Goal: Task Accomplishment & Management: Use online tool/utility

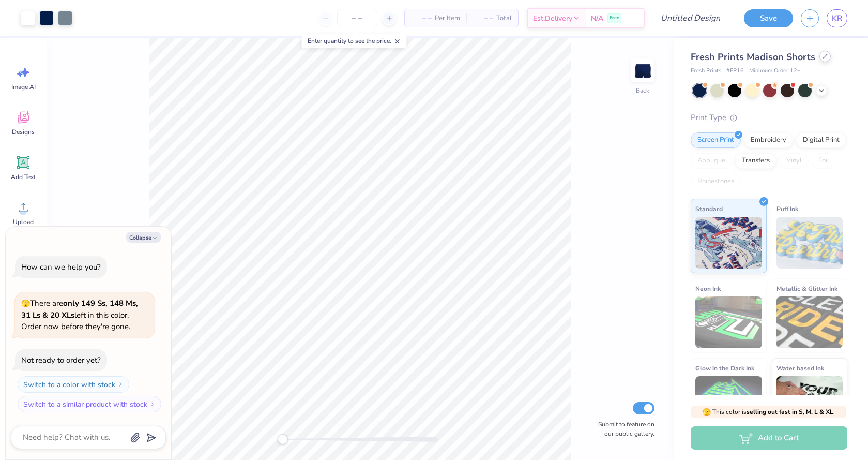
click at [823, 58] on icon at bounding box center [824, 56] width 5 height 5
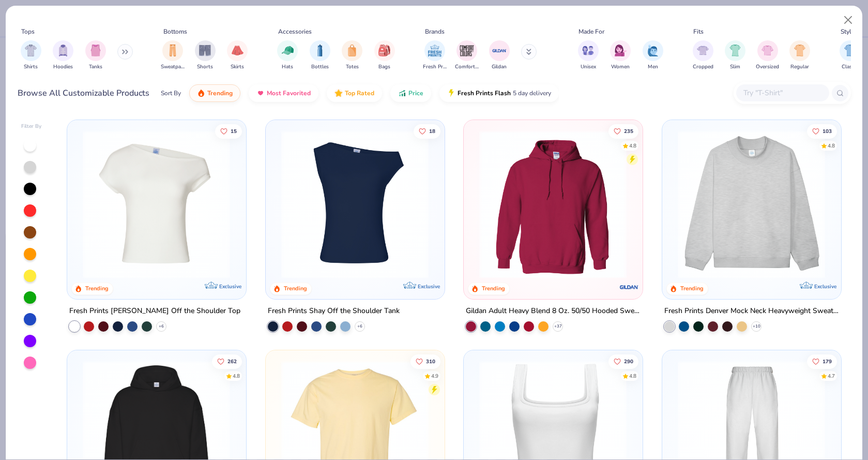
click at [753, 211] on img at bounding box center [752, 204] width 158 height 148
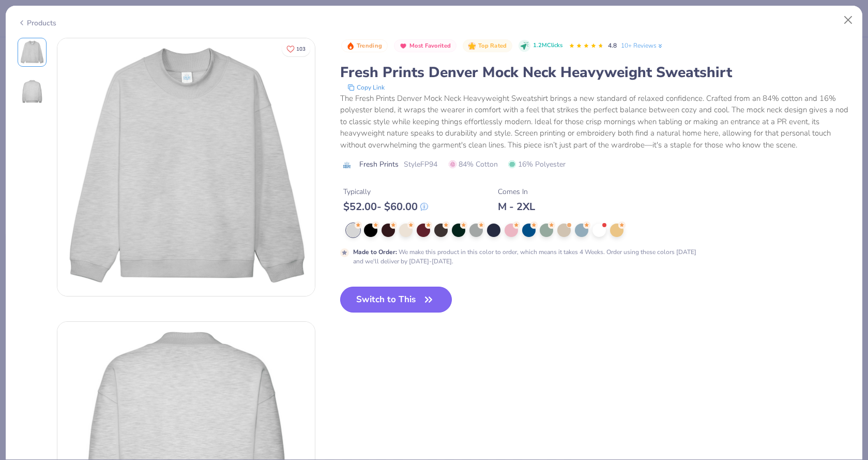
click at [380, 296] on button "Switch to This" at bounding box center [396, 299] width 112 height 26
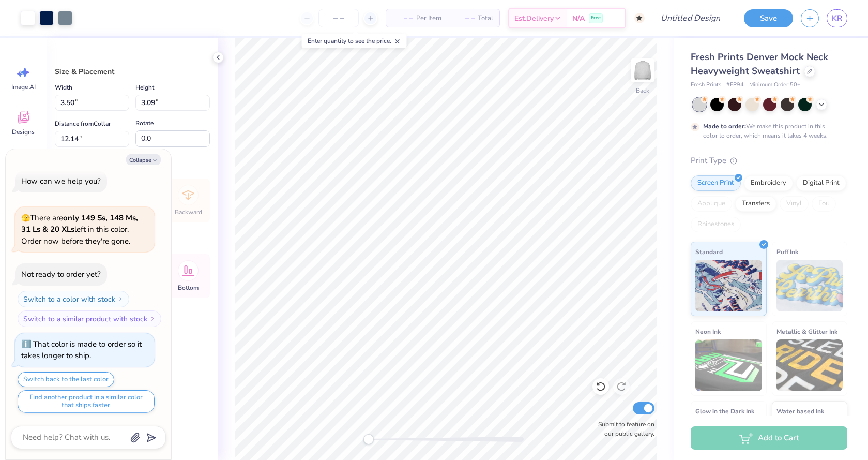
type textarea "x"
type input "1.81"
type textarea "x"
type input "9.90"
type input "8.74"
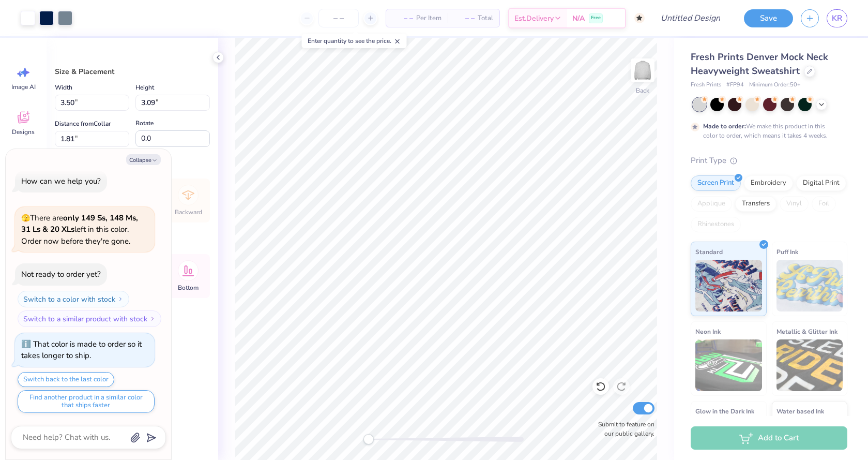
type input "3.50"
type textarea "x"
type input "11.75"
type input "10.38"
type input "2.71"
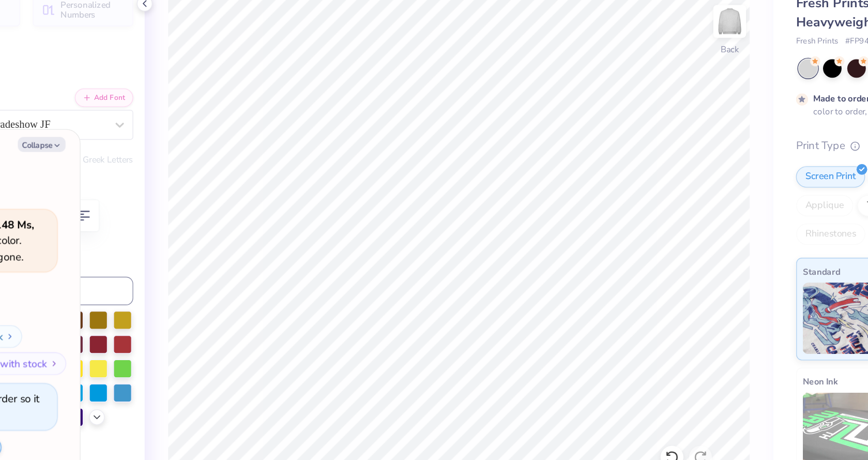
type textarea "x"
type textarea "A"
type textarea "x"
type textarea "Al"
type textarea "x"
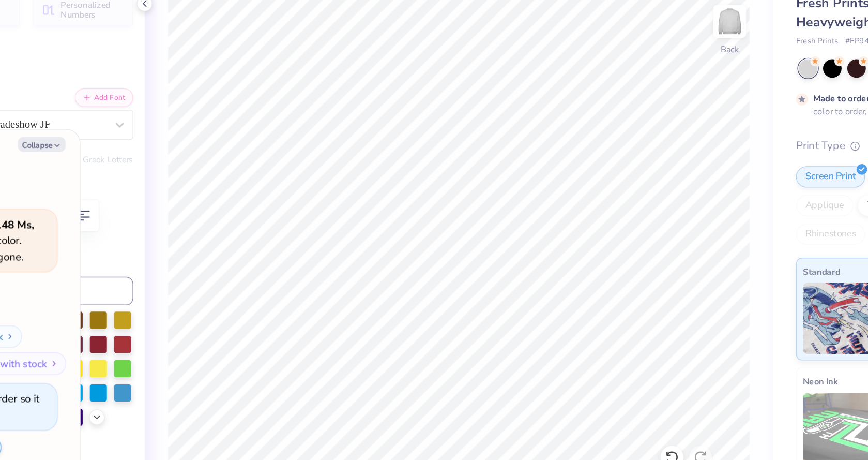
type textarea "Alp"
type textarea "x"
type textarea "Alpha"
type textarea "x"
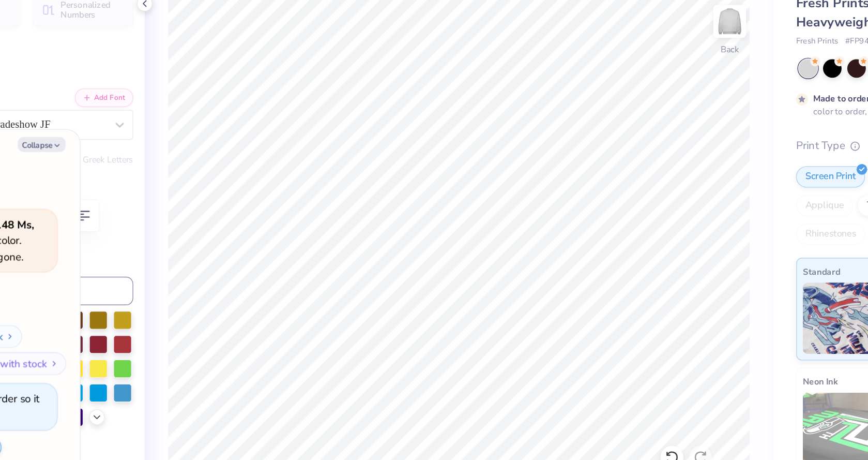
type textarea "P"
type textarea "x"
type textarea "Ph"
type textarea "x"
type textarea "Phi"
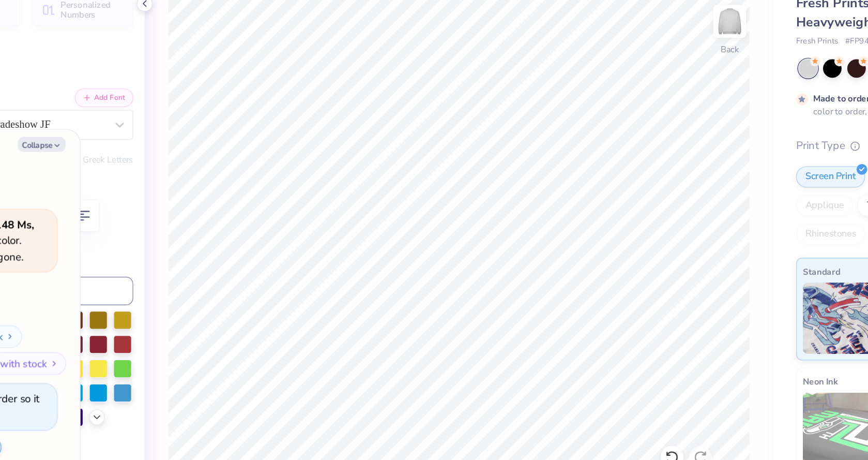
type textarea "x"
type input "0.0"
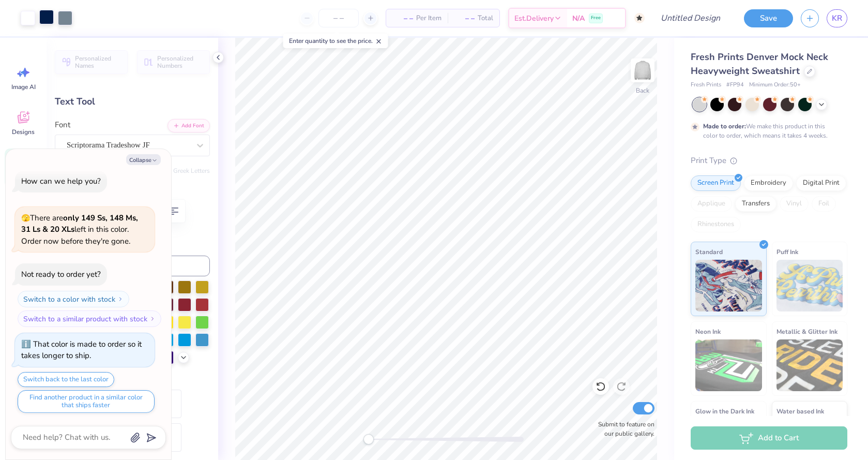
click at [48, 22] on div at bounding box center [46, 17] width 14 height 14
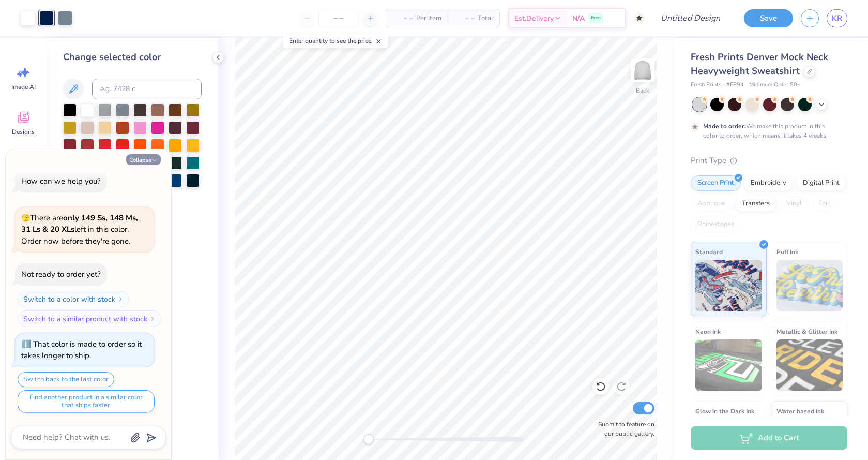
click at [150, 160] on button "Collapse" at bounding box center [143, 159] width 35 height 11
type textarea "x"
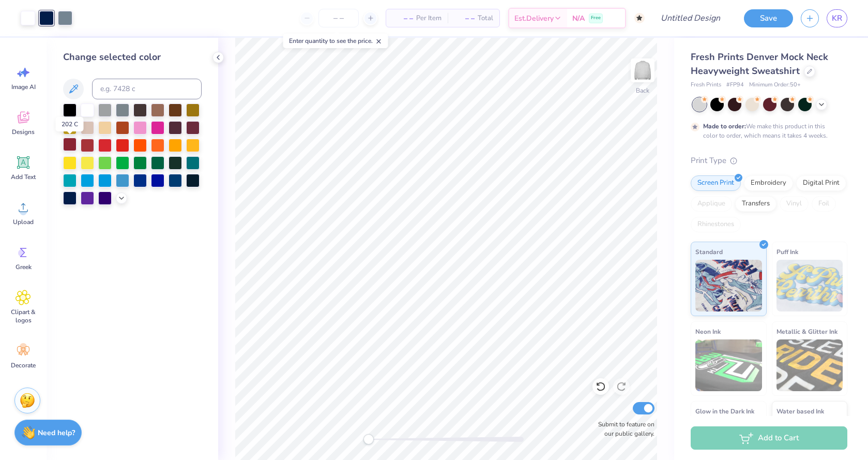
click at [70, 145] on div at bounding box center [69, 144] width 13 height 13
click at [68, 20] on div at bounding box center [65, 17] width 14 height 14
click at [106, 143] on div at bounding box center [104, 144] width 13 height 13
click at [88, 147] on div at bounding box center [87, 144] width 13 height 13
click at [195, 127] on div at bounding box center [192, 126] width 13 height 13
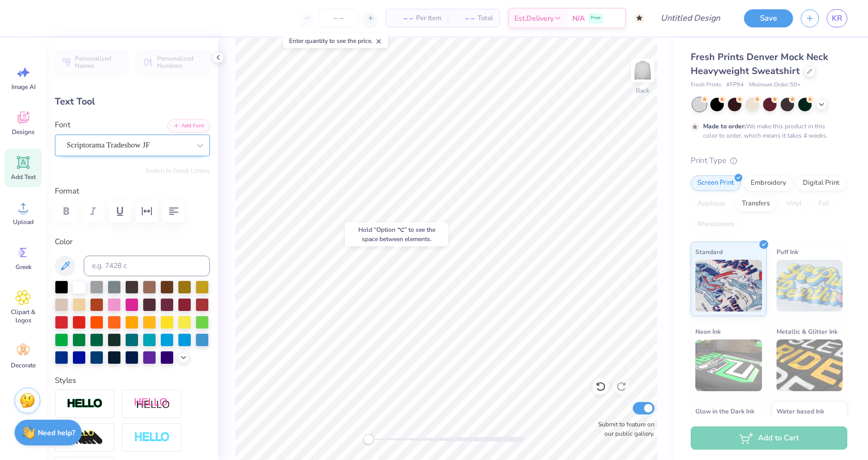
click at [103, 152] on div "Scriptorama Tradeshow JF" at bounding box center [128, 145] width 125 height 16
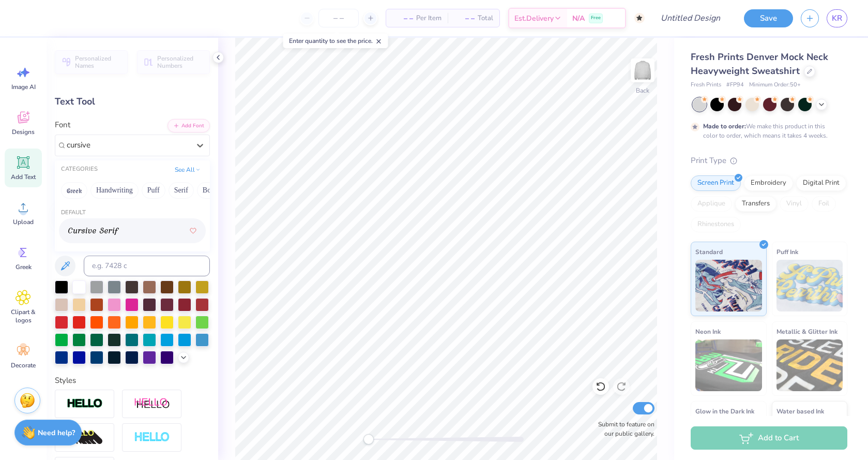
type input "cursive"
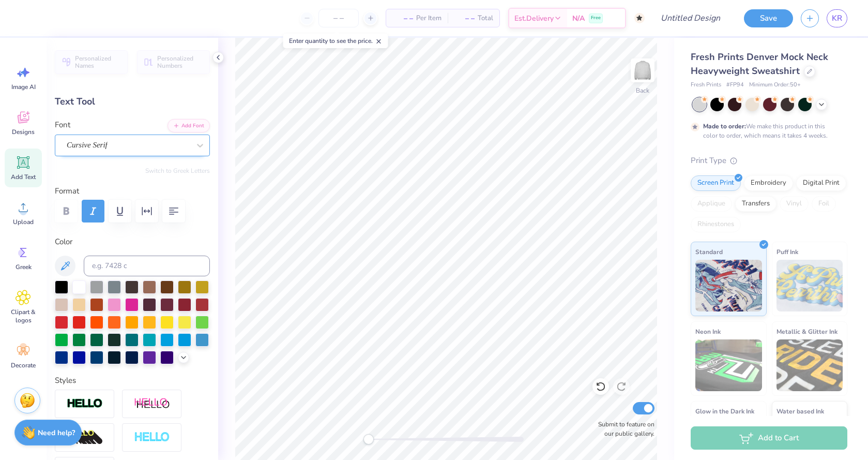
click at [158, 146] on div "Cursive Serif" at bounding box center [128, 145] width 125 height 16
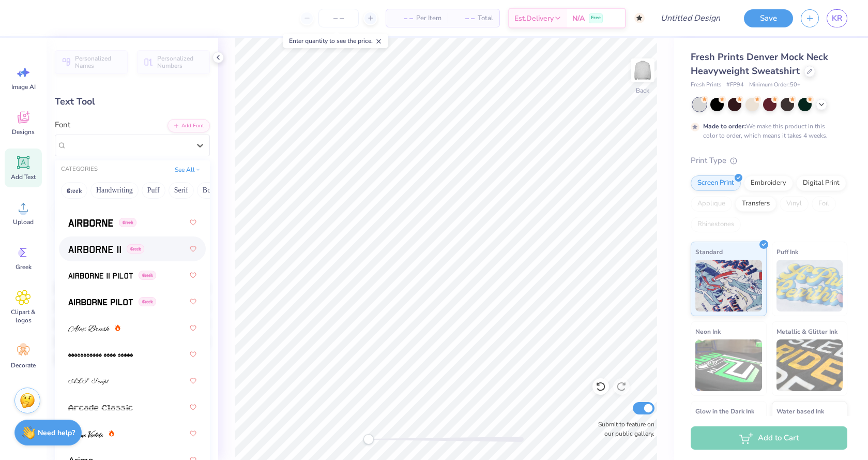
scroll to position [309, 0]
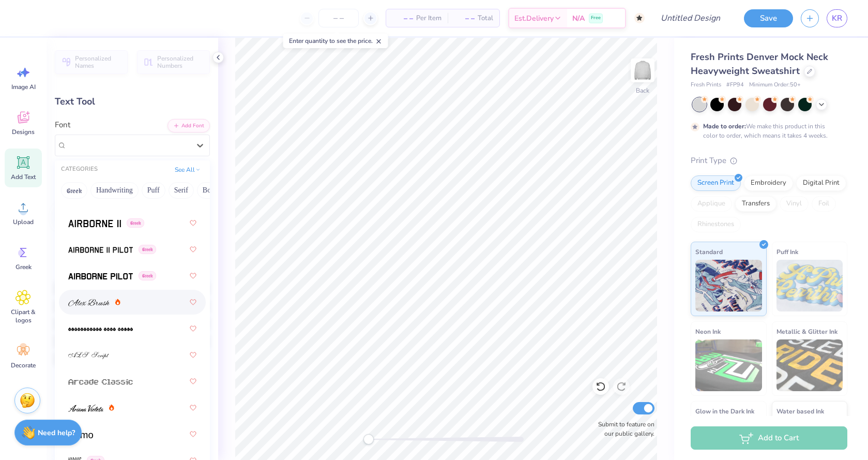
click at [143, 310] on div at bounding box center [132, 302] width 128 height 19
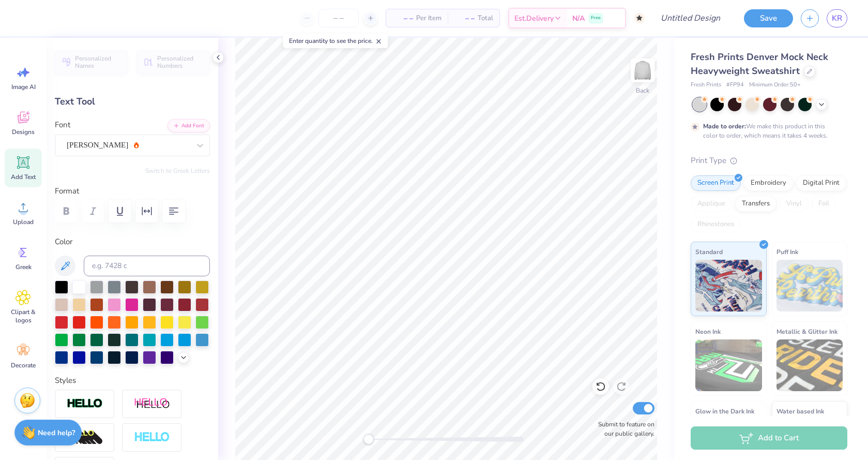
type input "1.46"
type input "0.96"
type input "10.18"
click at [145, 155] on div "Scriptorama Tradeshow JF" at bounding box center [132, 145] width 155 height 22
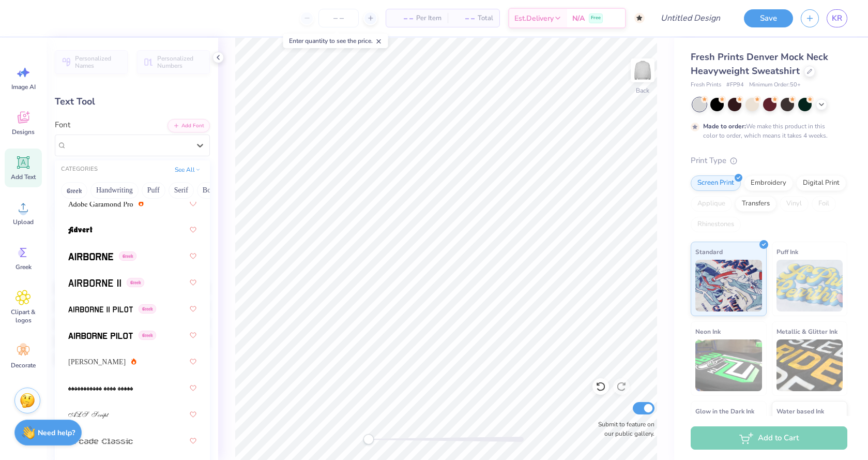
scroll to position [257, 0]
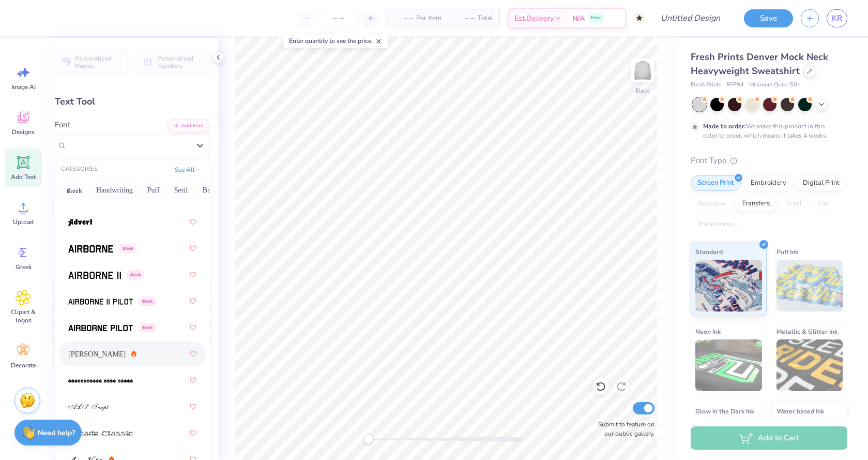
click at [148, 366] on div "Alex Brush" at bounding box center [132, 353] width 147 height 25
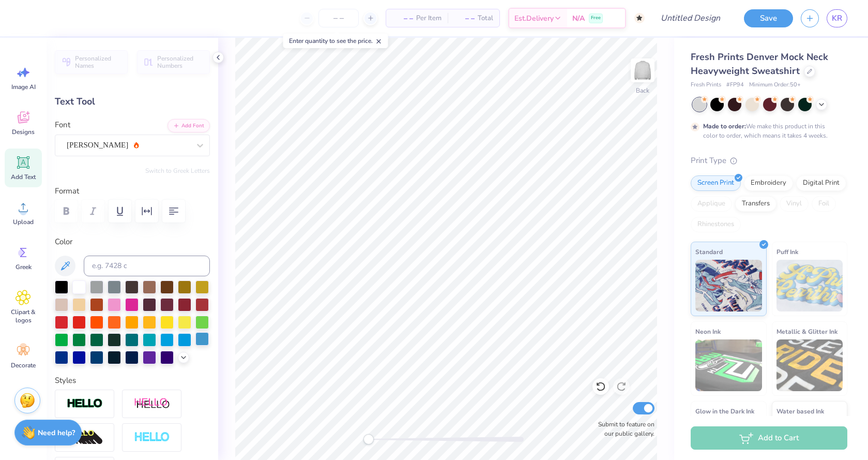
type input "0.0"
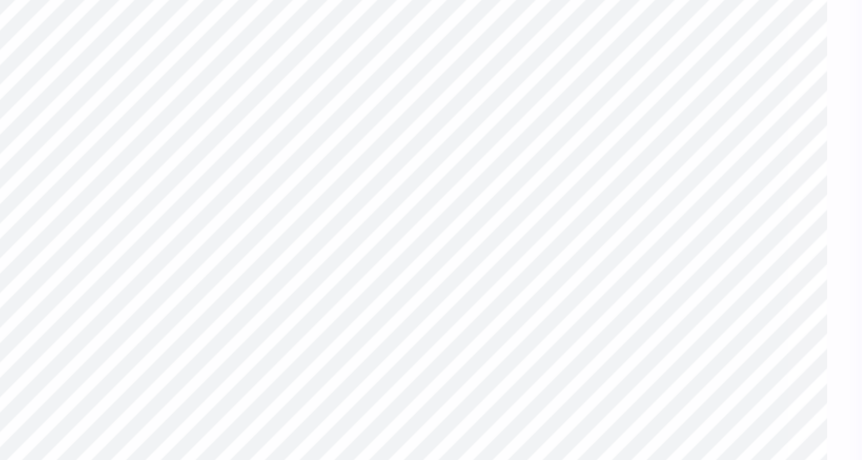
type input "0.0"
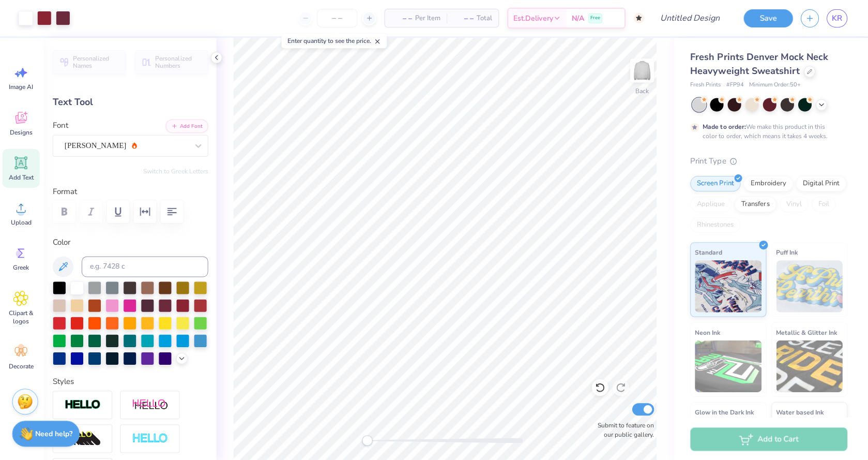
scroll to position [0, 0]
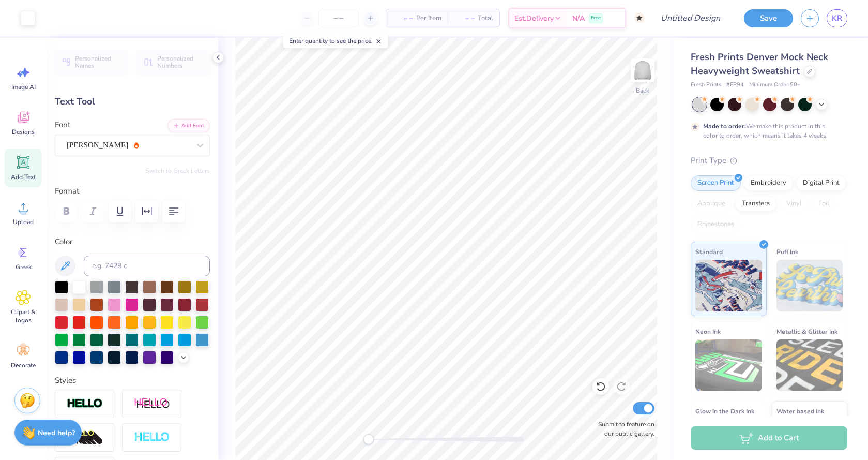
type input "2.17"
type input "1.13"
type input "9.46"
type input "-20.3"
click at [187, 302] on div at bounding box center [184, 303] width 13 height 13
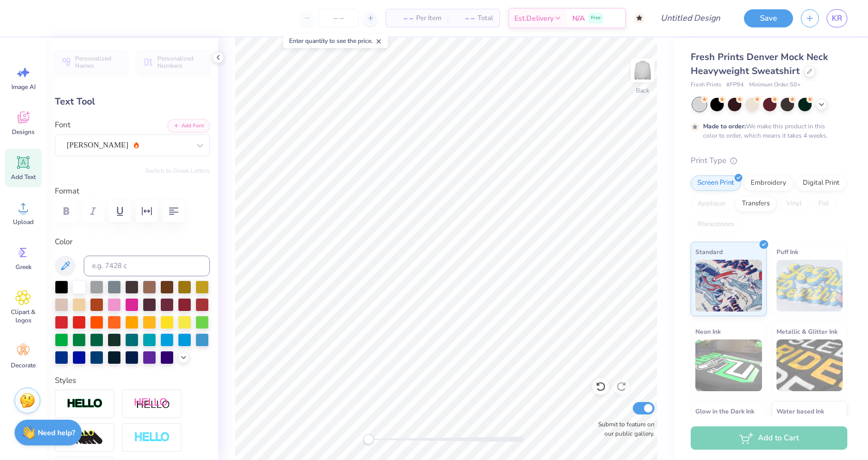
type input "1.45"
type input "0.95"
type input "10.00"
click at [184, 307] on div at bounding box center [184, 303] width 13 height 13
type input "0.0"
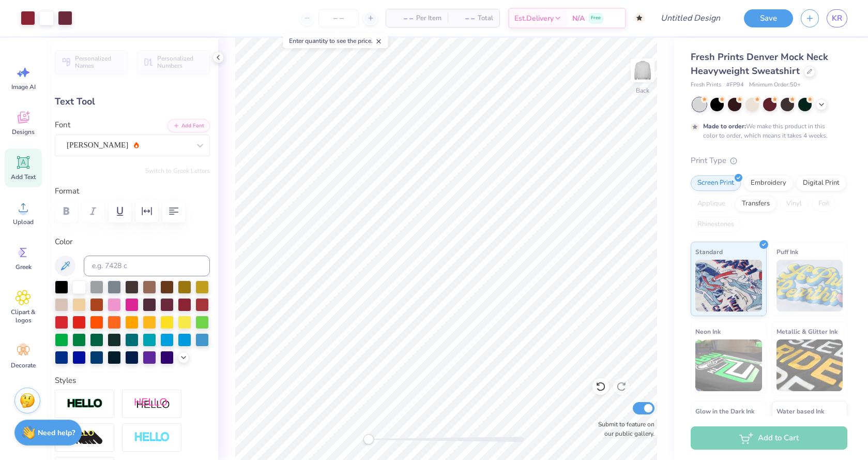
type input "2.17"
type input "1.13"
type input "9.46"
click at [203, 308] on div at bounding box center [201, 303] width 13 height 13
type input "0.0"
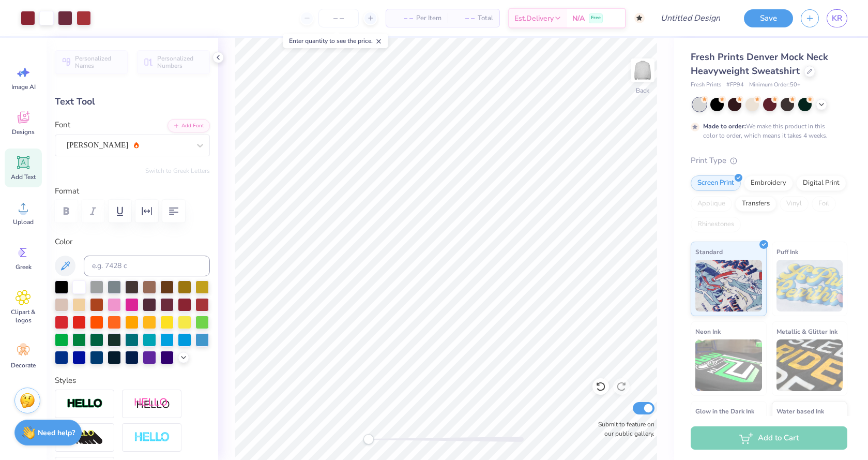
type input "1.45"
type input "0.95"
type input "10.00"
click at [203, 304] on div at bounding box center [201, 303] width 13 height 13
type input "0.0"
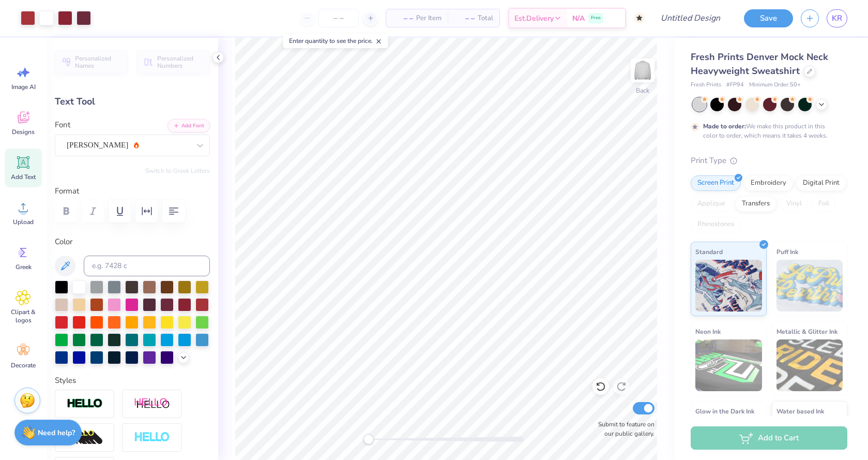
click at [26, 180] on span "Add Text" at bounding box center [23, 177] width 25 height 8
type input "5.84"
type input "1.69"
type input "9.15"
type textarea "1872"
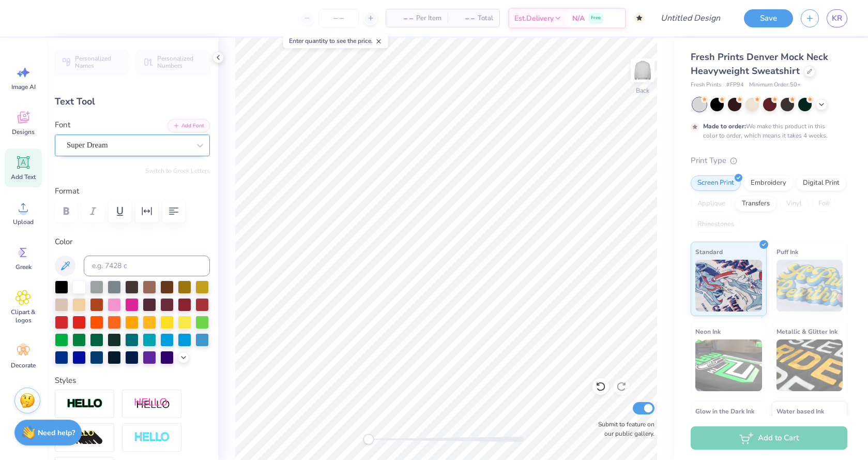
click at [116, 148] on div "Super Dream" at bounding box center [128, 145] width 125 height 16
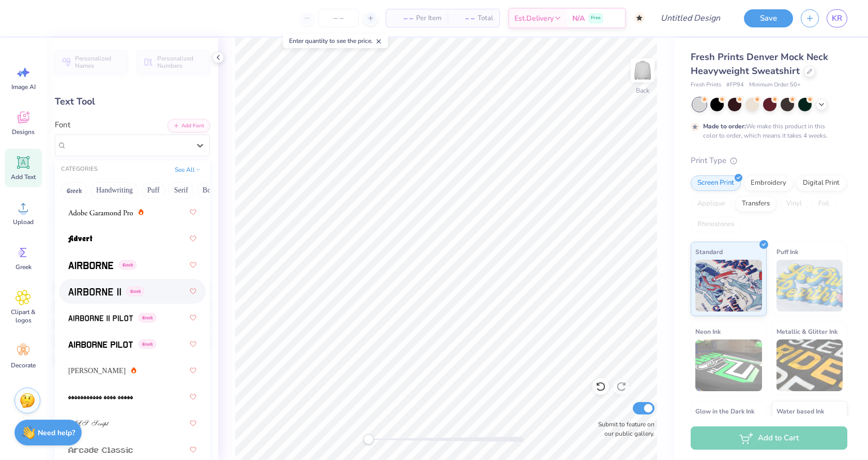
scroll to position [247, 0]
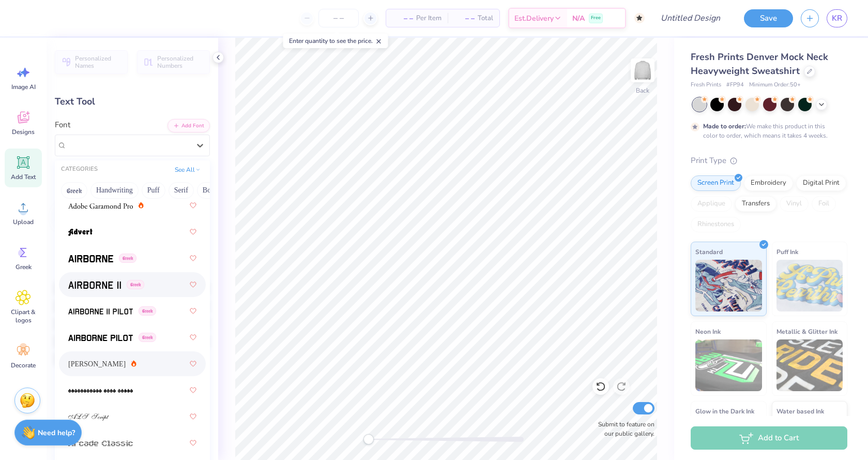
click at [112, 360] on div "Alex Brush" at bounding box center [132, 363] width 128 height 19
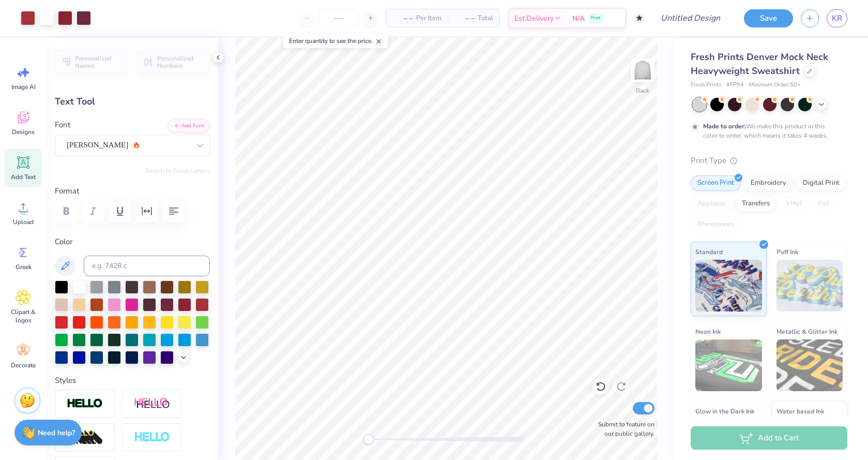
type input "5.24"
type input "1.67"
type input "9.16"
type input "1.26"
type input "0.40"
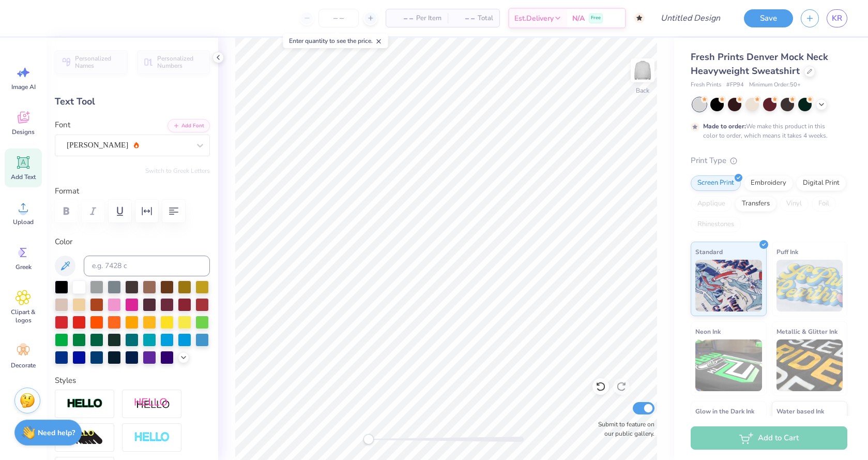
type input "15.71"
click at [678, 19] on input "Design Title" at bounding box center [677, 18] width 101 height 21
type input "Main Idea"
click at [763, 19] on button "Save" at bounding box center [768, 17] width 49 height 18
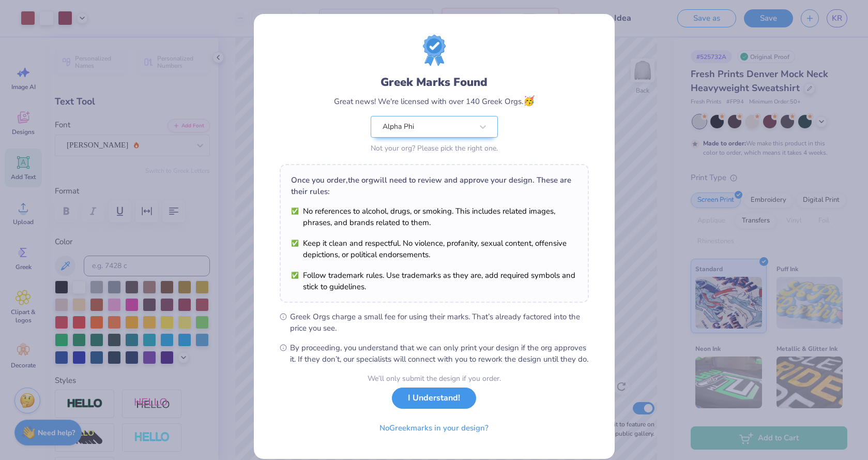
click at [440, 408] on button "I Understand!" at bounding box center [434, 397] width 84 height 21
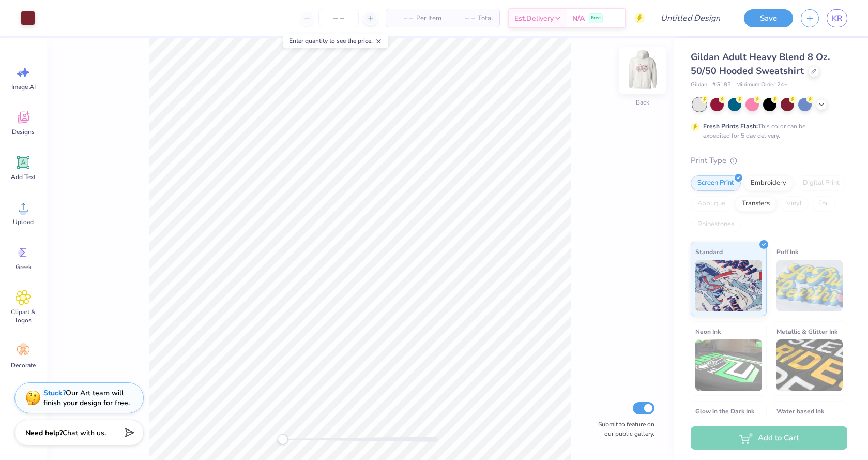
click at [647, 67] on img at bounding box center [642, 70] width 41 height 41
click at [633, 72] on img at bounding box center [642, 70] width 41 height 41
click at [807, 75] on div "Gildan Adult Heavy Blend 8 Oz. 50/50 Hooded Sweatshirt" at bounding box center [769, 64] width 157 height 28
click at [809, 74] on div at bounding box center [813, 70] width 11 height 11
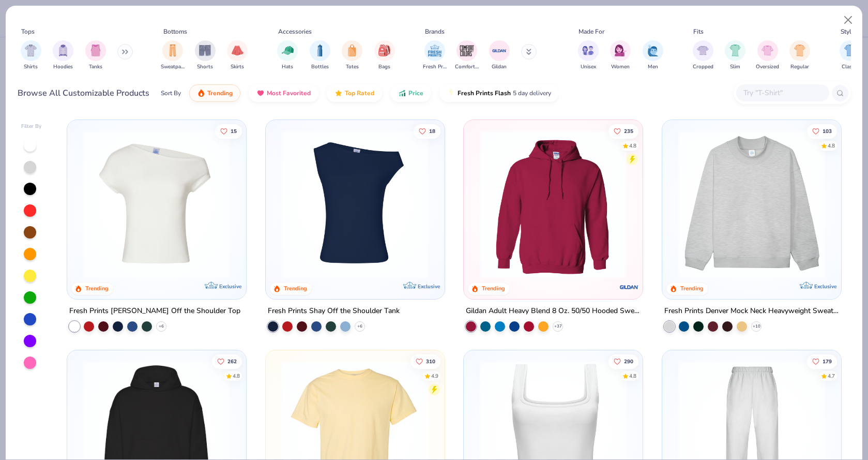
click at [749, 179] on img at bounding box center [752, 204] width 158 height 148
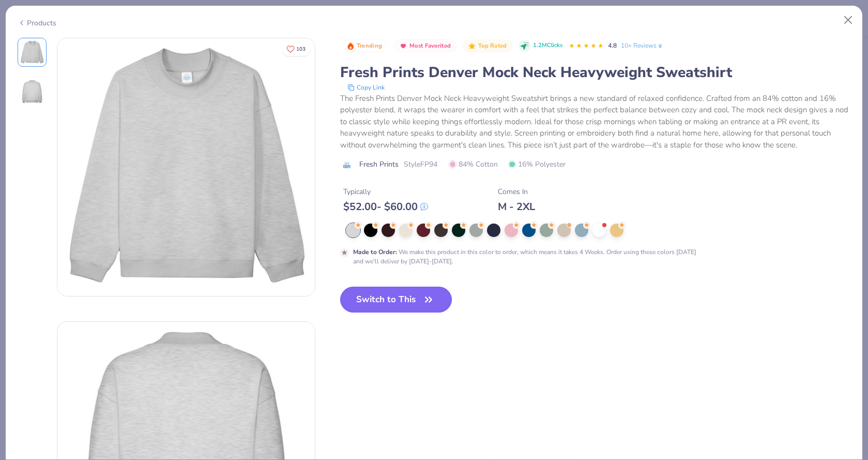
click at [408, 300] on button "Switch to This" at bounding box center [396, 299] width 112 height 26
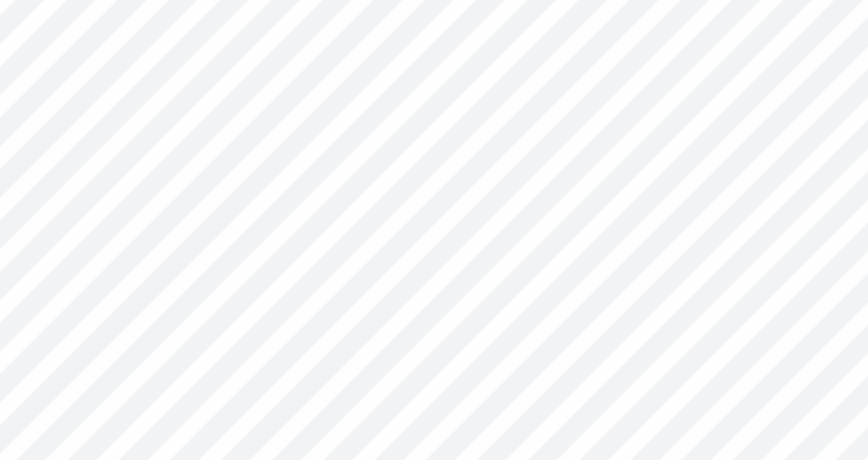
type textarea "x"
type textarea "Est. 187"
type textarea "x"
type textarea "Est. 18"
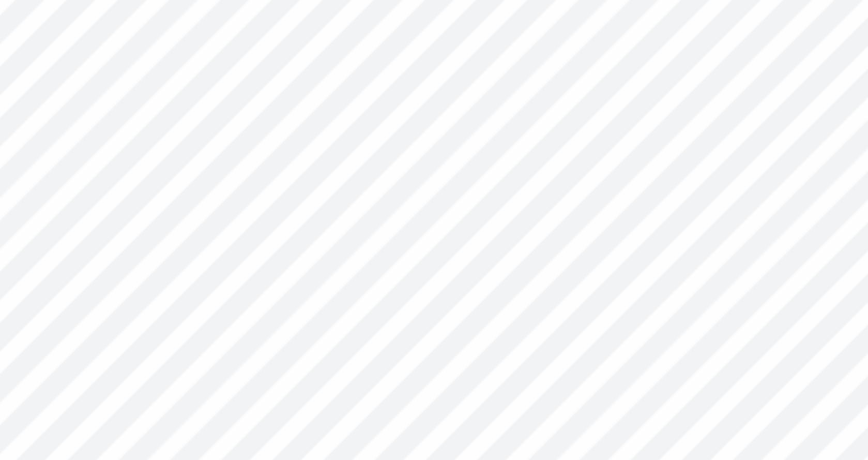
type textarea "x"
type textarea "Est. 187"
type textarea "x"
type textarea "Est. 1872"
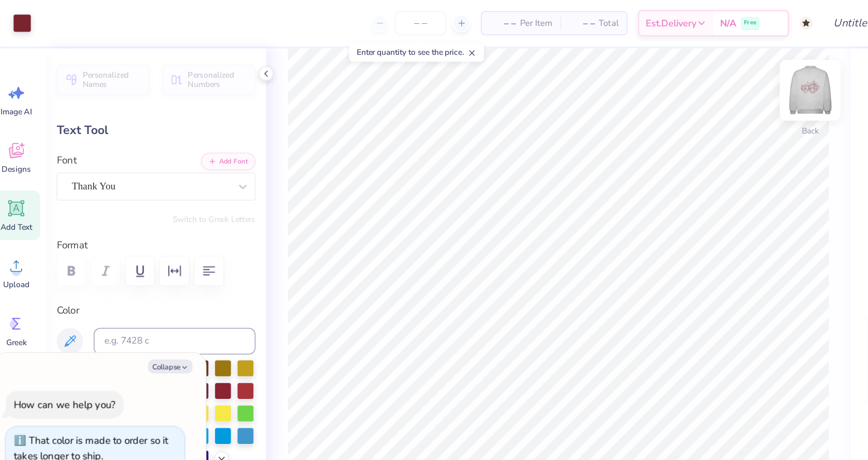
click at [642, 69] on img at bounding box center [642, 70] width 41 height 41
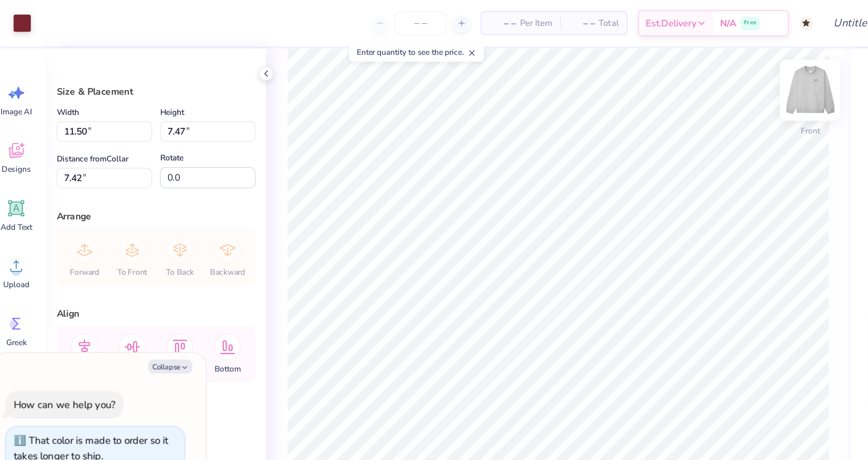
click at [643, 61] on img at bounding box center [642, 70] width 41 height 41
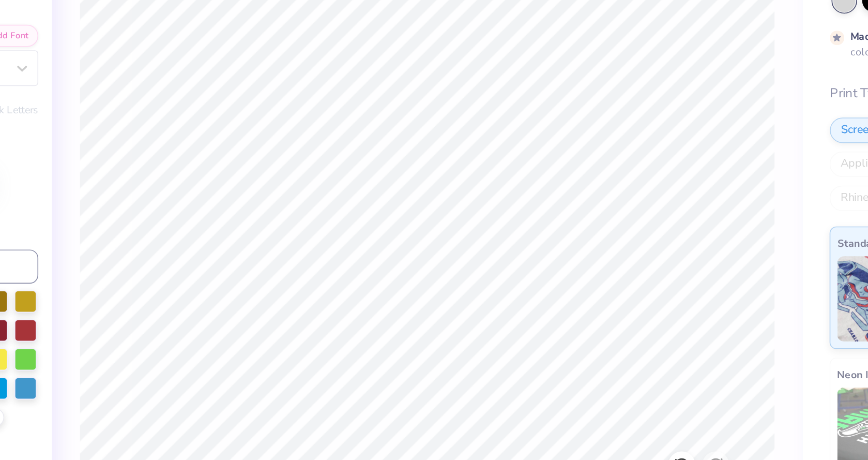
type textarea "x"
type textarea "P"
type textarea "x"
type textarea "Ph"
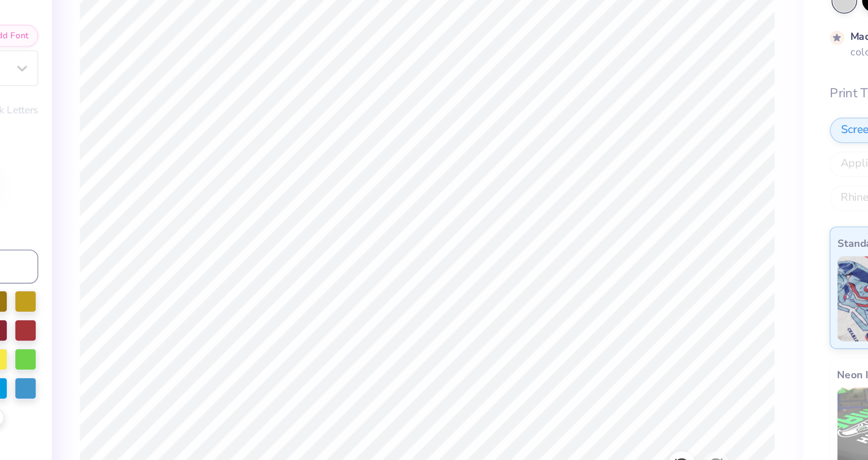
type textarea "x"
type textarea "Phi"
type textarea "x"
type input "1.51"
type input "0.77"
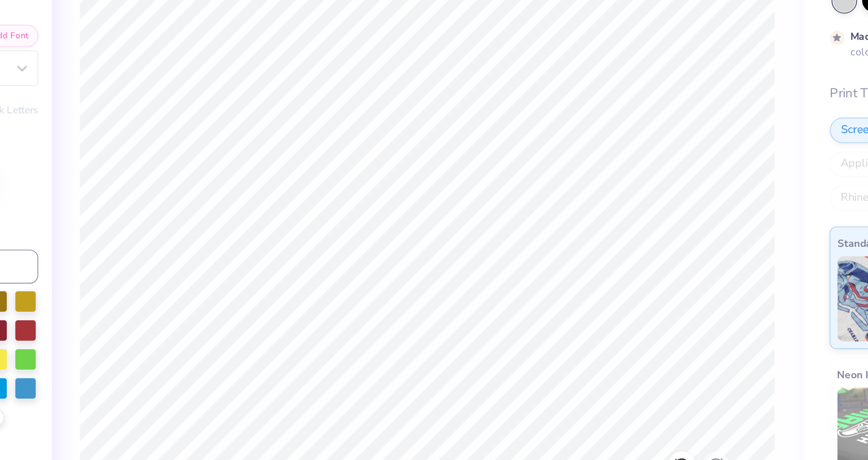
type input "10.00"
type textarea "x"
type textarea "A"
type textarea "x"
type textarea "Al"
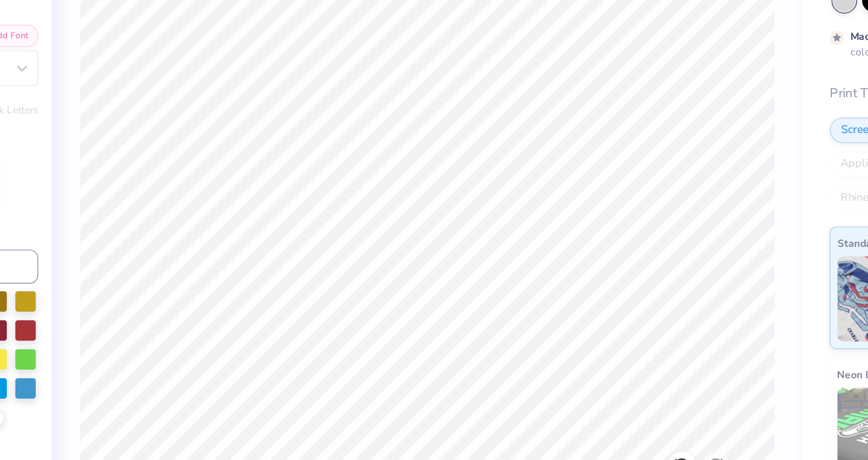
type textarea "x"
type textarea "Alp"
type textarea "x"
type textarea "Alph"
type textarea "x"
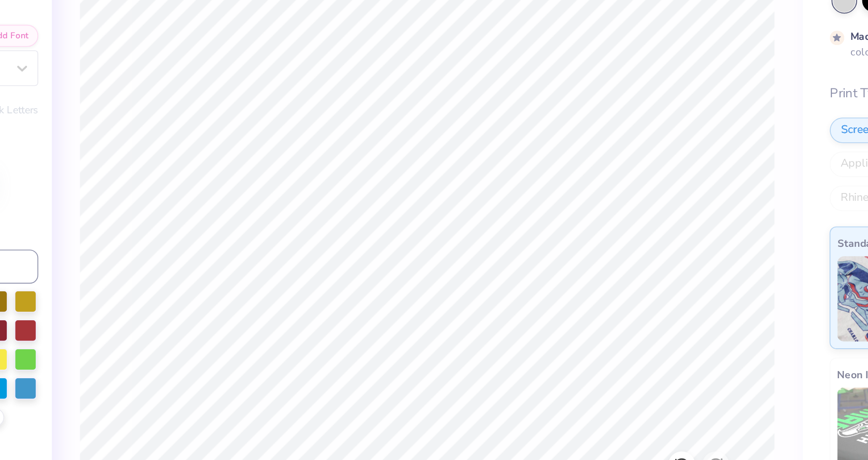
type textarea "Alpha"
type textarea "x"
type input "2.69"
type input "0.98"
type input "9.77"
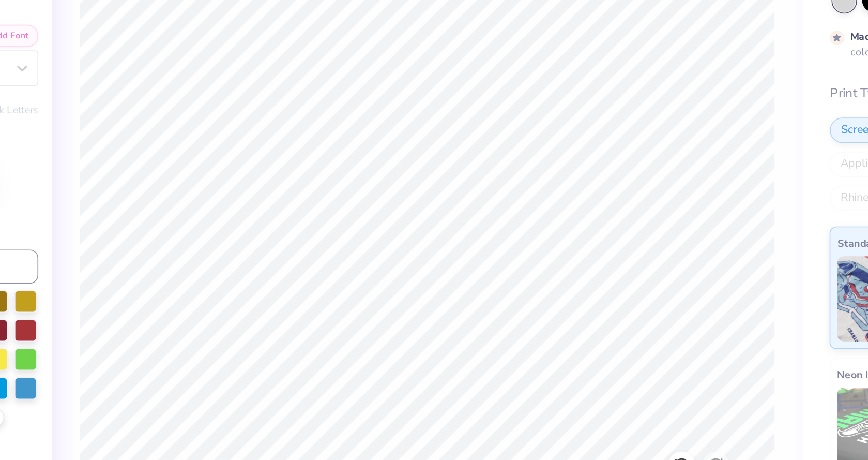
type input "9.6"
type textarea "x"
type textarea "U"
type textarea "x"
type textarea "Uni"
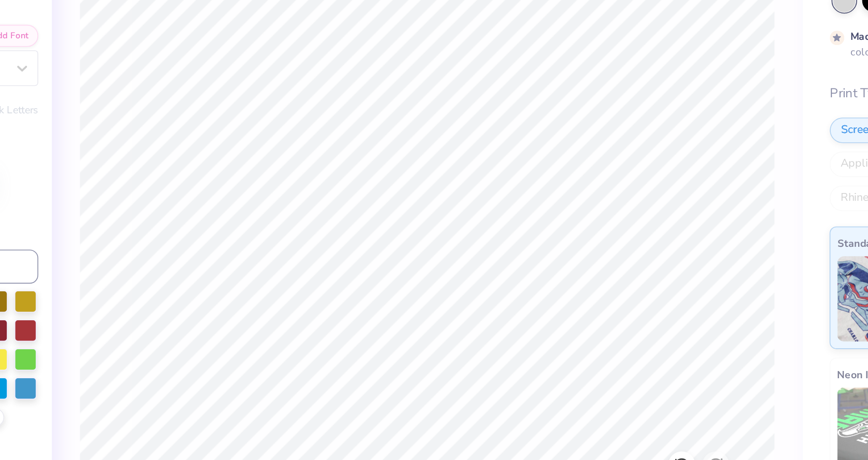
type textarea "x"
type textarea "Unive"
type textarea "x"
type textarea "Univer"
type textarea "x"
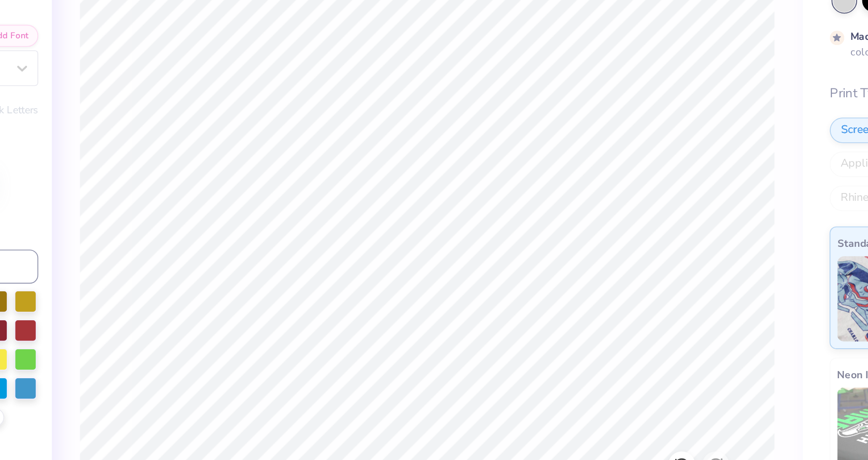
type textarea "Univeri"
type textarea "x"
type textarea "Univeris"
type textarea "x"
type textarea "Univerist"
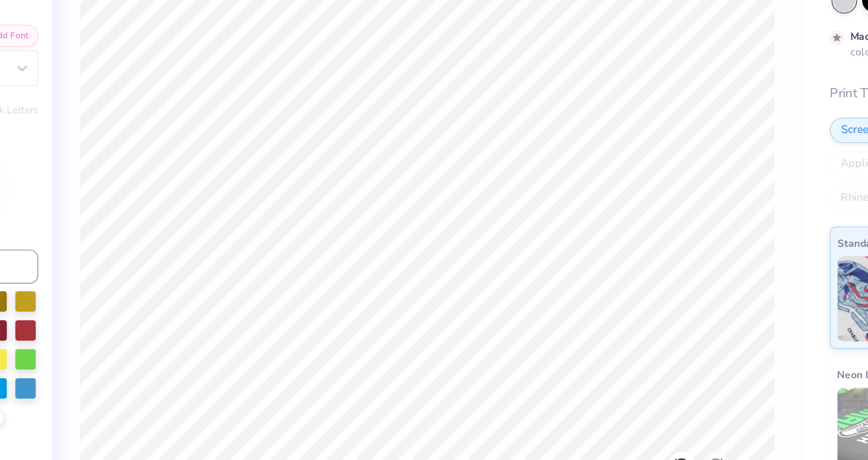
type textarea "x"
type textarea "Univeristy"
type textarea "x"
type input "2.54"
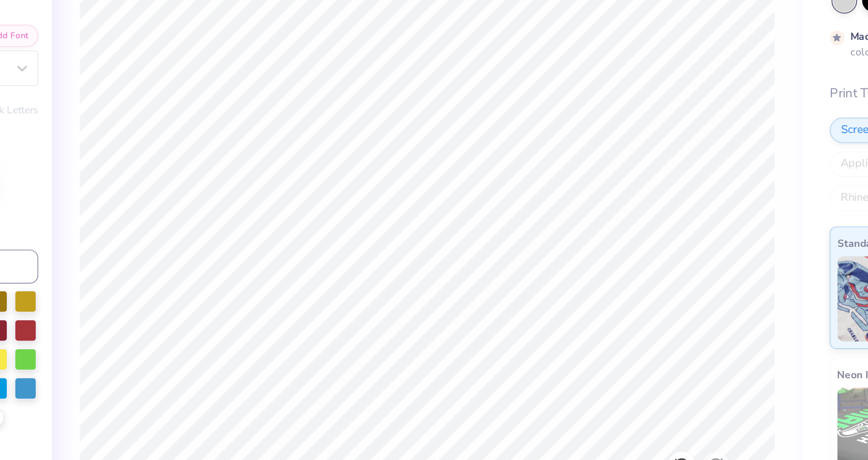
type input "1.11"
type input "10.48"
type textarea "x"
type textarea "O"
type textarea "x"
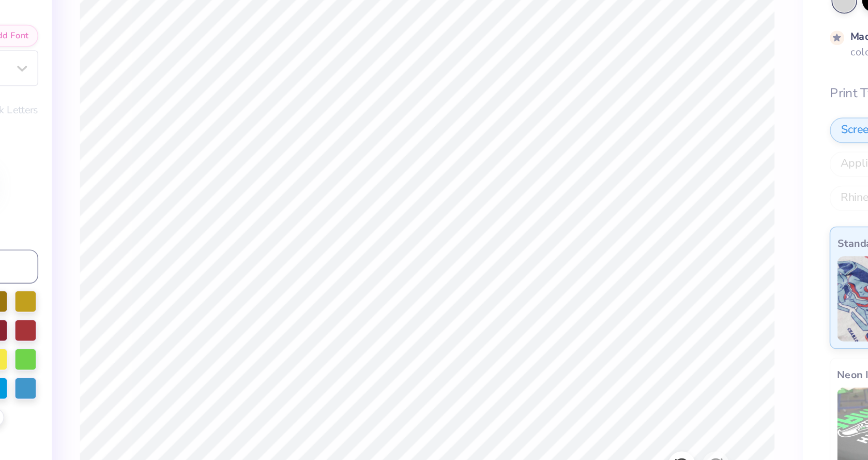
type textarea "Of"
type textarea "x"
type textarea "Of"
type textarea "x"
type textarea "Of W"
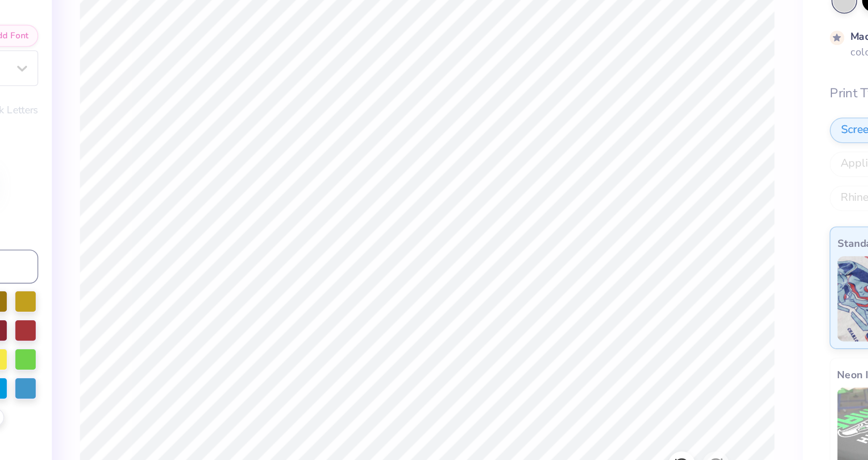
scroll to position [0, 0]
type textarea "x"
type textarea "Of WYO"
type textarea "x"
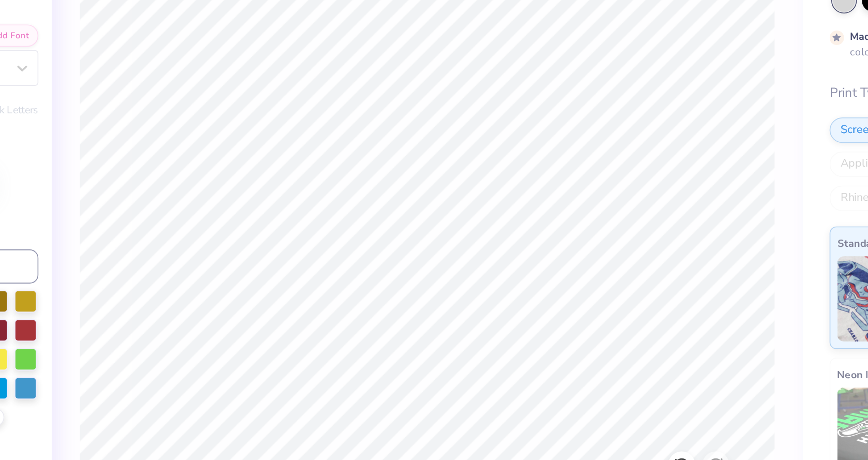
type input "0.0"
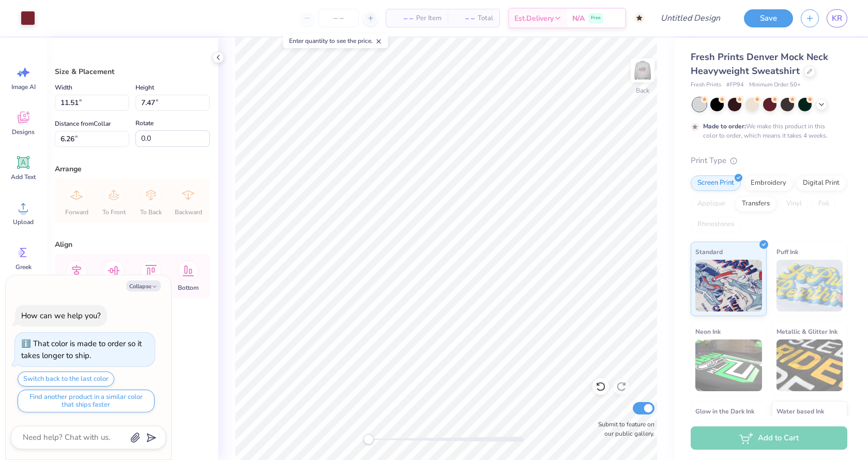
type textarea "x"
type input "10.38"
type input "8.78"
type input "5.76"
type textarea "x"
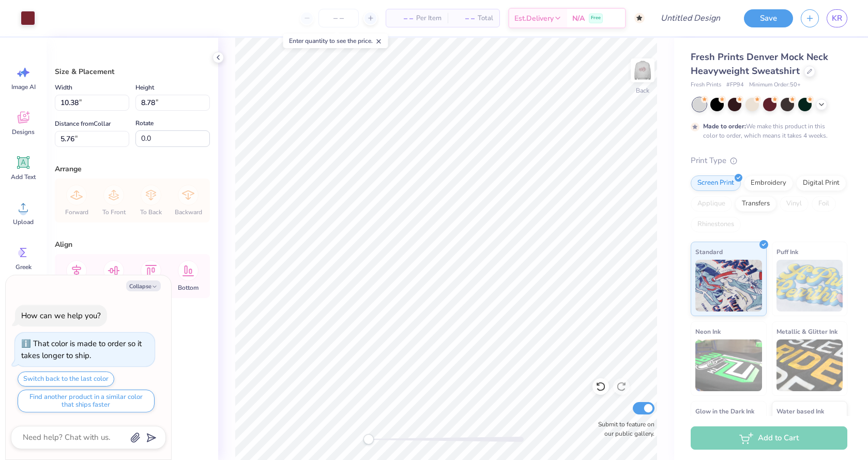
type input "11.49"
type input "7.91"
type input "6.07"
type textarea "x"
type input "0.50"
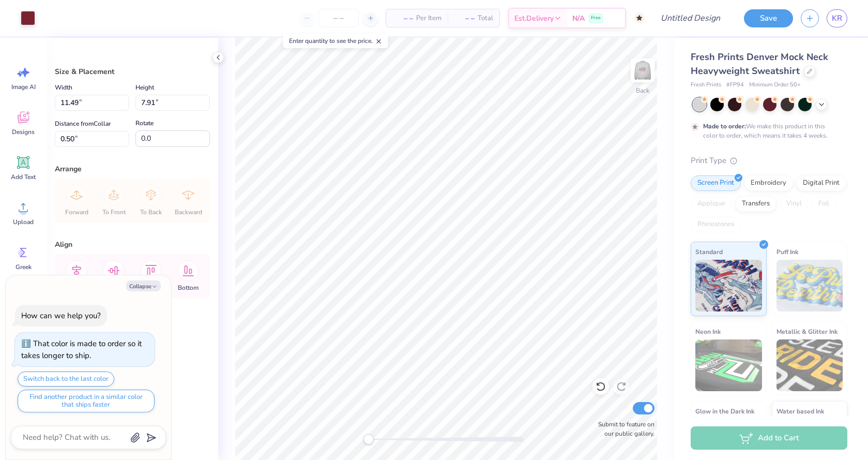
type textarea "x"
type input "11.14"
type input "8.47"
type input "0.53"
type textarea "x"
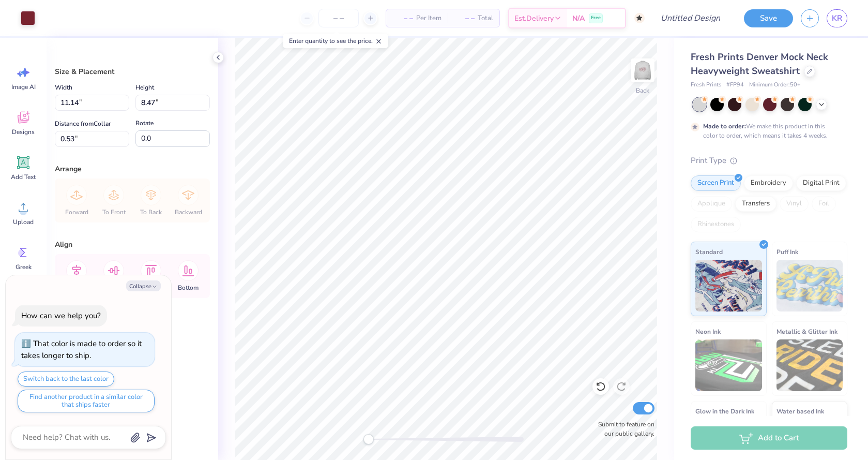
type input "2.07"
type textarea "x"
type input "3.28"
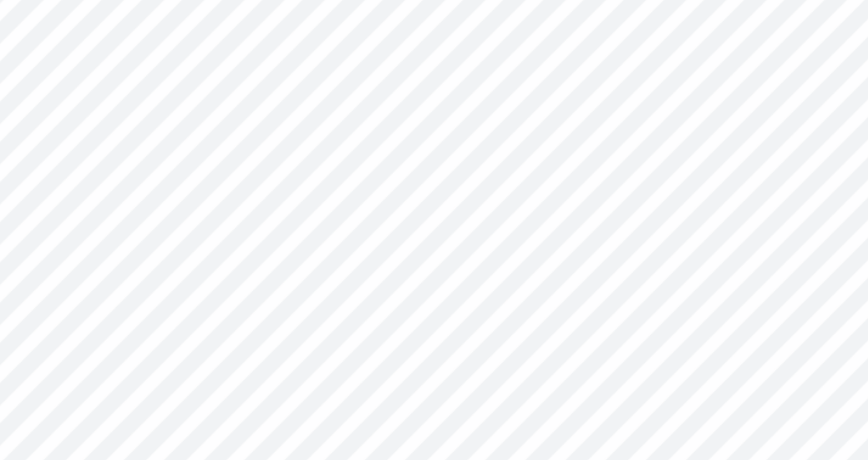
type textarea "x"
type input "1.41"
type input "1.13"
type input "7.18"
type textarea "x"
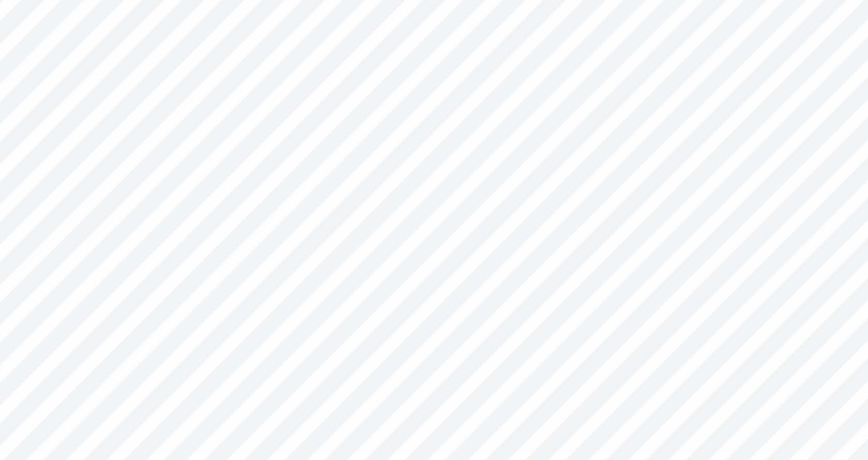
type input "2.53"
type input "1.06"
type input "7.71"
type input "-9.0"
type textarea "x"
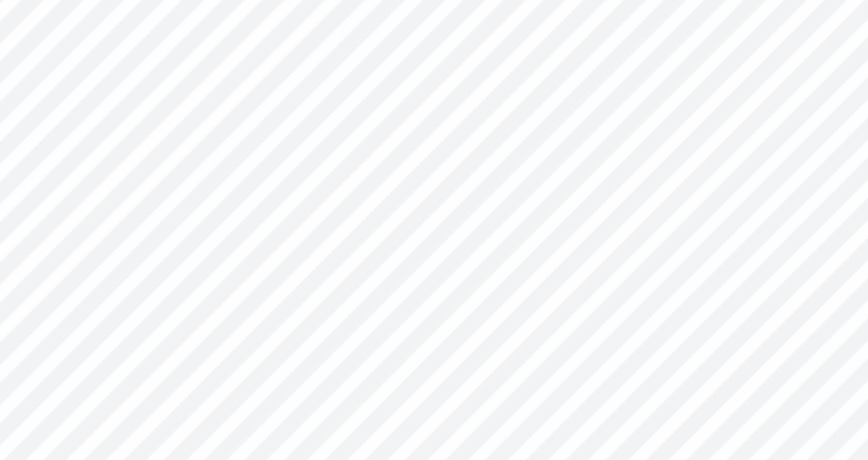
type input "0.75"
type input "7.07"
type textarea "x"
type input "0.28"
type input "0.16"
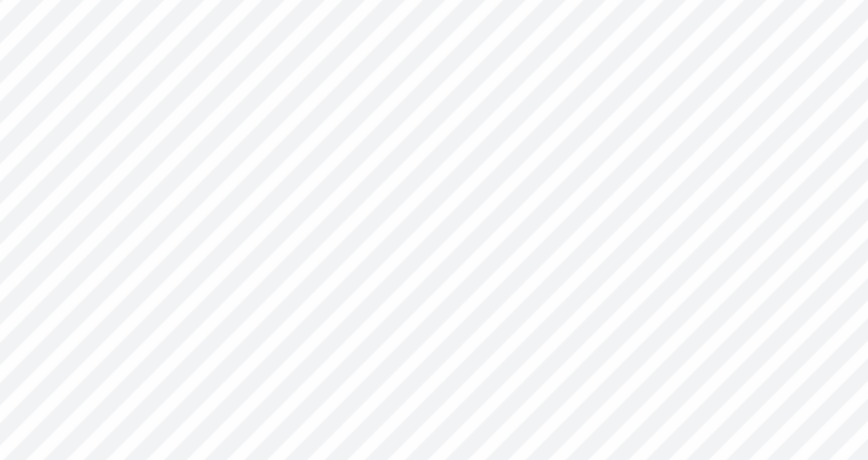
type input "8.18"
type input "-7.0"
type textarea "x"
type input "0.0"
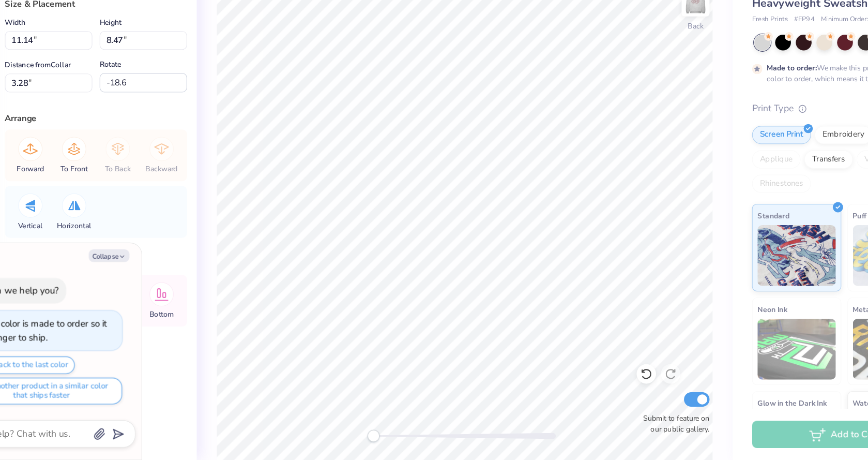
type textarea "x"
type input "7.98"
type input "6.06"
type input "2.94"
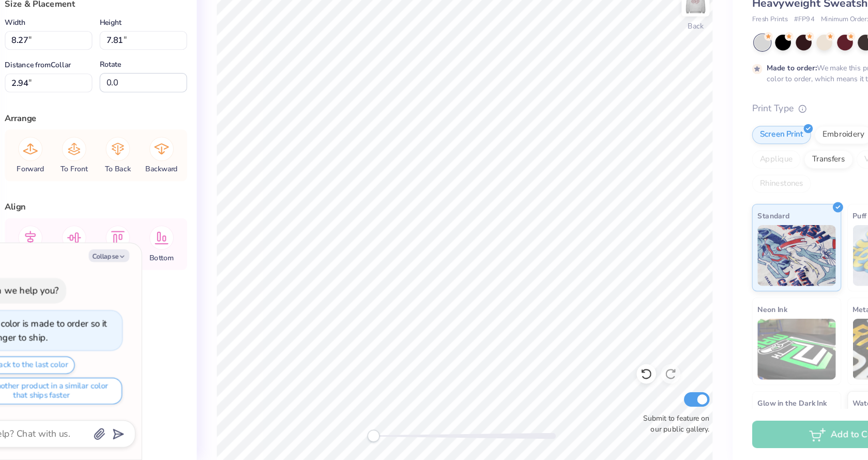
scroll to position [0, 0]
type textarea "x"
type input "1.54"
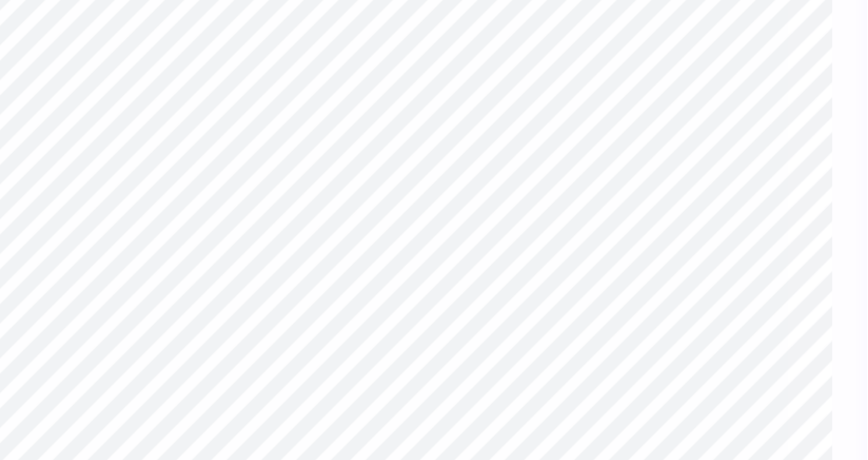
type textarea "x"
type input "1.16"
type input "0.92"
type input "5.07"
type textarea "x"
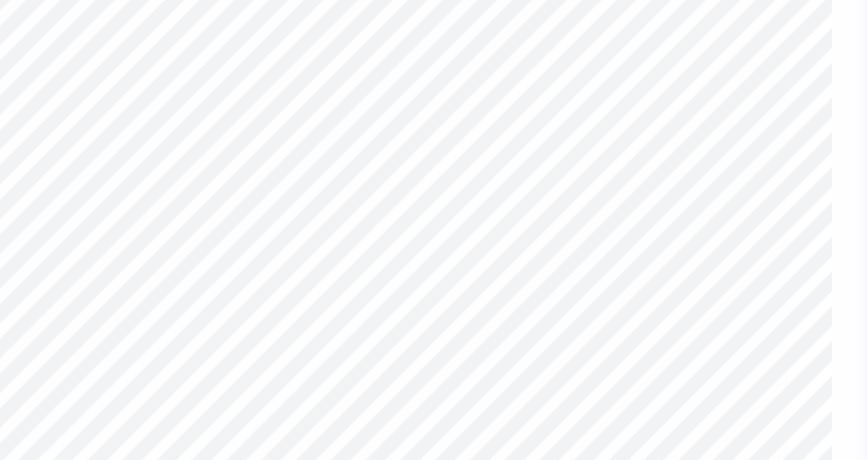
type input "0.92"
type input "0.83"
type input "13.08"
type textarea "x"
type input "0.85"
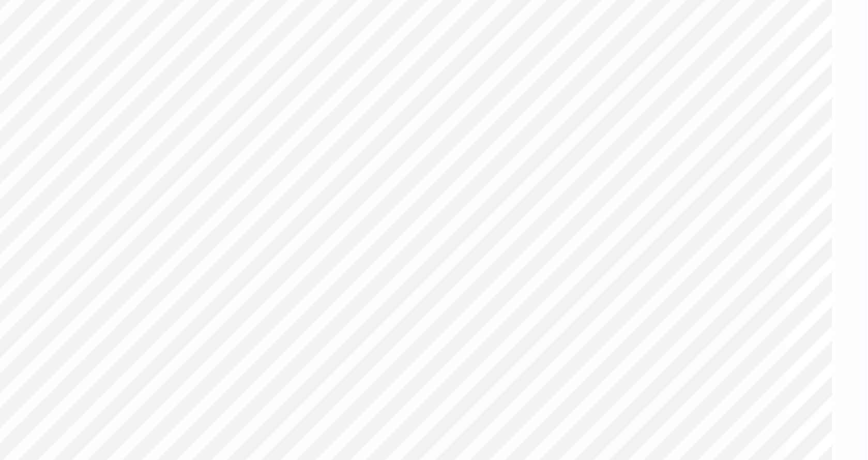
type input "0.77"
type input "13.06"
type textarea "x"
type input "0.0"
type textarea "x"
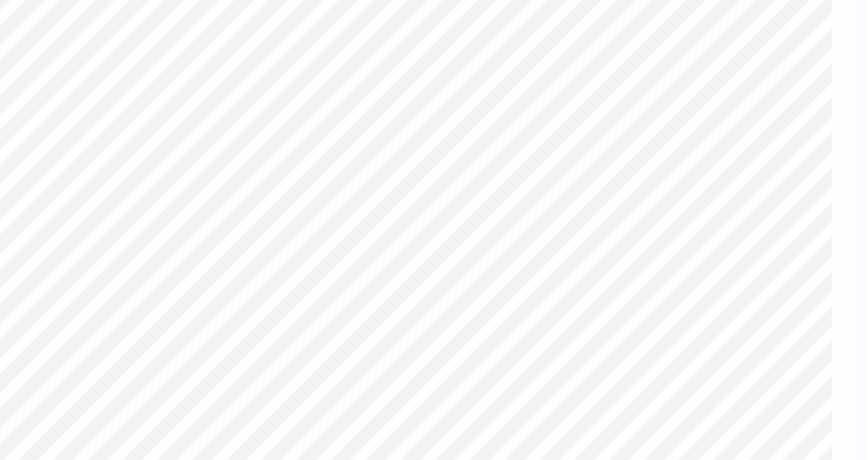
type input "2.53"
type input "0.75"
type input "8.60"
type input "-9.0"
type textarea "x"
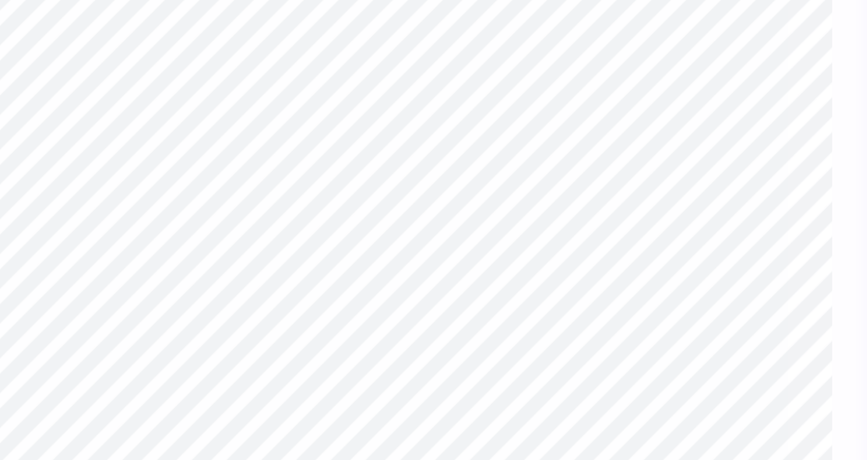
type input "1.94"
type input "0.57"
type input "8.54"
type textarea "x"
type input "2.53"
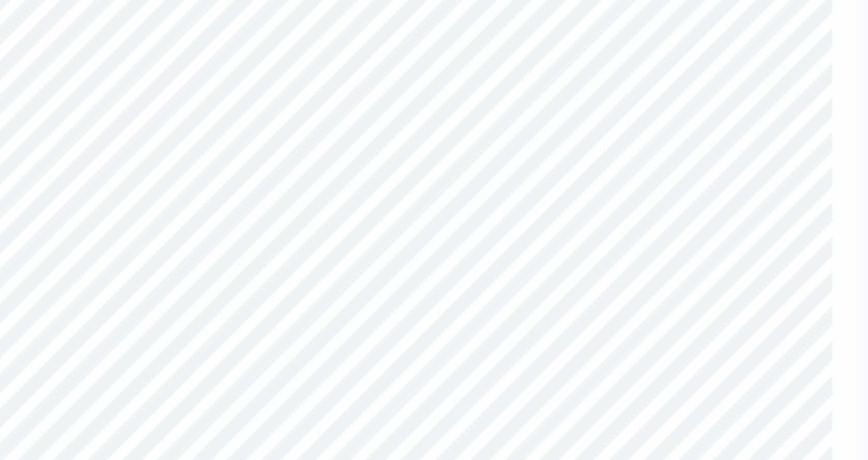
type input "1.06"
type input "12.43"
type textarea "x"
type input "2.01"
type input "0.85"
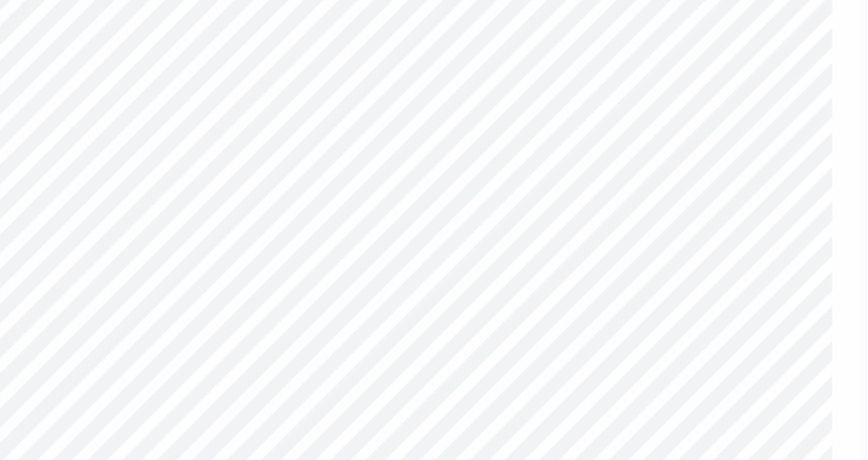
type input "12.37"
type textarea "x"
type input "0.0"
type textarea "x"
type input "-9.0"
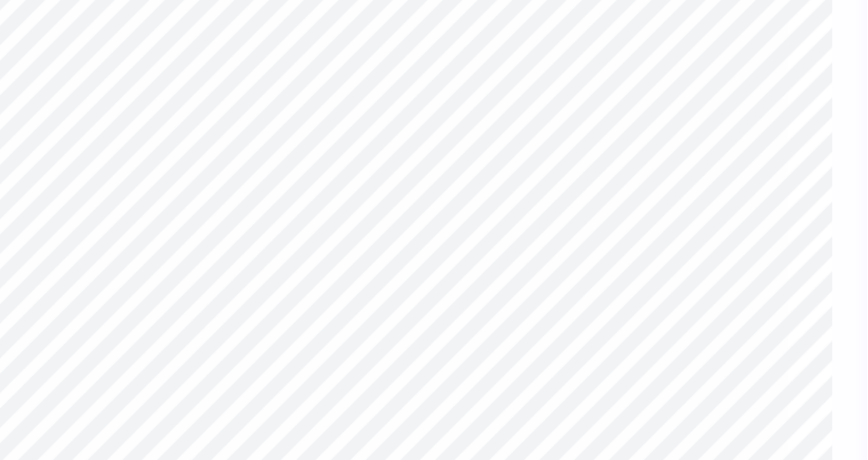
type textarea "x"
type input "1.58"
type input "0.66"
type input "4.52"
type textarea "x"
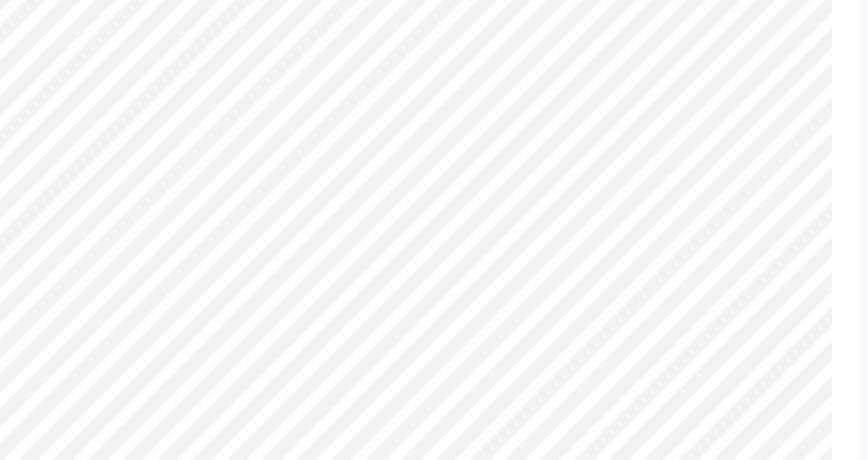
type input "0.0"
type textarea "x"
type input "4.57"
type input "-9.0"
type textarea "x"
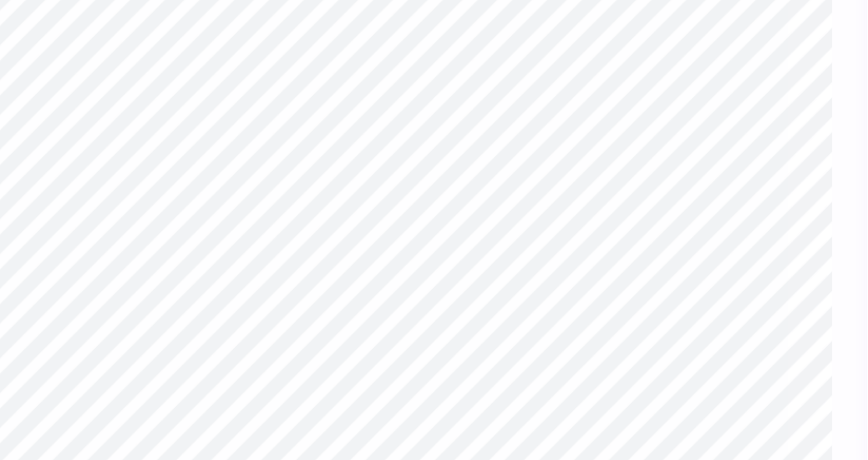
type textarea "Of W"
type textarea "x"
type textarea "Of Wy"
type textarea "x"
type textarea "Of Wyo"
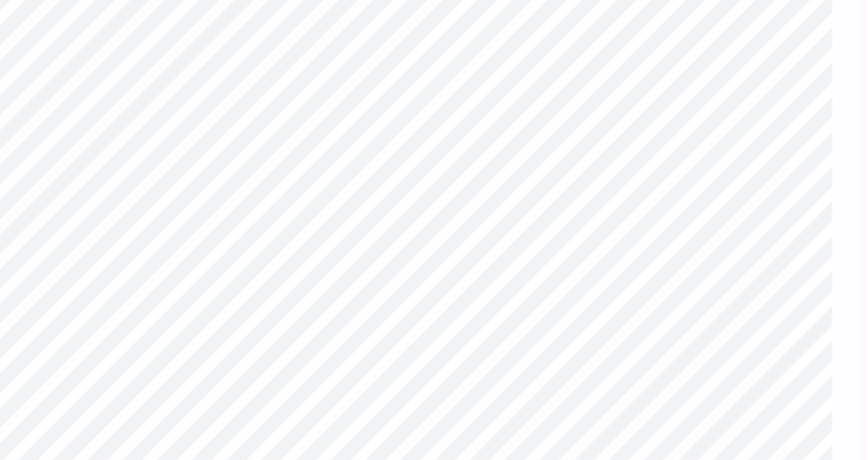
type textarea "x"
type textarea "Of Wyomi"
type textarea "x"
type textarea "Of [US_STATE]"
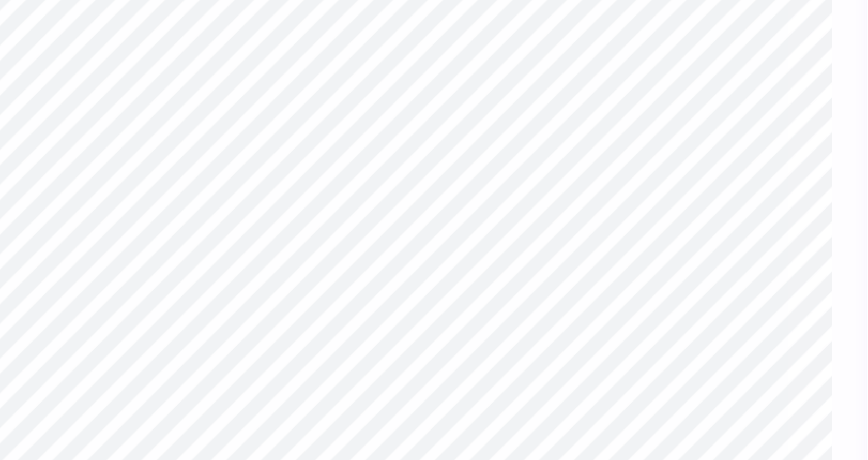
type textarea "x"
type input "0.0"
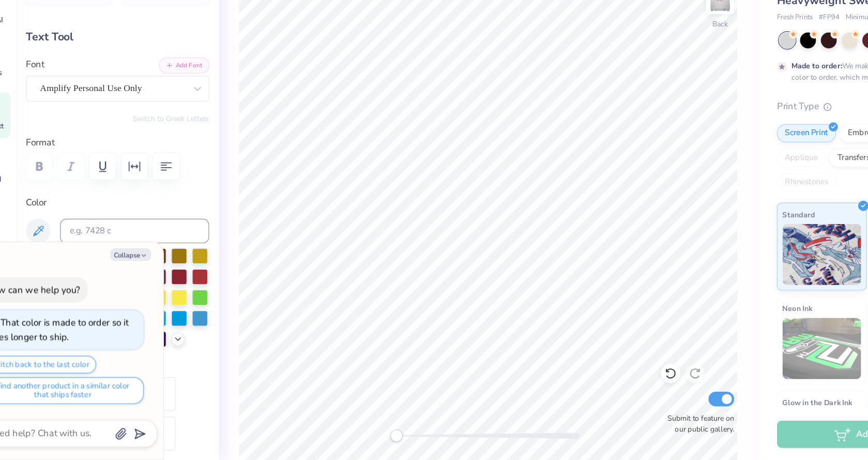
scroll to position [0, 0]
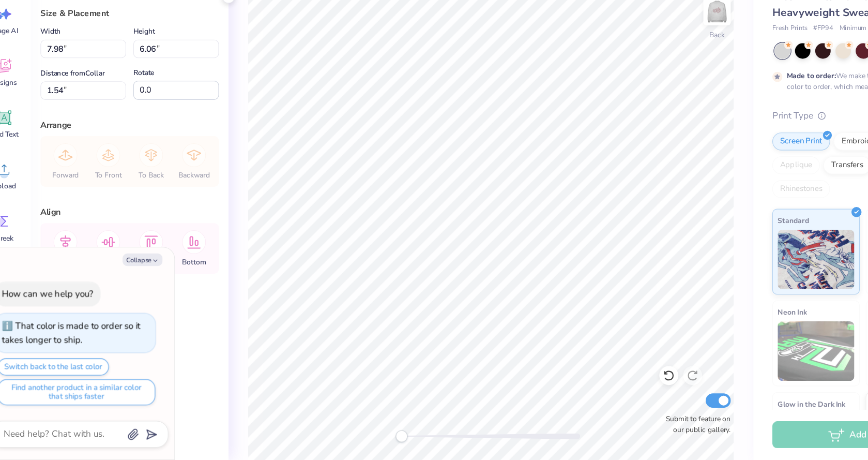
type textarea "x"
type input "10.07"
type input "7.65"
type input "1.77"
type textarea "x"
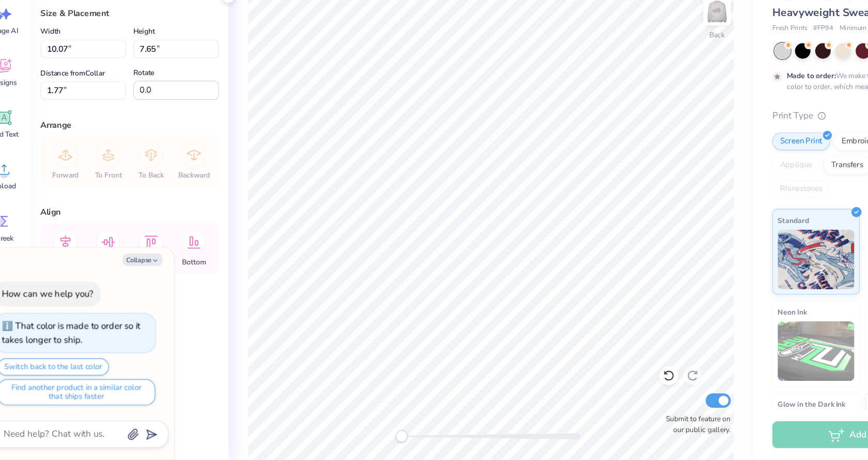
type input "1.98"
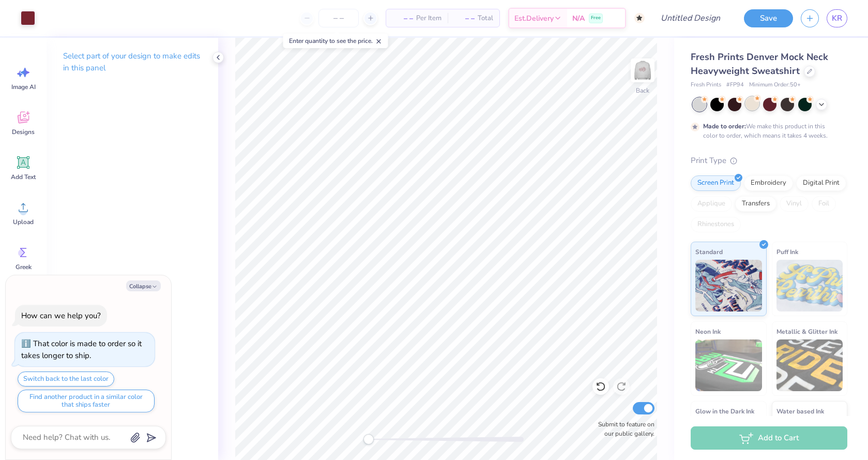
click at [753, 104] on div at bounding box center [751, 103] width 13 height 13
click at [821, 104] on icon at bounding box center [821, 103] width 8 height 8
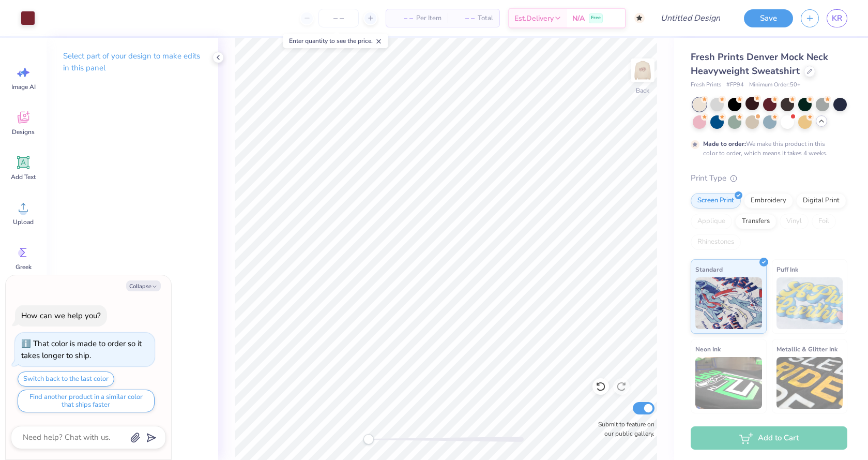
type textarea "x"
click at [697, 20] on input "Design Title" at bounding box center [677, 18] width 101 height 21
type input "I"
type textarea "x"
type input "ID"
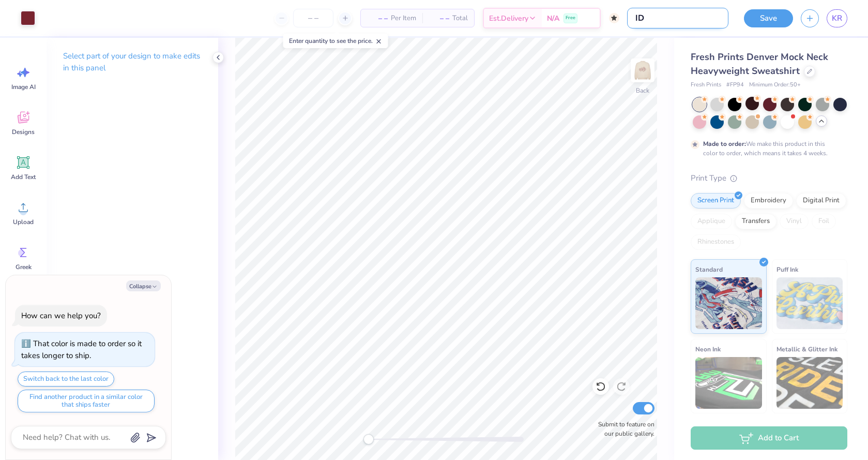
type textarea "x"
type input "IDE"
type textarea "x"
type input "IDEA"
type textarea "x"
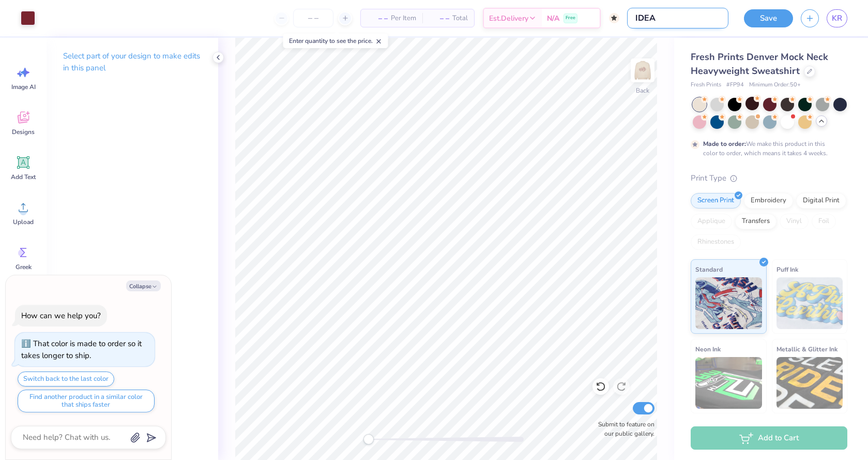
type input "IDEA!"
type textarea "x"
type input "IDEA!!"
type textarea "x"
type input "IDEA!!!"
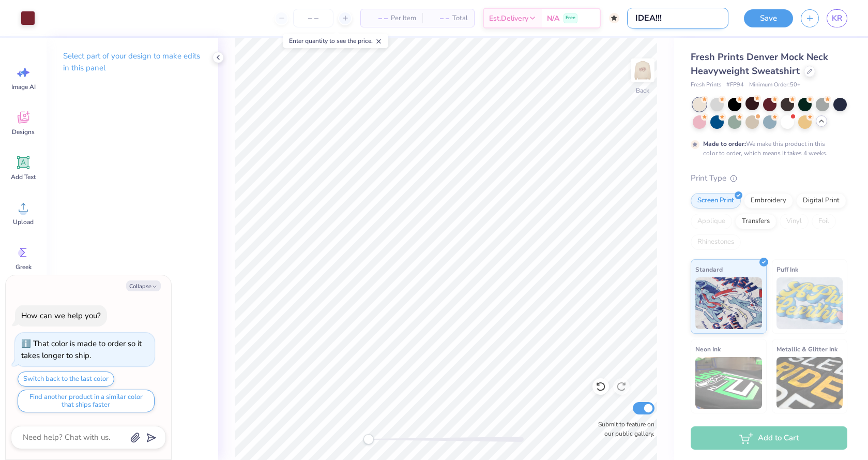
type textarea "x"
type input "IDEA!!!"
click at [772, 16] on button "Save" at bounding box center [768, 17] width 49 height 18
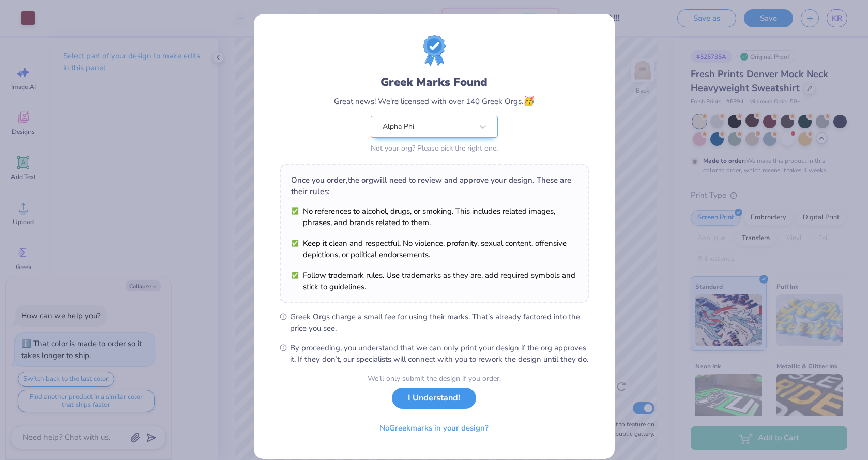
click at [454, 405] on button "I Understand!" at bounding box center [434, 397] width 84 height 21
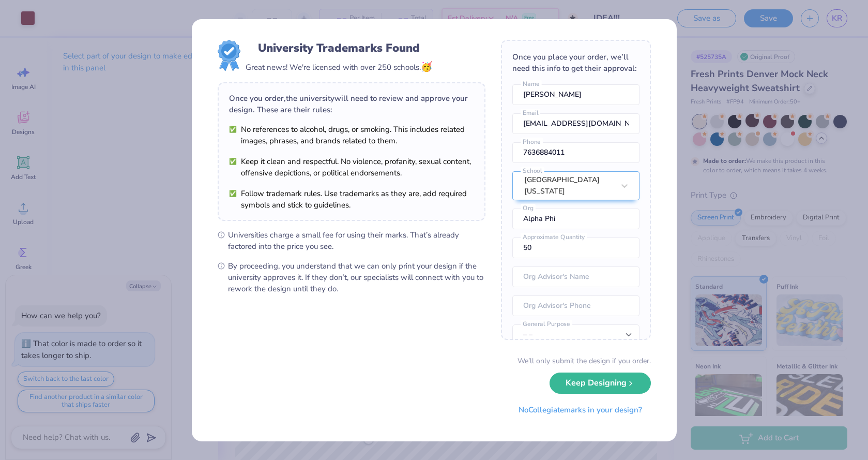
click at [158, 79] on div "University Trademarks Found Great news! We're licensed with over 250 schools. 🥳…" at bounding box center [434, 230] width 868 height 460
click at [159, 79] on div "University Trademarks Found Great news! We're licensed with over 250 schools. 🥳…" at bounding box center [434, 230] width 868 height 460
click at [589, 380] on button "Keep Designing" at bounding box center [599, 380] width 101 height 21
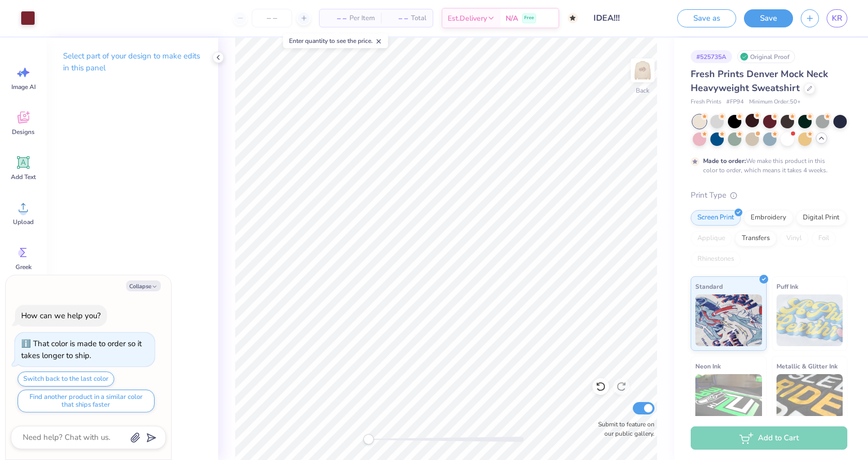
type textarea "x"
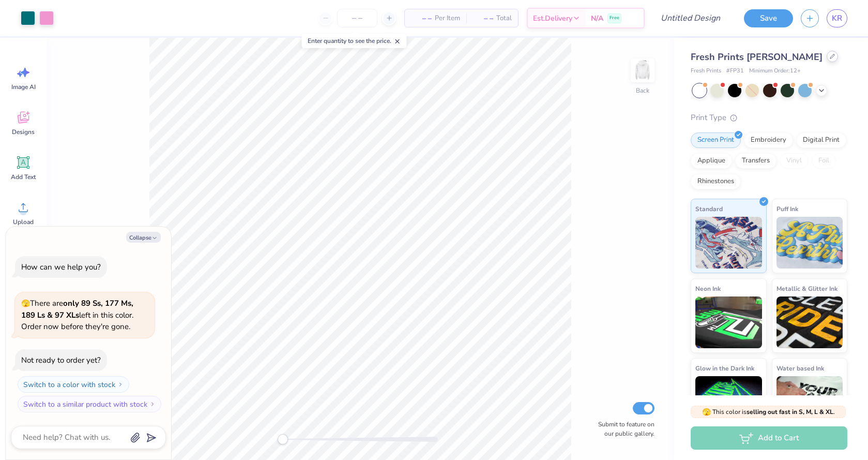
click at [830, 58] on icon at bounding box center [832, 56] width 5 height 5
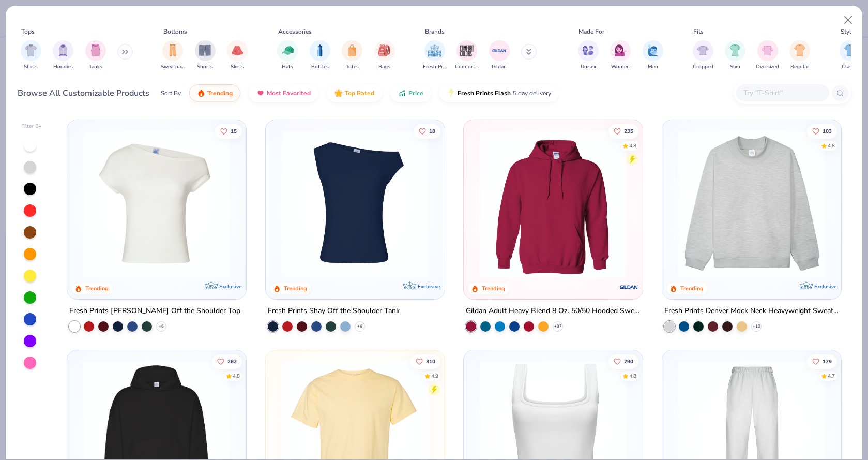
click at [744, 198] on img at bounding box center [752, 204] width 158 height 148
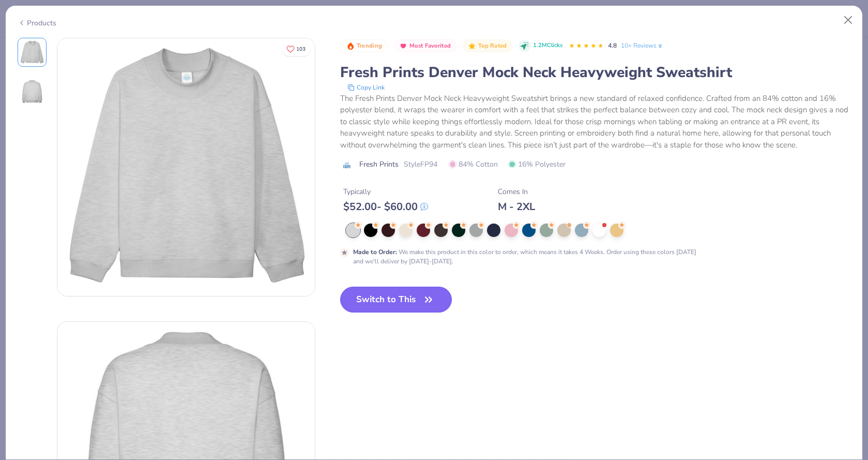
click at [368, 301] on button "Switch to This" at bounding box center [396, 299] width 112 height 26
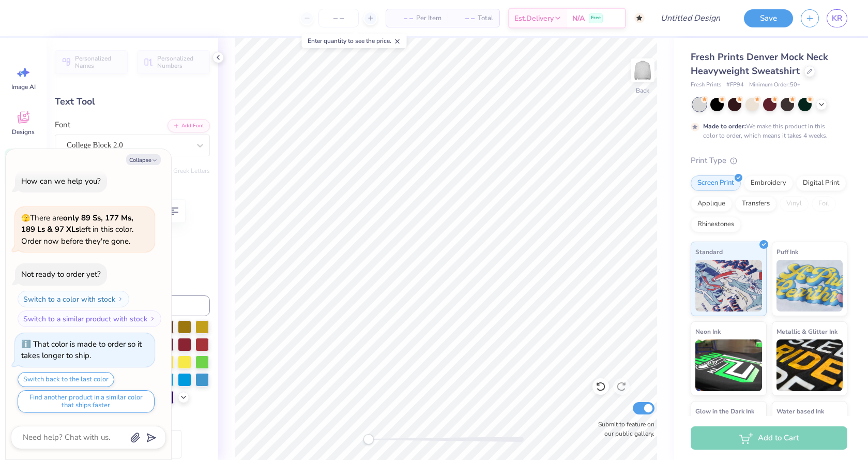
type textarea "x"
type textarea "A"
type textarea "x"
type textarea "Al"
type textarea "x"
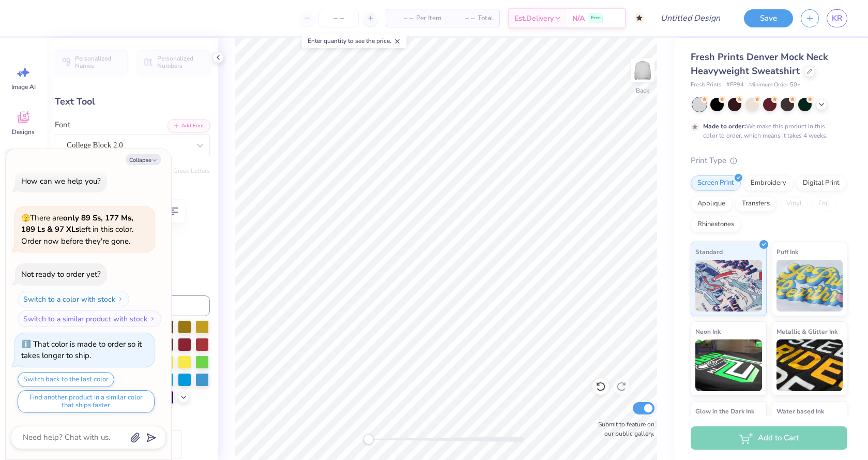
type textarea "Alp"
type textarea "x"
type textarea "Alph"
type textarea "x"
type textarea "Alpha"
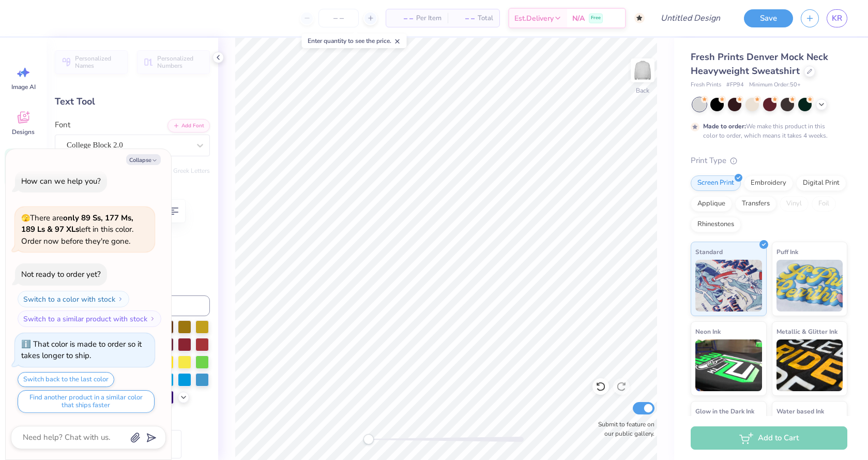
scroll to position [0, 0]
type textarea "x"
type textarea "Alpha"
type textarea "x"
type textarea "Alpha P"
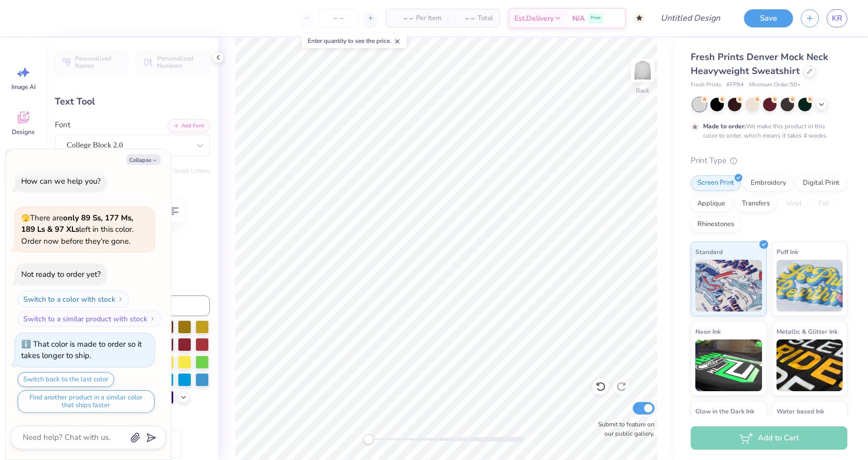
type textarea "x"
type textarea "Alpha Ph"
type textarea "x"
type textarea "Alpha Phi"
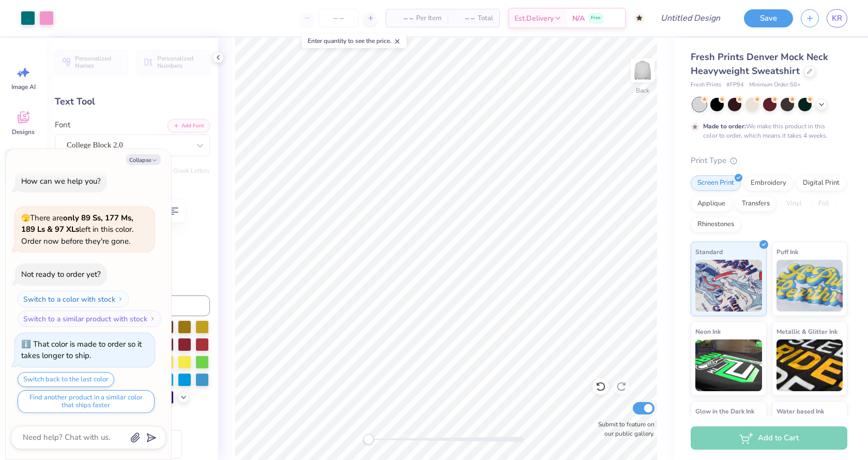
type textarea "x"
type input "6.93"
type input "2.70"
type input "3.29"
type input "-14.9"
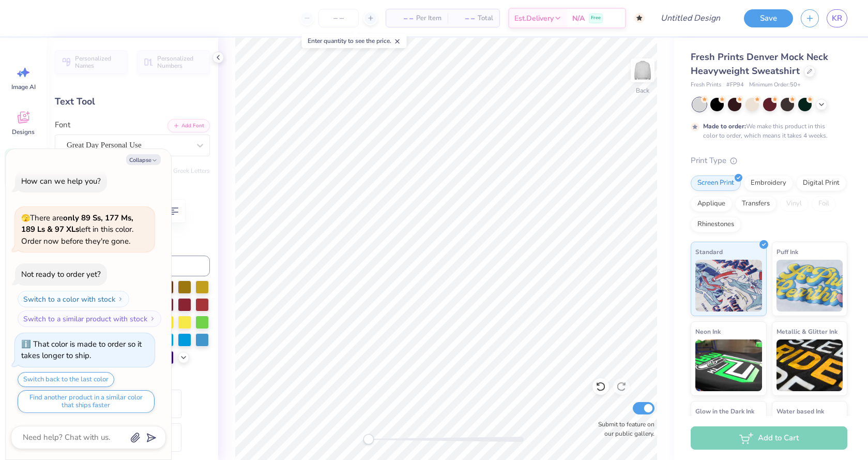
type textarea "x"
type textarea "W"
type textarea "x"
type textarea "Wyo"
type textarea "x"
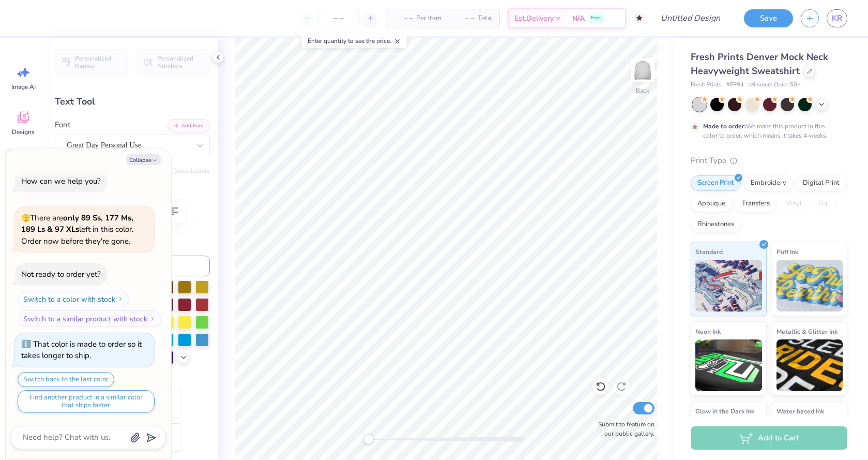
type textarea "Wyom"
type textarea "x"
type textarea "Wyomi"
type textarea "x"
type textarea "Wyomin"
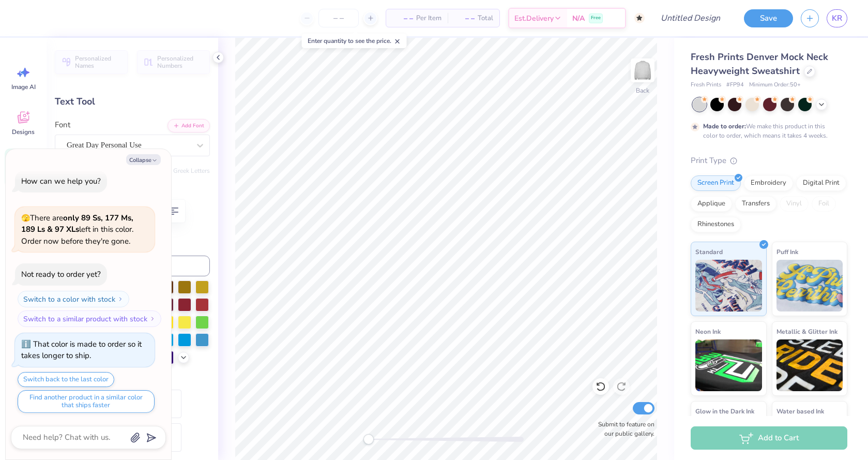
type textarea "x"
type textarea "Wyoming"
type textarea "x"
type input "0.0"
type textarea "x"
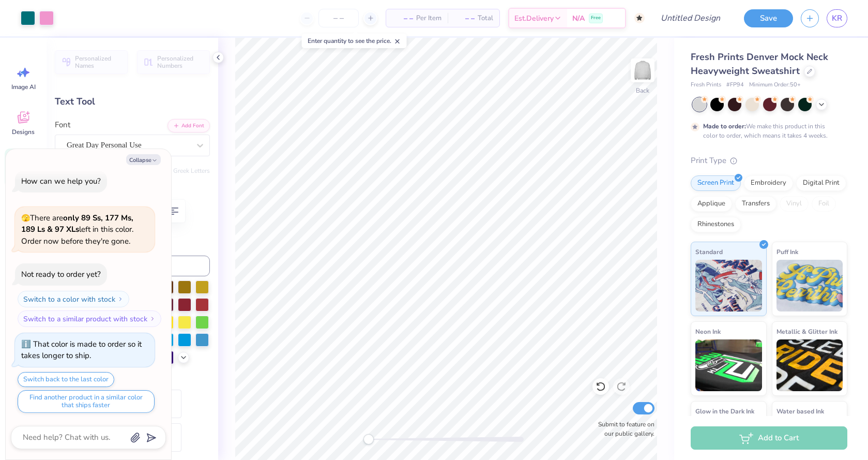
type input "7.34"
type input "2.48"
type input "3.41"
type input "-14.9"
click at [460, 193] on div "Hold “Option ⌥” to see the space between elements." at bounding box center [426, 179] width 110 height 30
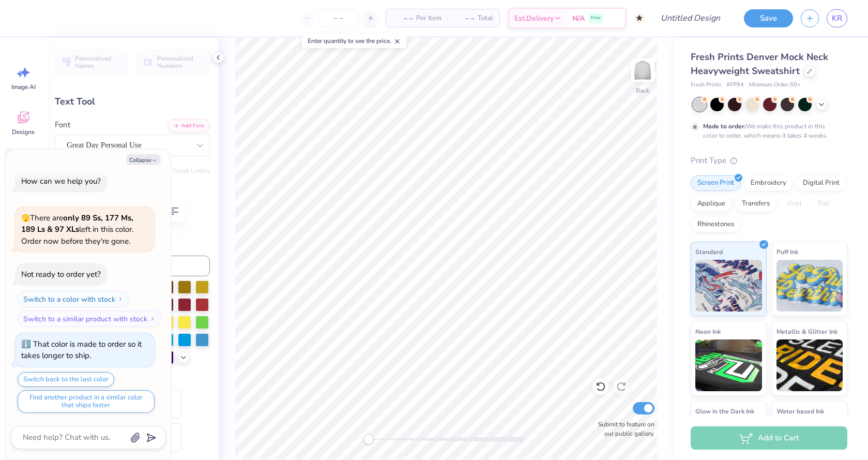
type textarea "x"
type input "3.07"
type input "0.60"
type input "3.36"
type input "0.0"
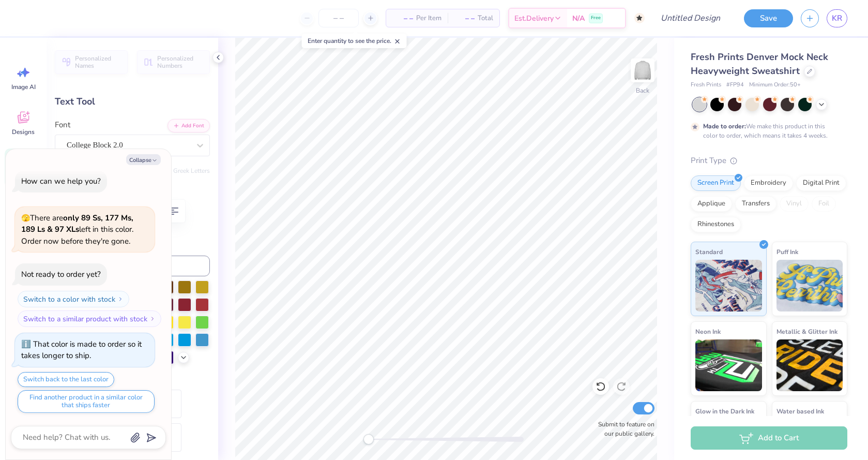
type textarea "x"
type textarea "EST. !1"
type textarea "x"
type textarea "EST. !18"
type textarea "x"
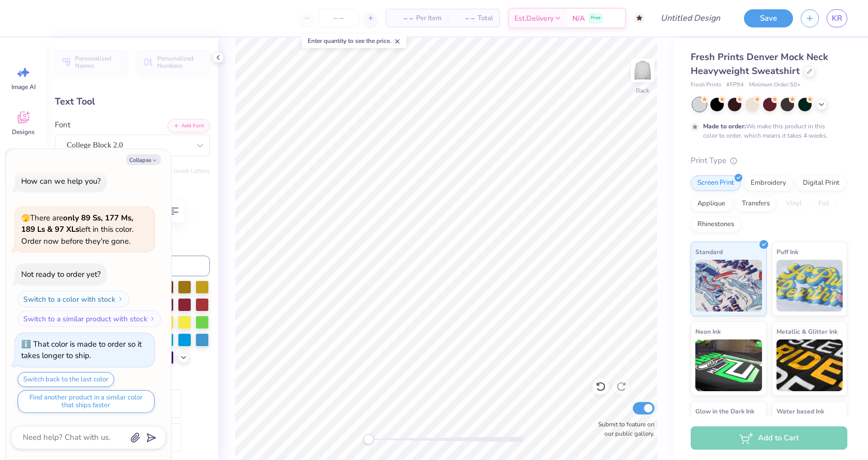
type textarea "EST. !187"
type textarea "x"
type textarea "EST. !1872"
type textarea "x"
type input "7.34"
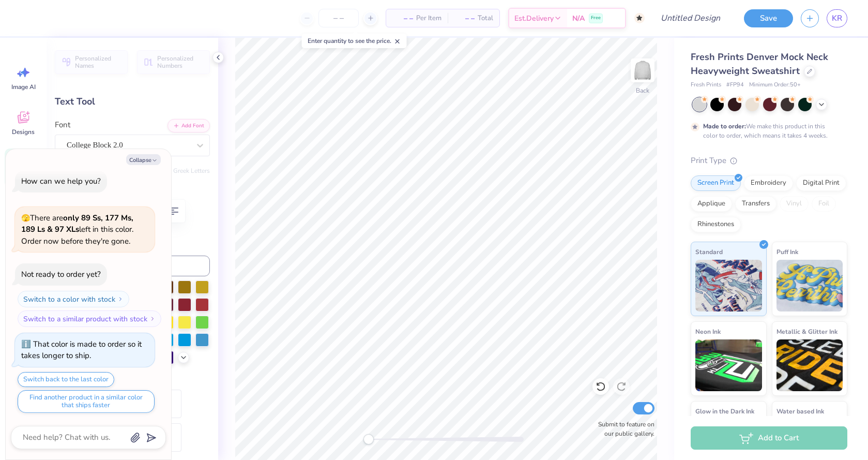
type input "2.48"
type input "5.77"
type input "-14.9"
type textarea "x"
type input "0.0"
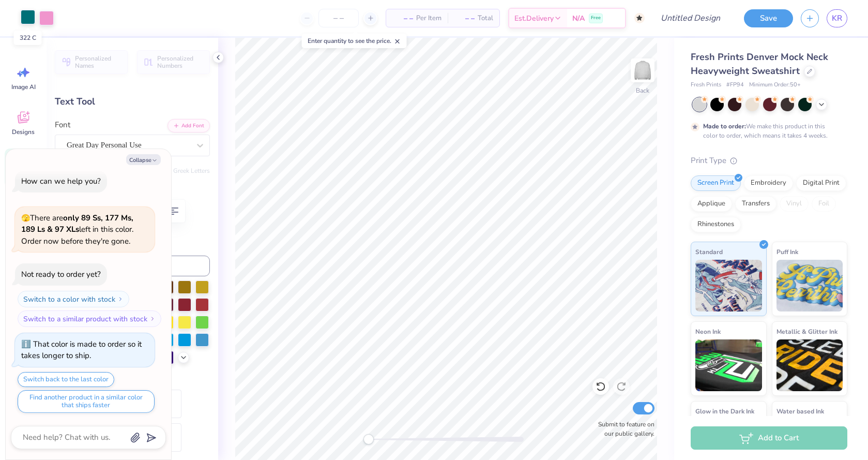
click at [29, 22] on div at bounding box center [28, 17] width 14 height 14
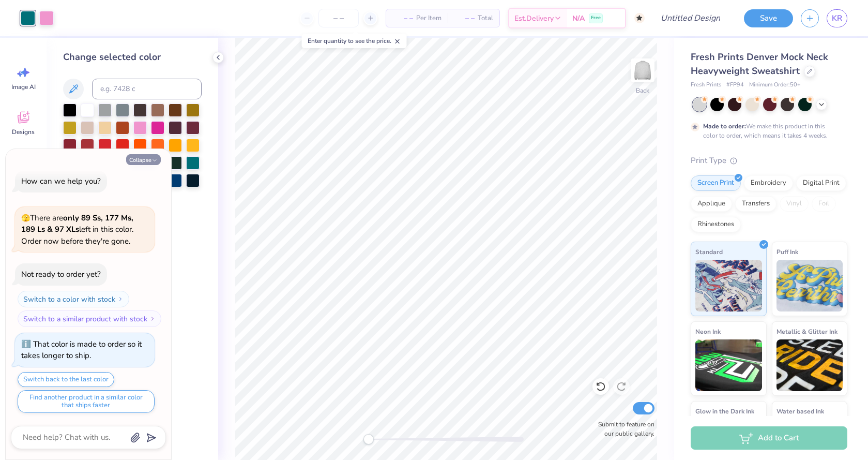
click at [148, 162] on button "Collapse" at bounding box center [143, 159] width 35 height 11
type textarea "x"
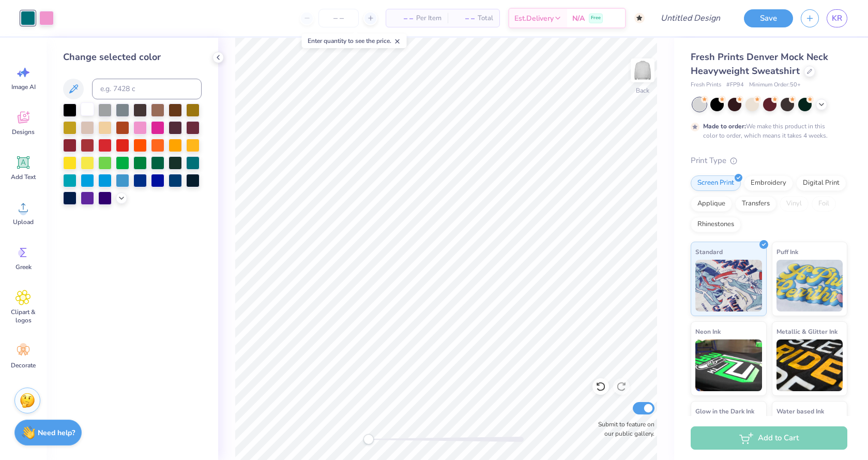
click at [89, 110] on div at bounding box center [87, 108] width 13 height 13
click at [47, 16] on div at bounding box center [46, 17] width 14 height 14
click at [74, 144] on div at bounding box center [69, 144] width 13 height 13
click at [110, 146] on div at bounding box center [104, 144] width 13 height 13
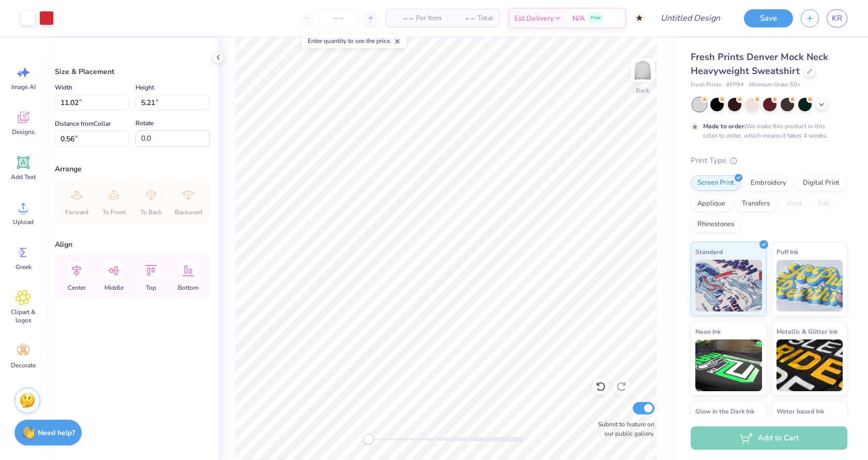
type input "2.50"
type input "12.68"
type input "5.99"
type input "2.45"
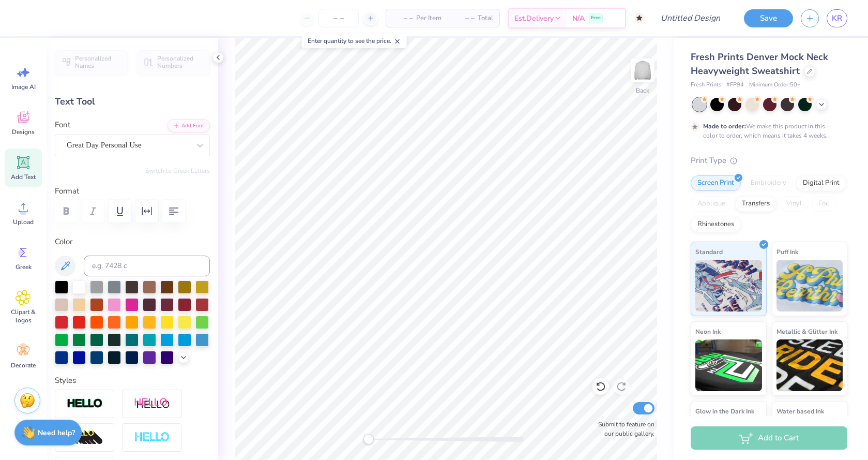
type input "0.0"
click at [50, 20] on div at bounding box center [46, 17] width 14 height 14
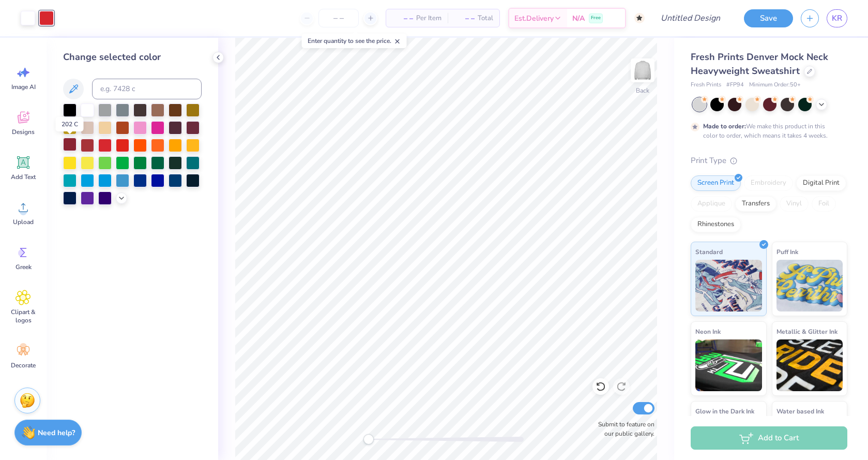
click at [75, 148] on div at bounding box center [69, 144] width 13 height 13
click at [91, 148] on div at bounding box center [87, 144] width 13 height 13
click at [194, 130] on div at bounding box center [192, 126] width 13 height 13
click at [85, 142] on div at bounding box center [87, 144] width 13 height 13
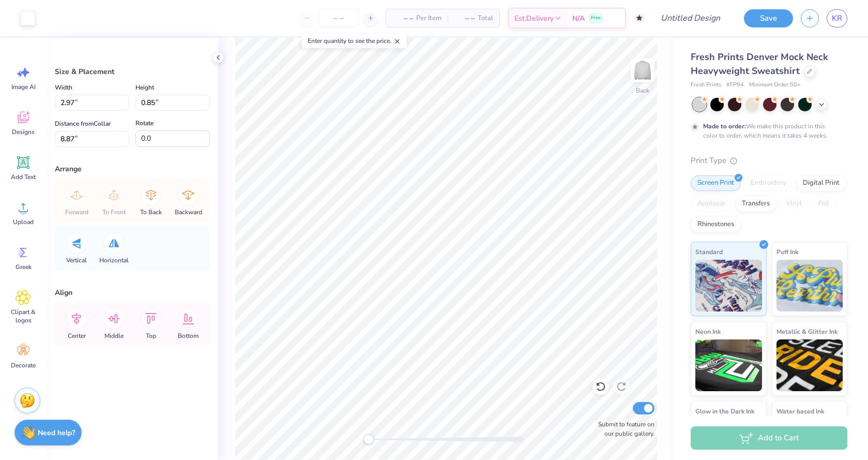
type input "-25.9"
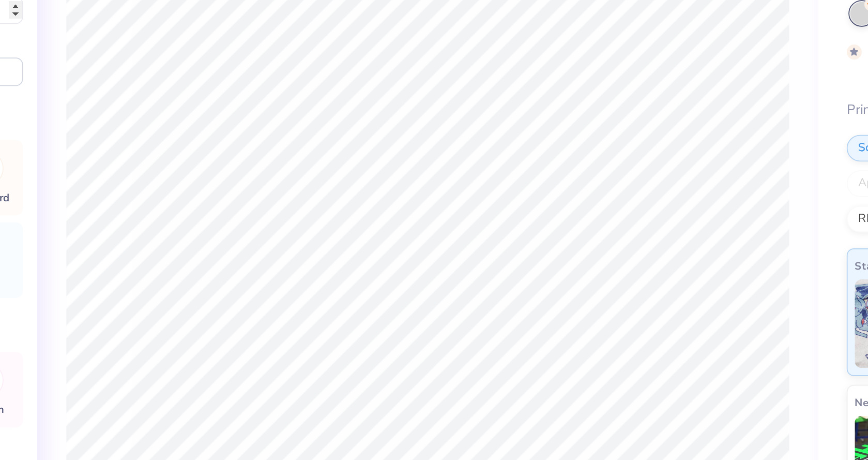
type input "-18.3"
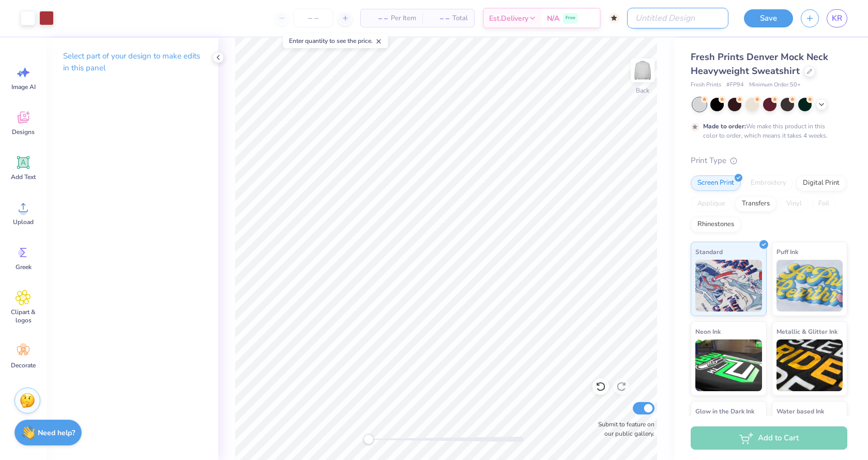
click at [682, 22] on input "Design Title" at bounding box center [677, 18] width 101 height 21
type input "IDEA"
click at [776, 16] on button "Save" at bounding box center [768, 17] width 49 height 18
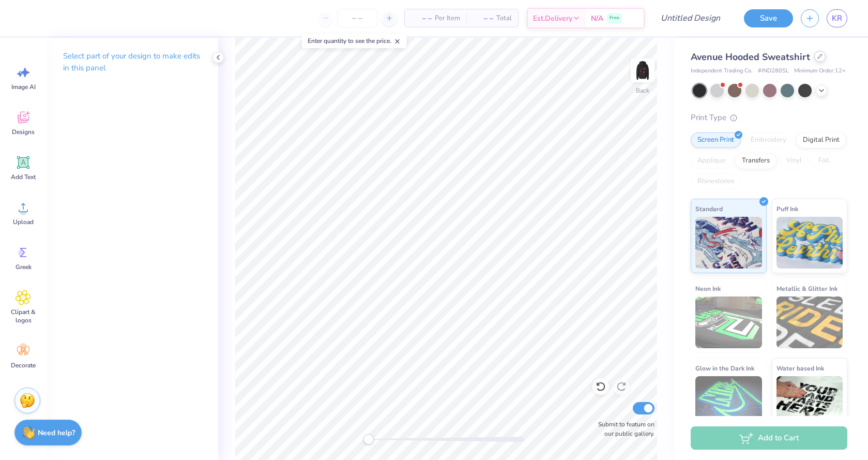
click at [822, 56] on div at bounding box center [819, 56] width 11 height 11
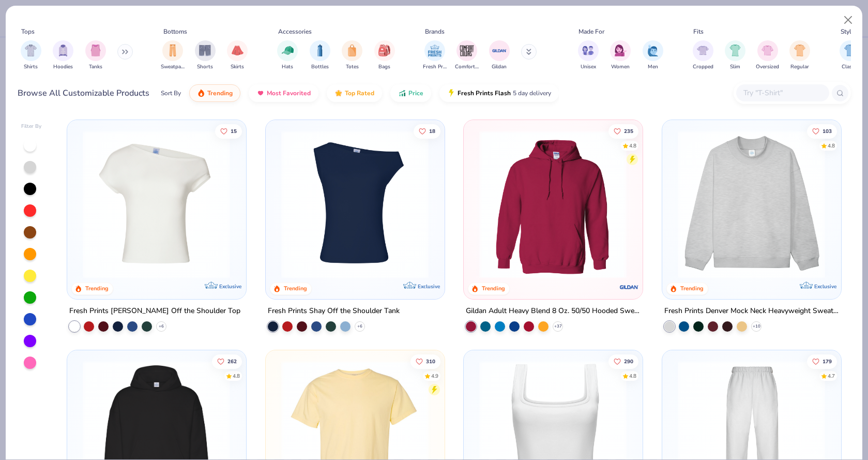
click at [780, 207] on img at bounding box center [752, 204] width 158 height 148
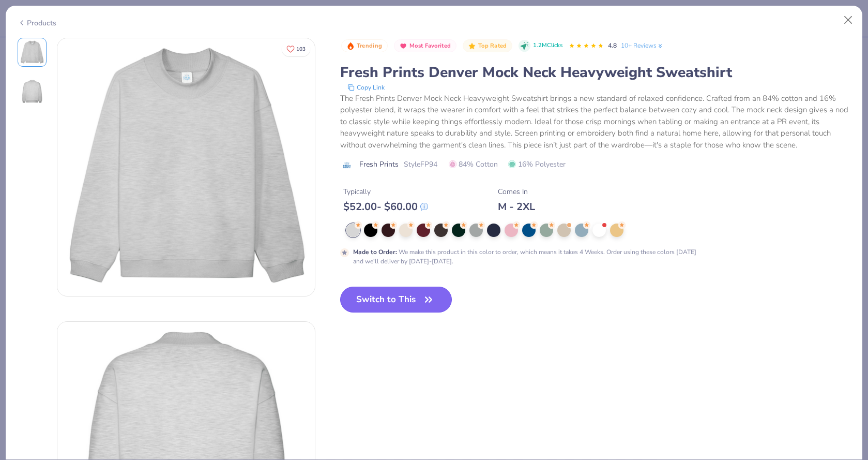
click at [401, 291] on button "Switch to This" at bounding box center [396, 299] width 112 height 26
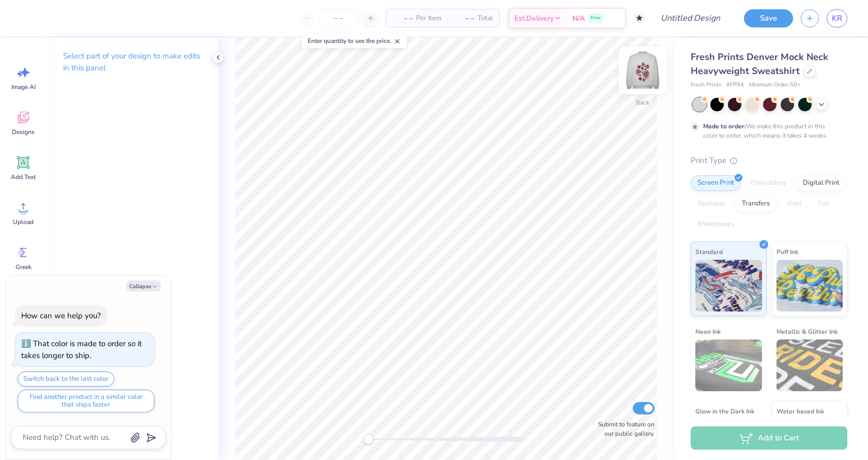
click at [644, 77] on img at bounding box center [642, 70] width 41 height 41
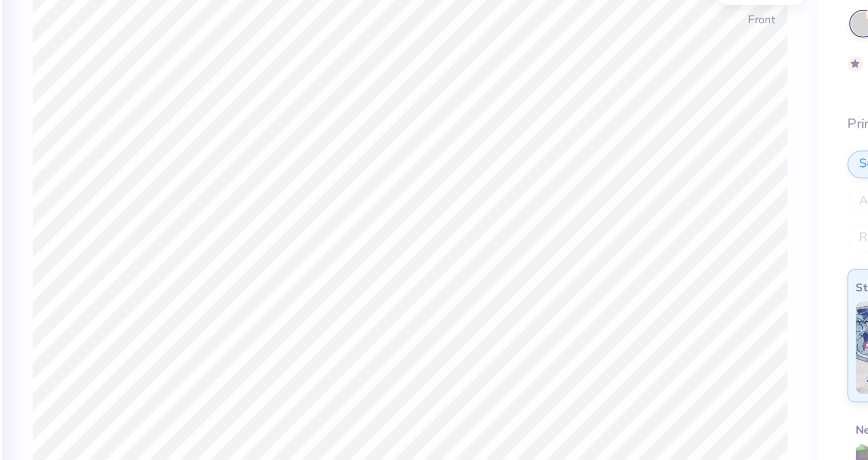
type textarea "x"
type textarea "O"
type textarea "x"
type textarea "O"
type textarea "x"
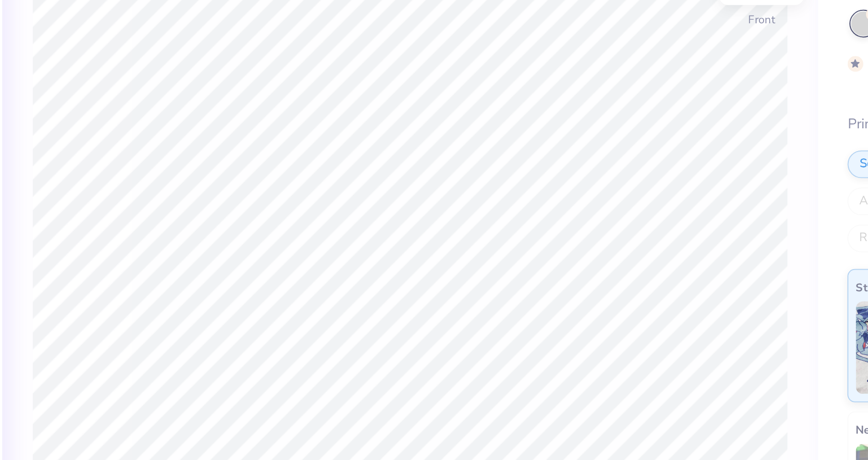
type textarea "A"
type textarea "x"
type textarea "Al"
type textarea "x"
type textarea "Alph"
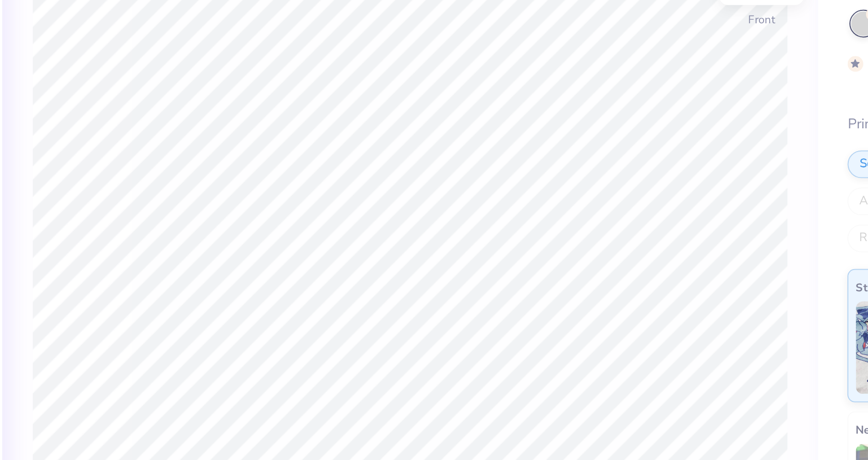
type textarea "x"
type textarea "Alph"
type textarea "x"
type textarea "Alp"
type textarea "x"
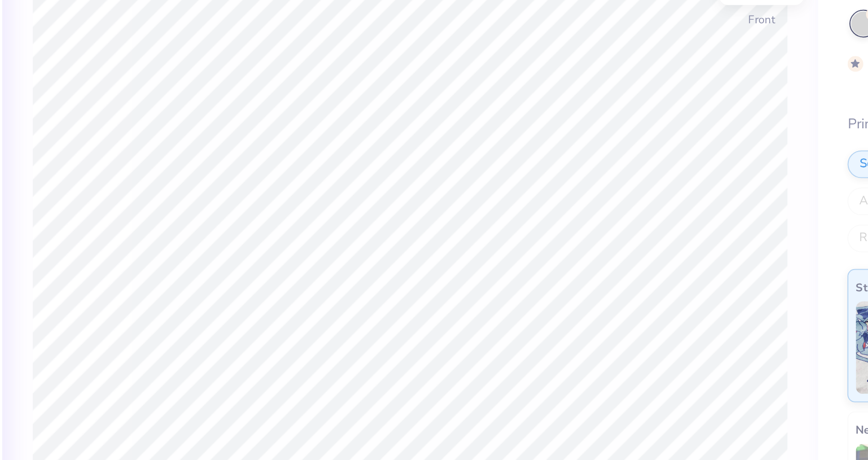
type textarea "Al"
type textarea "x"
type textarea "A"
type textarea "x"
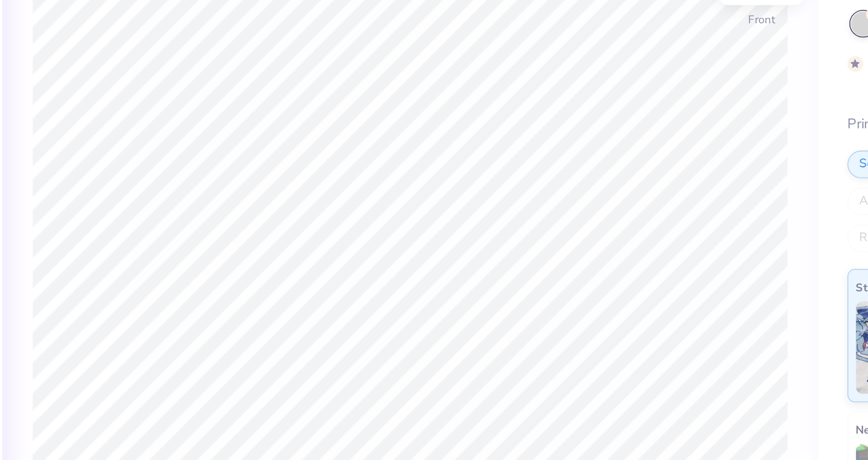
type textarea "A"
type textarea "x"
type textarea "APH"
type textarea "x"
type textarea "APHI"
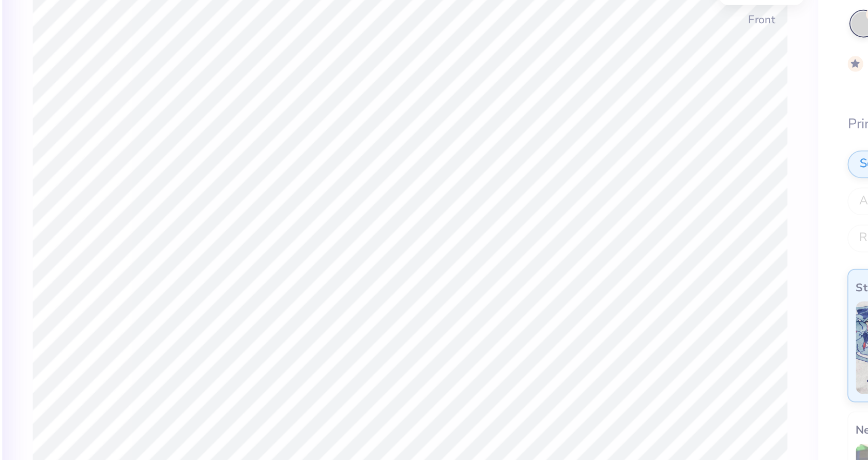
type textarea "x"
type input "0.0"
type textarea "x"
type input "2.37"
type input "1.88"
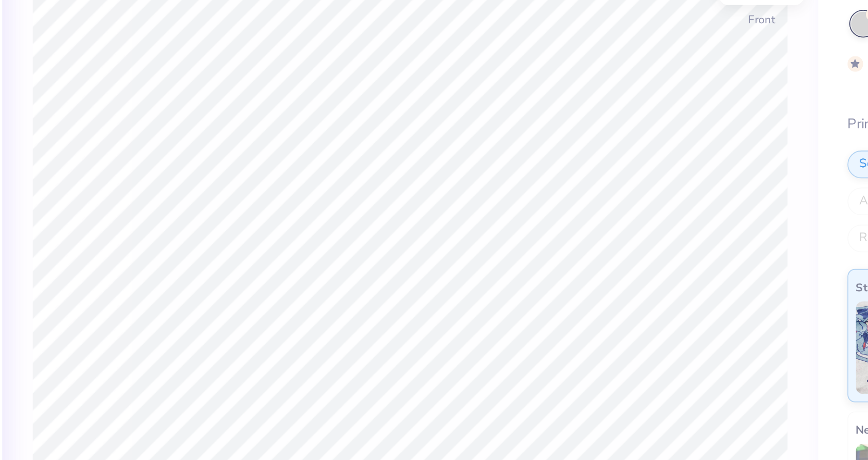
type input "9.08"
type input "-30.6"
type textarea "x"
type textarea "A"
type textarea "x"
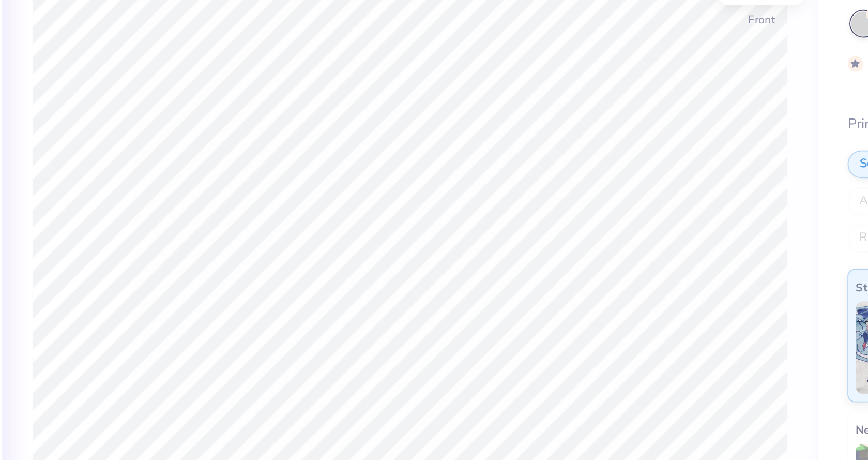
type textarea "APH"
type textarea "x"
type textarea "APHI"
type textarea "x"
type input "0.0"
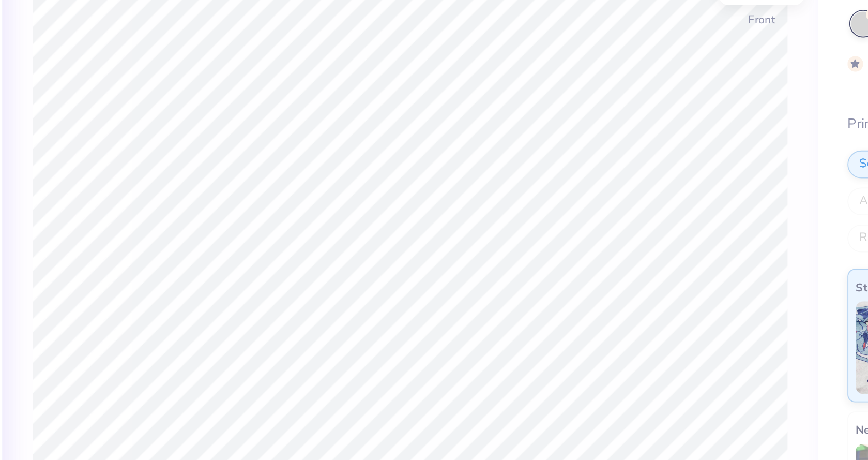
type textarea "x"
type input "2.36"
type input "1.84"
type input "13.06"
type input "26.4"
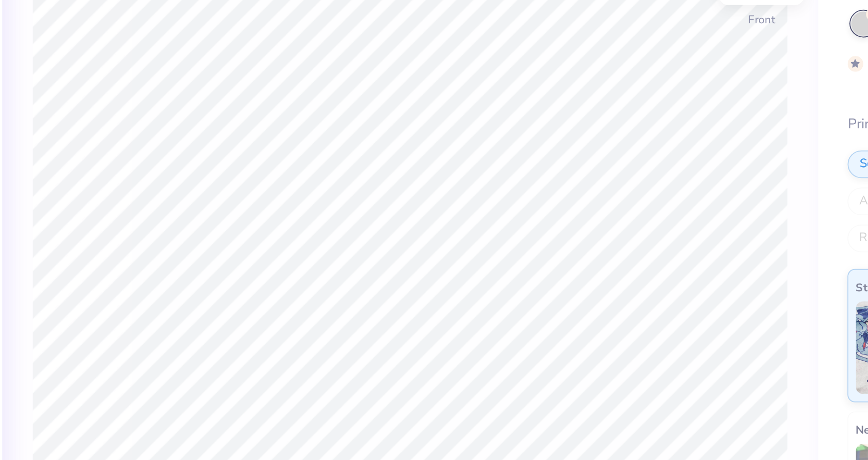
type textarea "x"
type textarea "O"
type textarea "x"
type textarea "A"
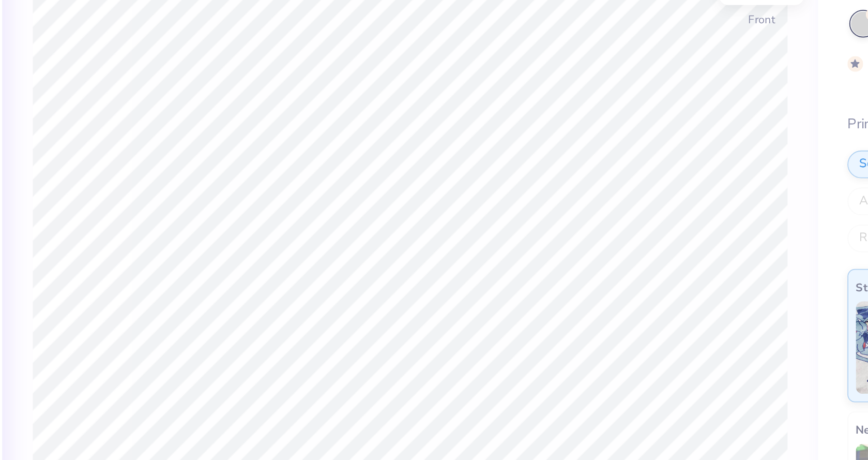
type textarea "x"
type textarea "AP"
type textarea "x"
type textarea "APH"
type textarea "x"
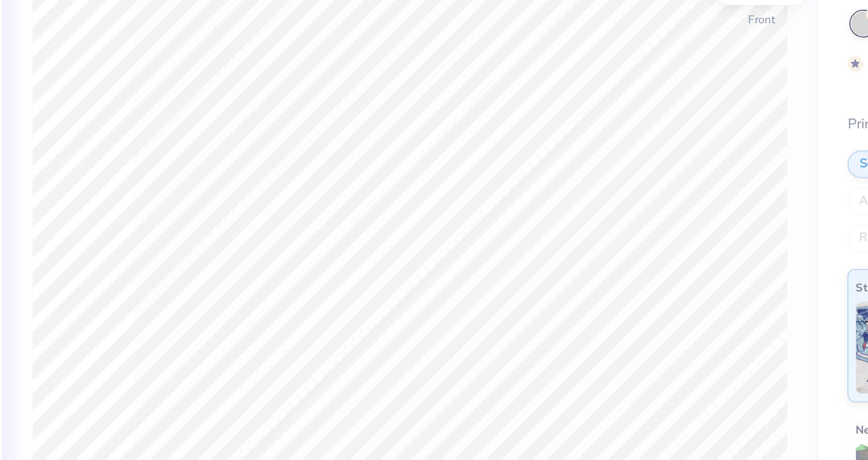
type textarea "APHI"
type textarea "x"
type input "3.16"
type input "2.13"
type input "14.75"
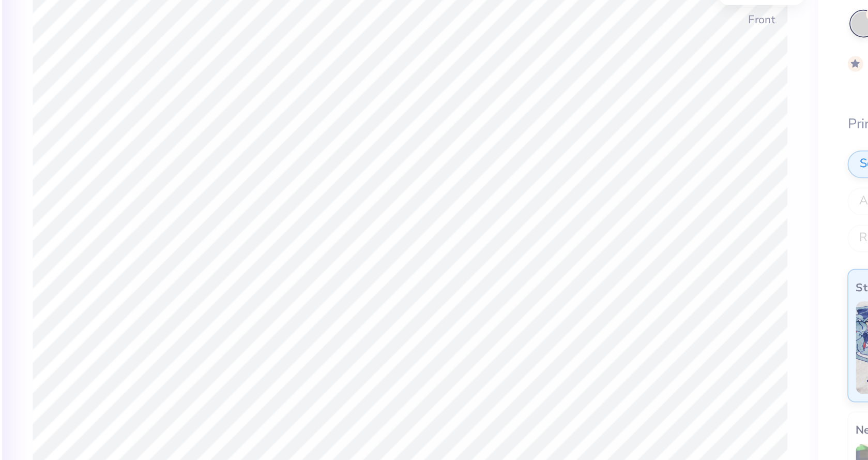
type input "-20.8"
type textarea "x"
type textarea "O"
type textarea "x"
type textarea "A"
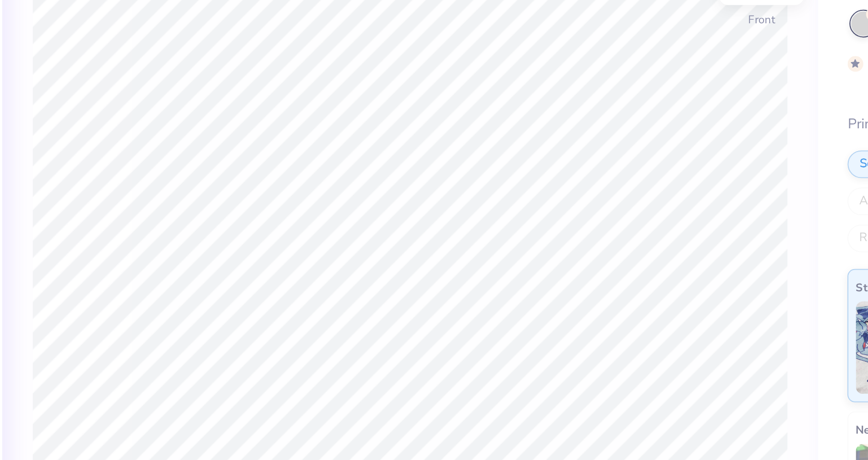
type textarea "x"
type textarea "AP"
type textarea "x"
type textarea "APH"
type textarea "x"
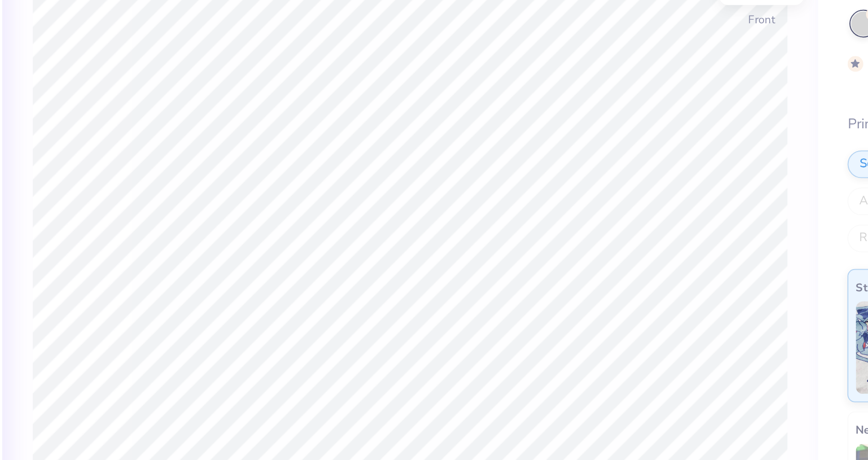
type textarea "APHI"
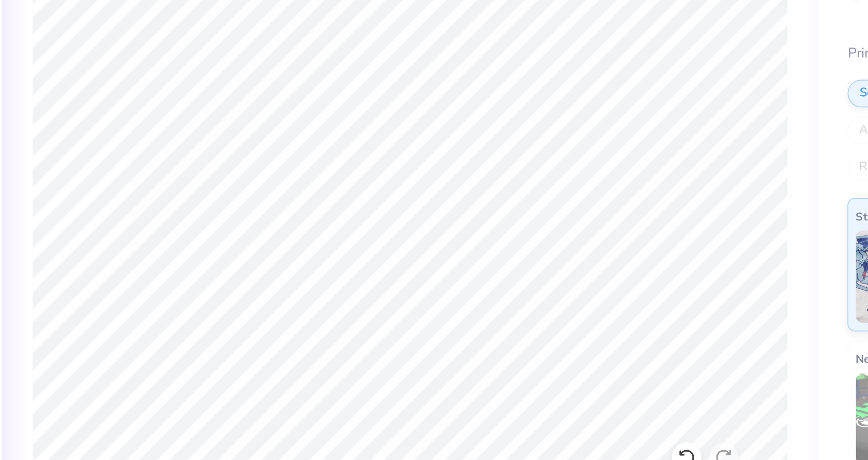
type textarea "x"
type input "1.46"
type input "1.19"
type input "19.57"
type input "29.3"
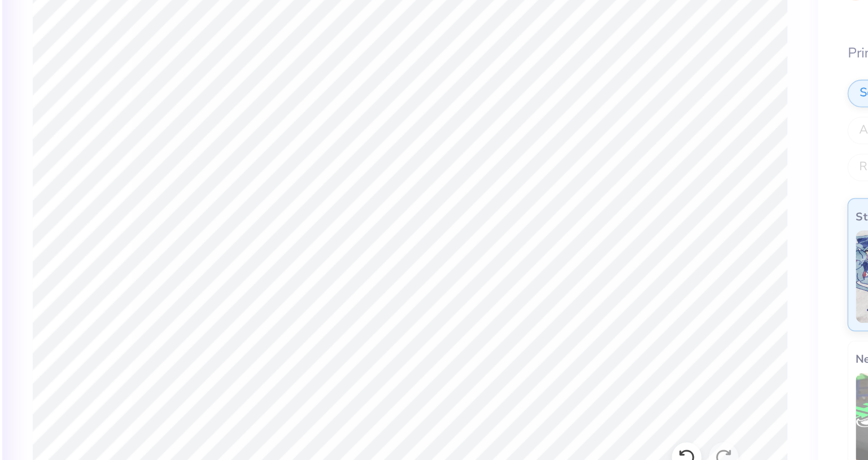
type textarea "x"
type input "0.0"
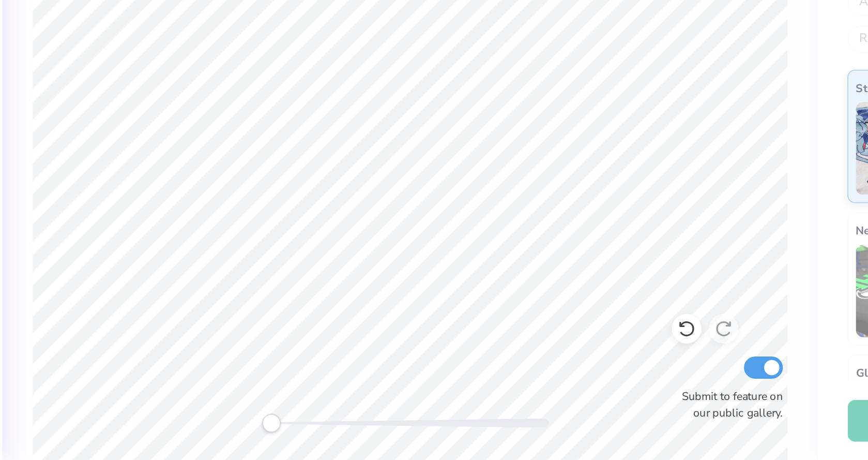
type textarea "x"
type input "29.3"
type textarea "x"
type textarea "O"
type textarea "x"
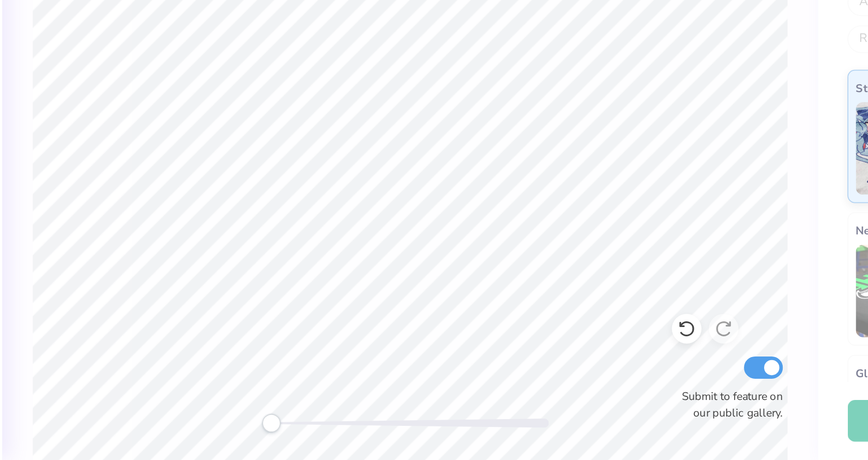
type textarea "O"
type textarea "x"
type textarea "A"
type textarea "x"
type textarea "AP"
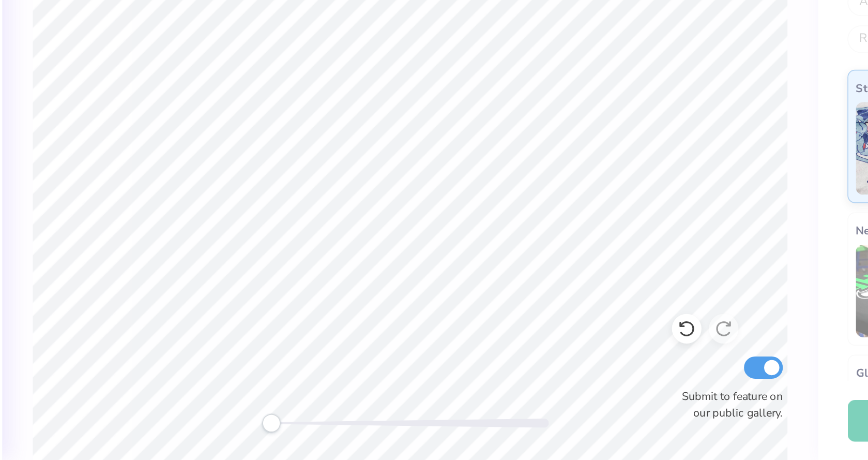
type textarea "x"
type textarea "APH"
type textarea "x"
type textarea "APHI"
type textarea "x"
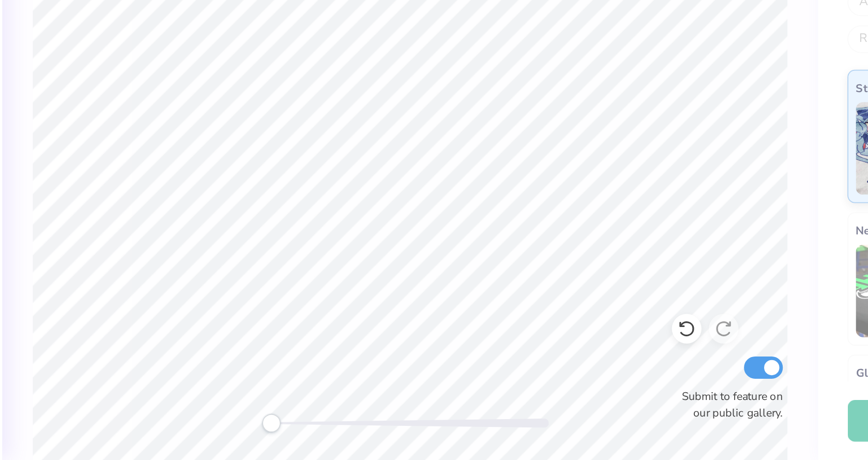
type input "0.0"
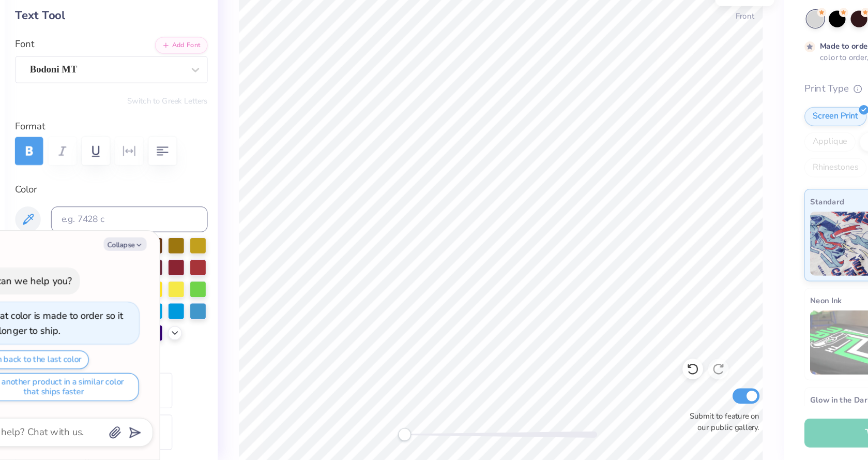
type textarea "x"
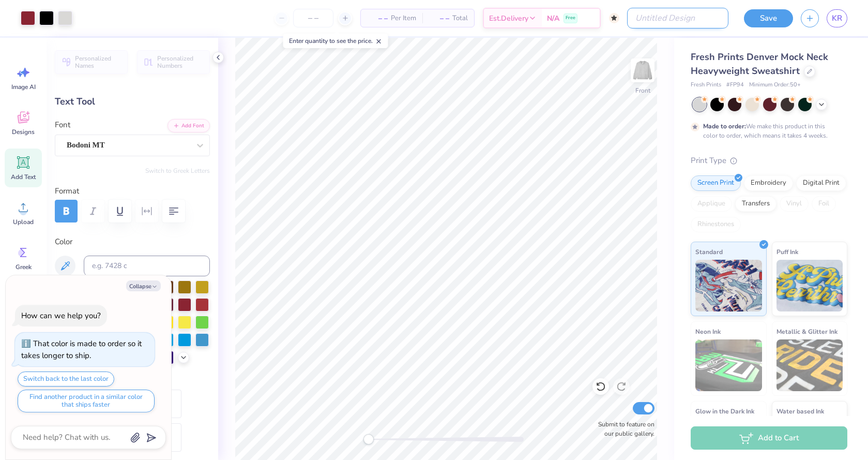
click at [706, 27] on input "Design Title" at bounding box center [677, 18] width 101 height 21
type input "I"
type textarea "x"
type input "ID"
type textarea "x"
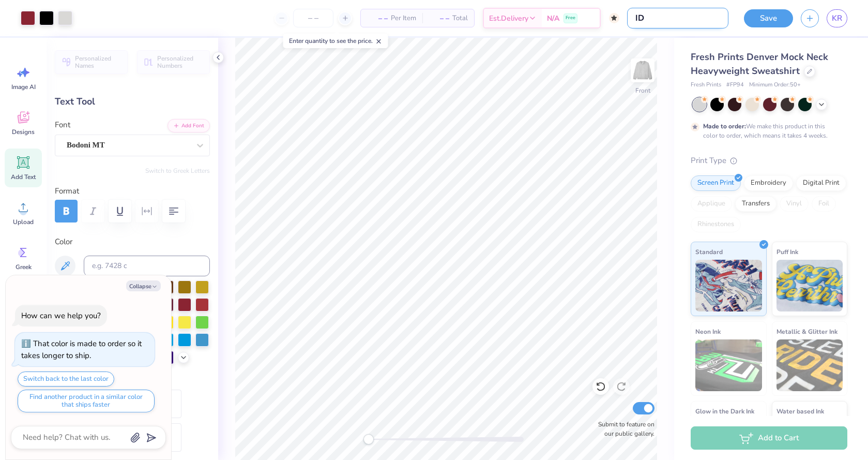
type input "IDE"
type textarea "x"
type input "IDEA"
type textarea "x"
type input "IDEA"
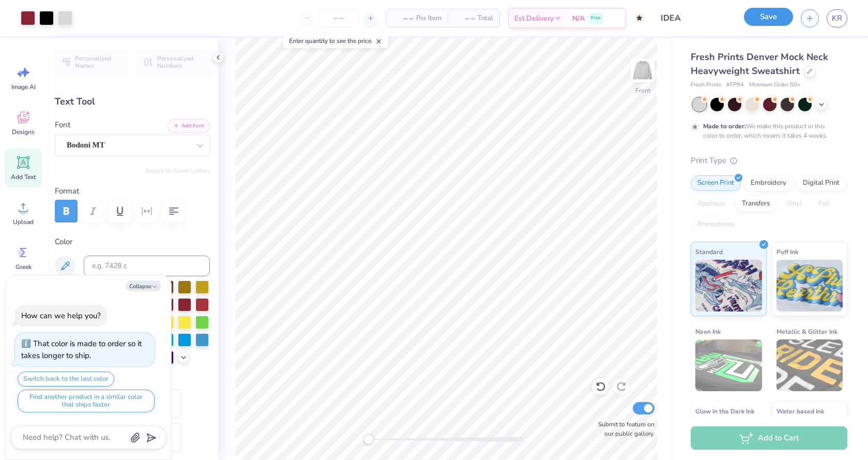
click at [766, 19] on button "Save" at bounding box center [768, 17] width 49 height 18
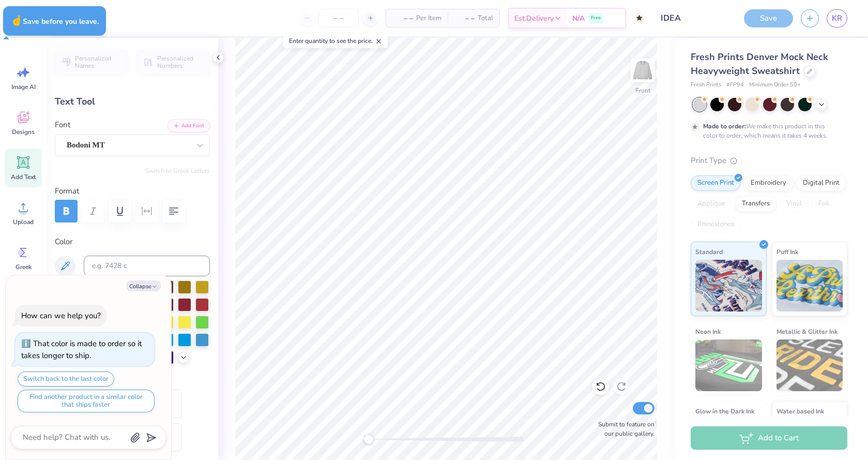
type textarea "x"
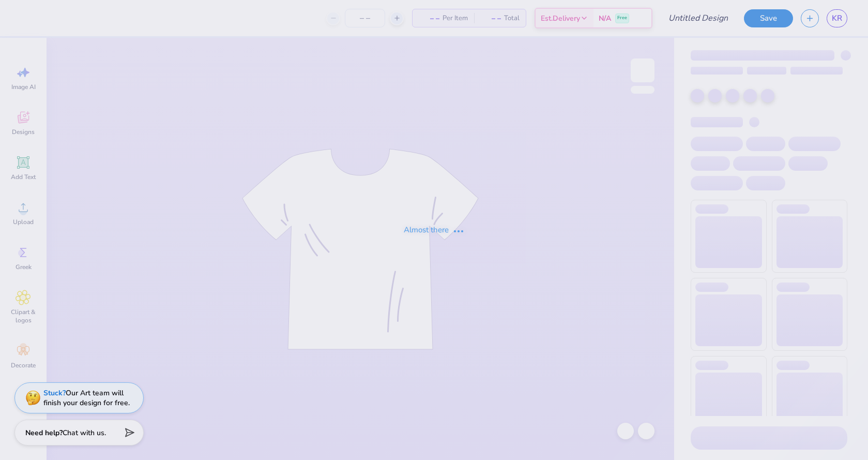
type input "IDEA!!!"
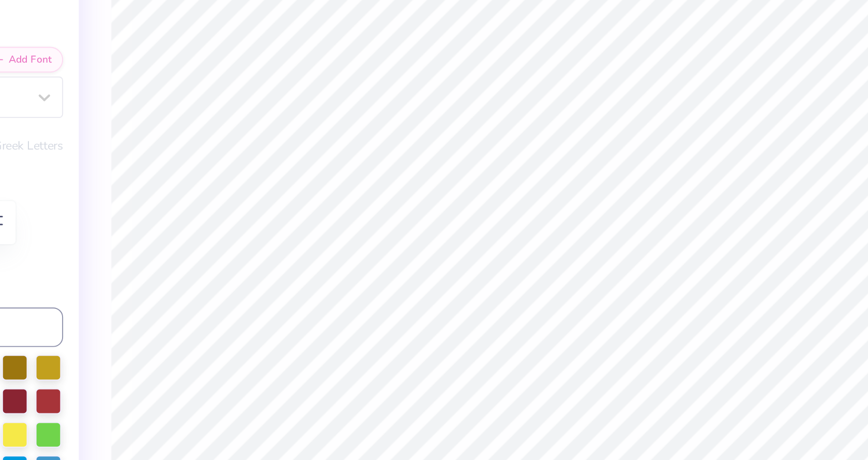
type textarea "Kappa"
type input "2.57"
type input "0.74"
type input "5.92"
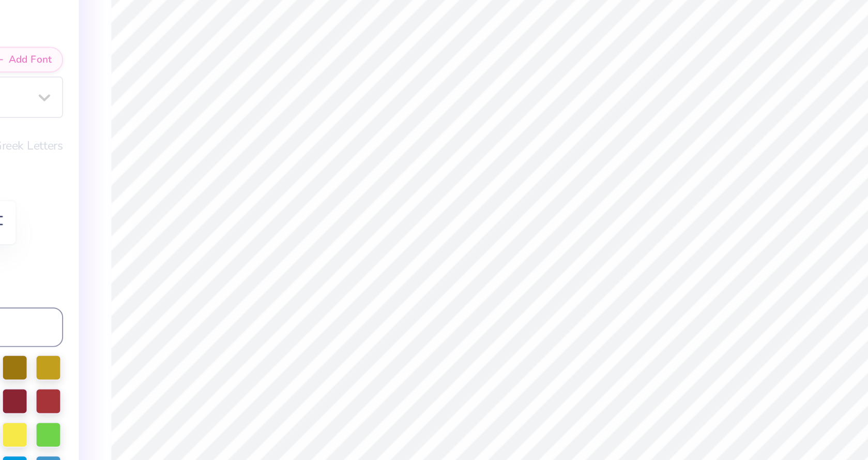
type textarea "O"
type textarea "Iota"
type input "0.0"
type input "0.92"
type input "0.56"
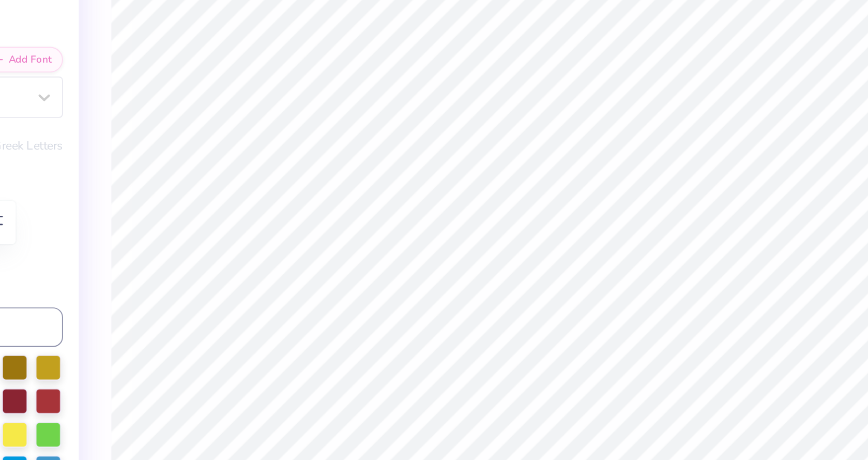
type input "5.88"
type input "-9.0"
type input "1.37"
type input "0.84"
type input "5.92"
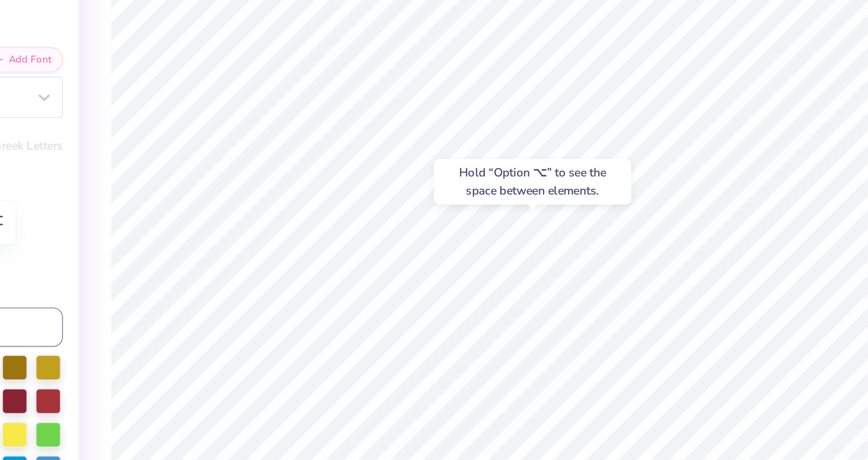
type input "0.0"
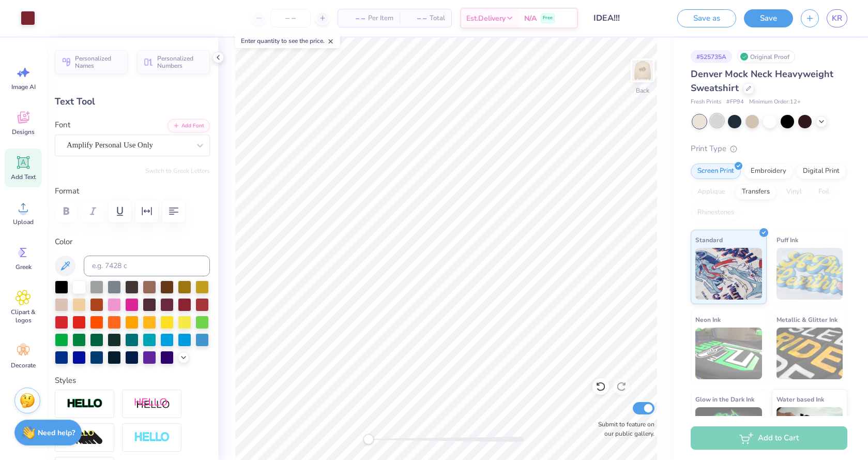
click at [720, 125] on div at bounding box center [716, 120] width 13 height 13
click at [749, 119] on div at bounding box center [751, 120] width 13 height 13
click at [790, 119] on div at bounding box center [787, 120] width 13 height 13
click at [28, 19] on div at bounding box center [28, 17] width 14 height 14
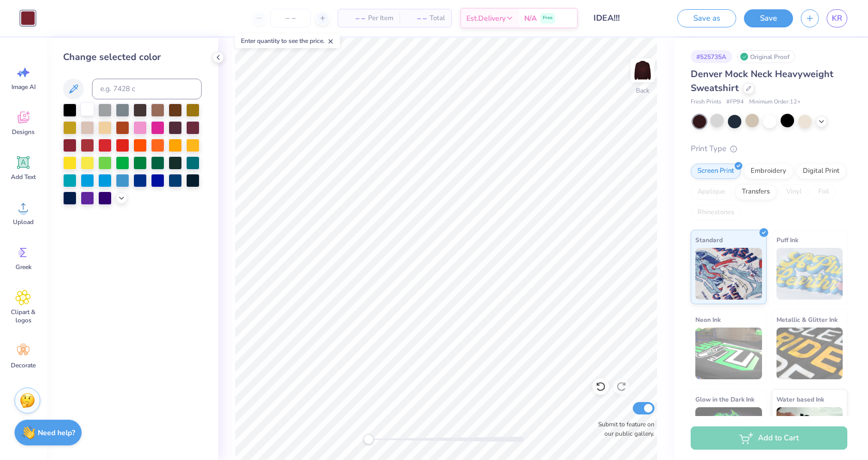
click at [84, 108] on div at bounding box center [87, 108] width 13 height 13
click at [820, 125] on div at bounding box center [821, 120] width 11 height 11
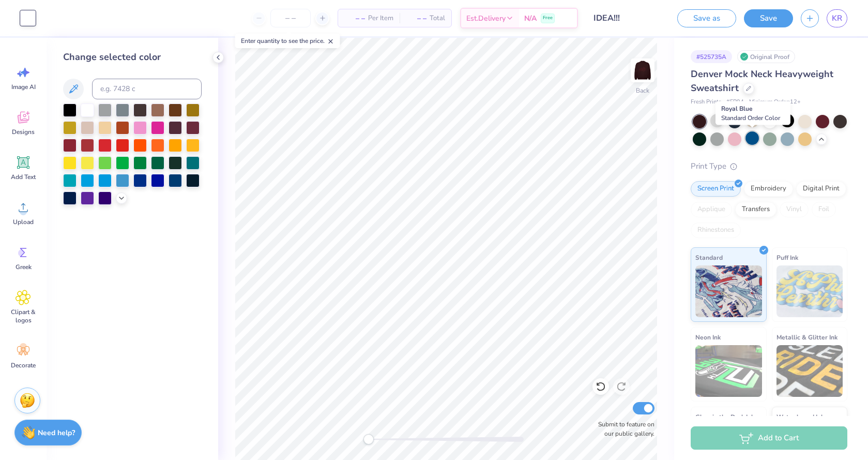
click at [749, 133] on div at bounding box center [751, 137] width 13 height 13
click at [735, 122] on div at bounding box center [734, 120] width 13 height 13
click at [731, 118] on div at bounding box center [734, 120] width 13 height 13
click at [788, 123] on div at bounding box center [787, 120] width 13 height 13
click at [803, 126] on div at bounding box center [804, 120] width 13 height 13
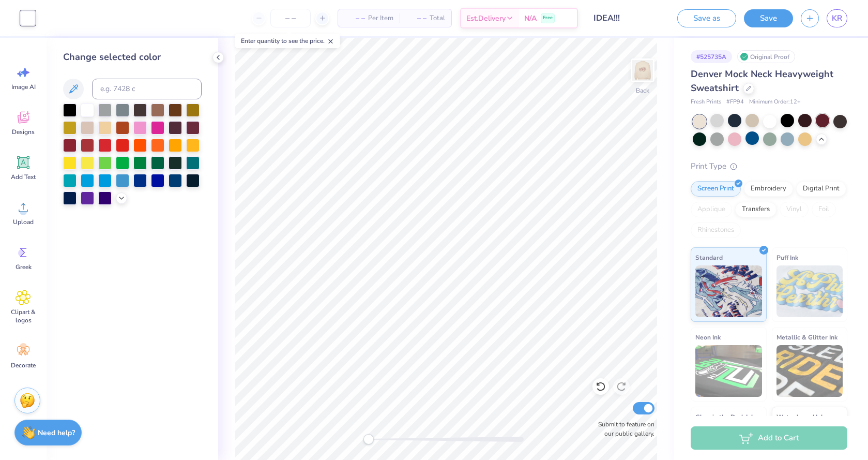
click at [820, 120] on div at bounding box center [822, 120] width 13 height 13
click at [775, 15] on button "Save" at bounding box center [768, 17] width 49 height 18
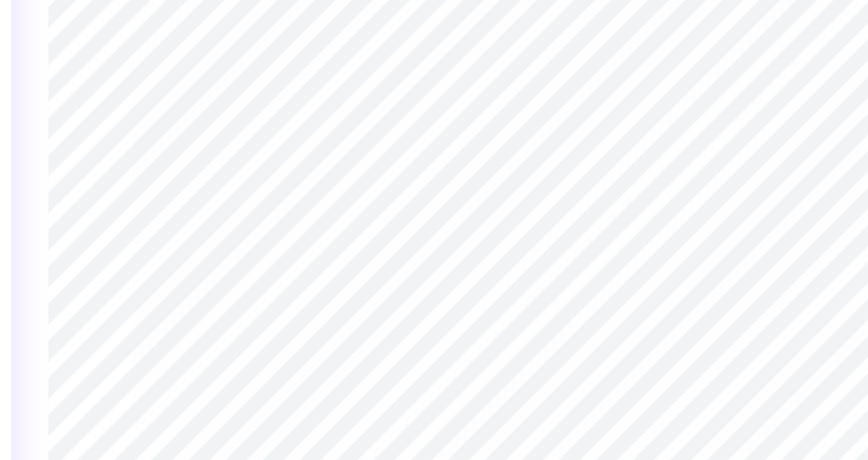
type textarea "x"
type textarea "7"
type textarea "x"
type textarea "72"
type textarea "x"
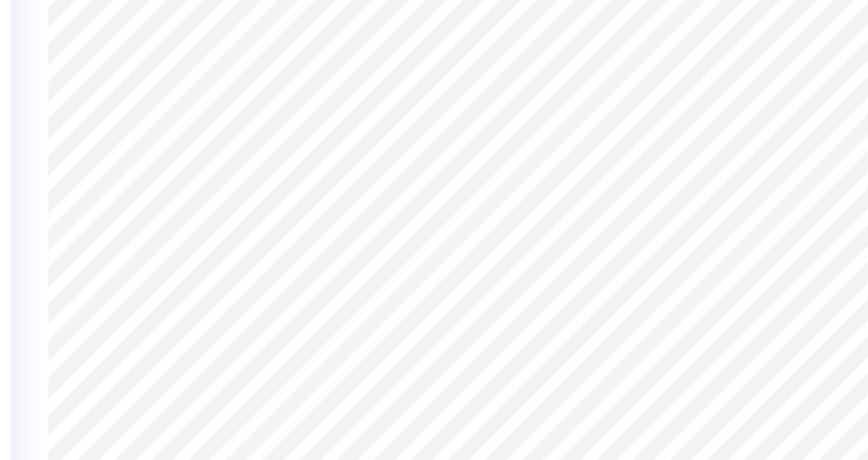
type input "3.04"
type input "0.70"
type input "3.82"
type textarea "x"
type textarea "pi K phi"
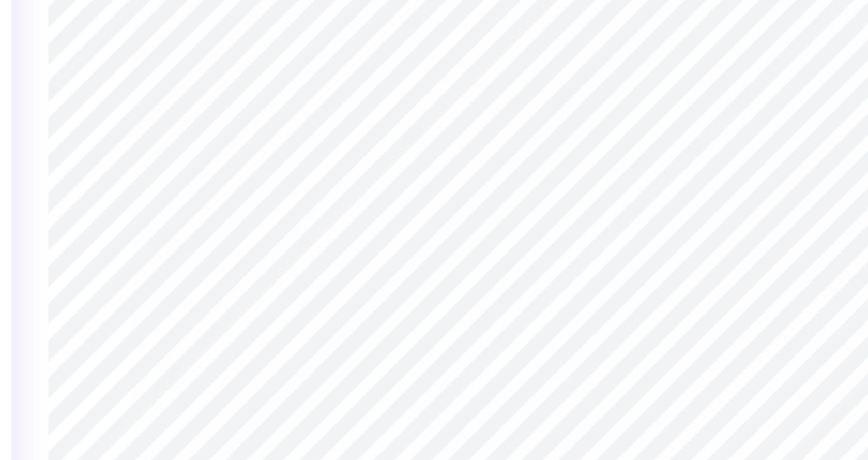
type textarea "x"
type textarea "pi Ka phi"
type textarea "x"
type textarea "pi Kap phi"
type textarea "x"
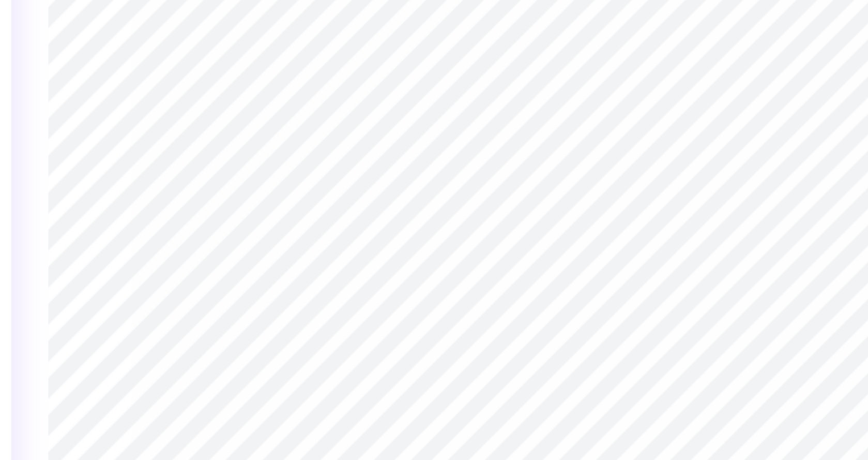
scroll to position [0, 1]
type textarea "pi [PERSON_NAME] phi"
type textarea "x"
type textarea "pi phi"
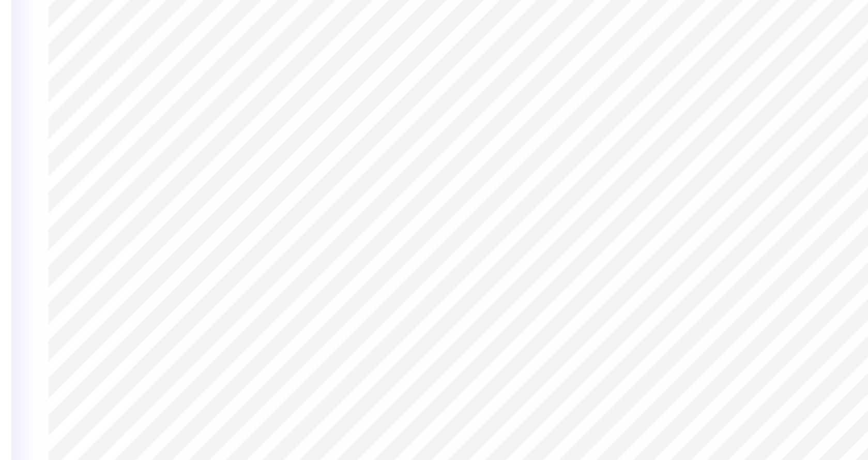
type textarea "x"
type textarea "p phi"
type textarea "x"
type textarea "phi"
type textarea "x"
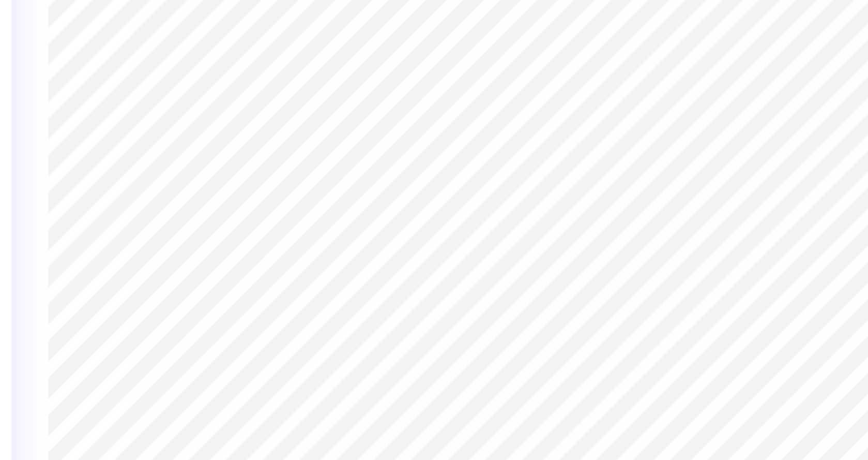
type textarea "phi"
type textarea "x"
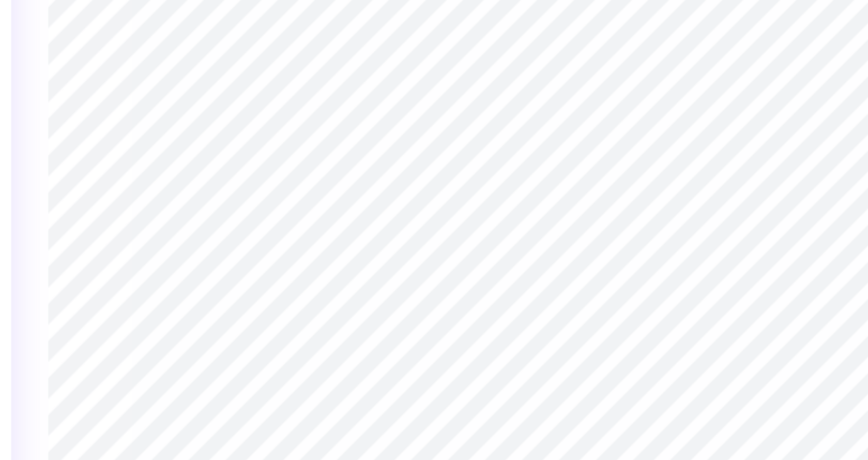
type textarea "K"
type textarea "x"
type textarea "Kap"
type textarea "x"
type textarea "[PERSON_NAME]"
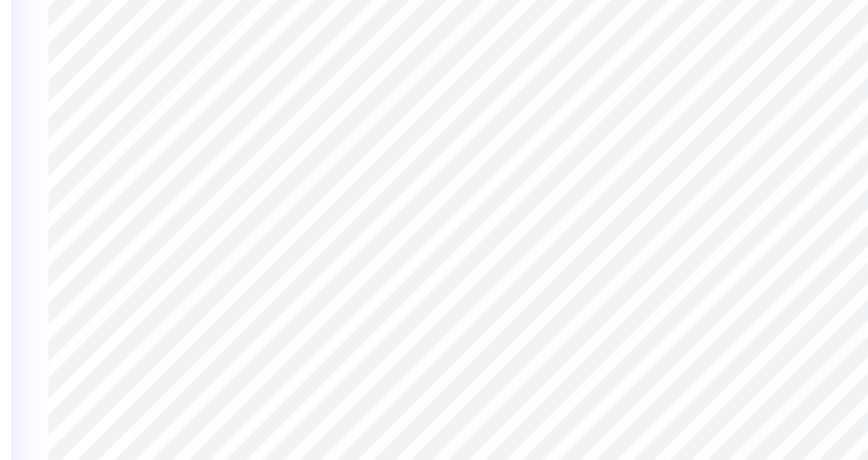
type textarea "x"
type textarea "Kappa"
type textarea "x"
type textarea "Kappa"
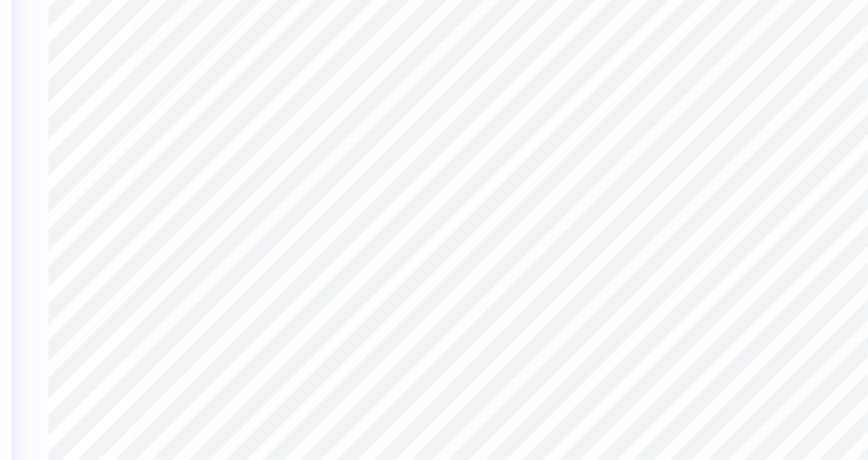
type textarea "x"
type textarea "[PERSON_NAME]"
type textarea "x"
type textarea "Kap"
type textarea "x"
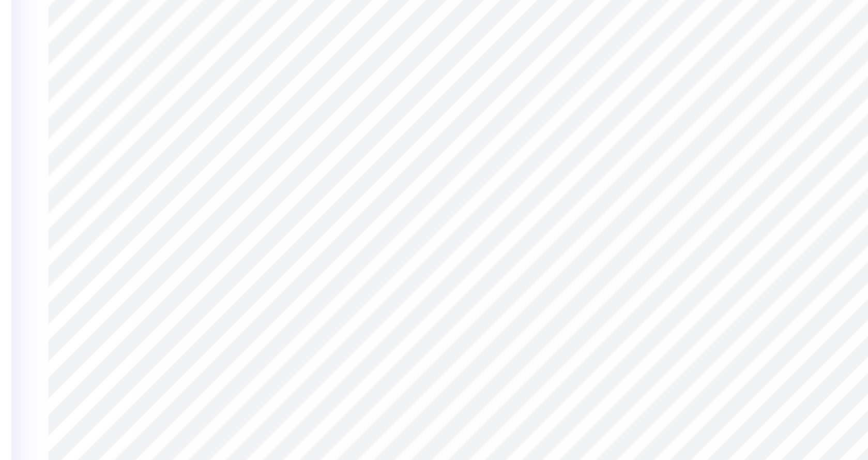
scroll to position [0, 0]
type textarea "Ka"
type textarea "x"
type textarea "K"
type textarea "x"
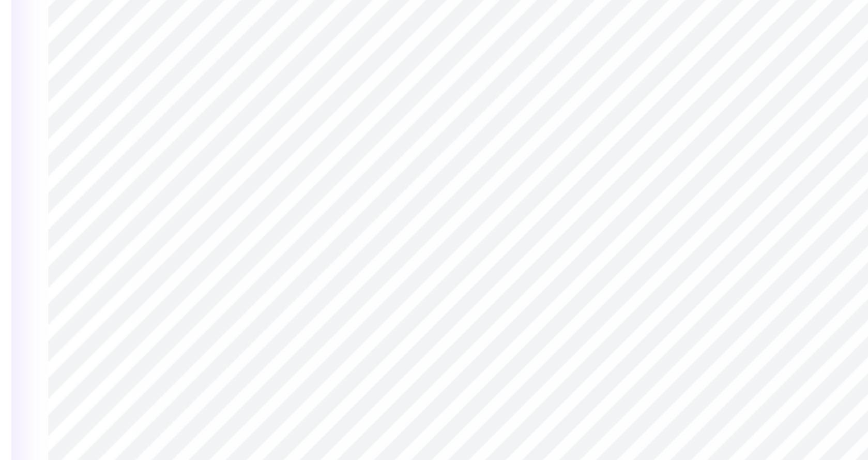
type textarea "x"
type textarea "k"
type textarea "x"
type textarea "kap"
type textarea "x"
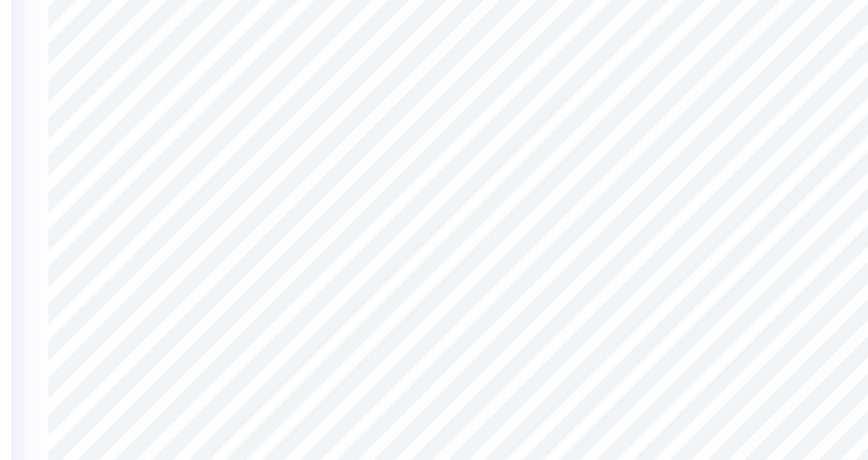
type textarea "[PERSON_NAME]"
type textarea "x"
type textarea "kappa"
type textarea "x"
type textarea "kappa"
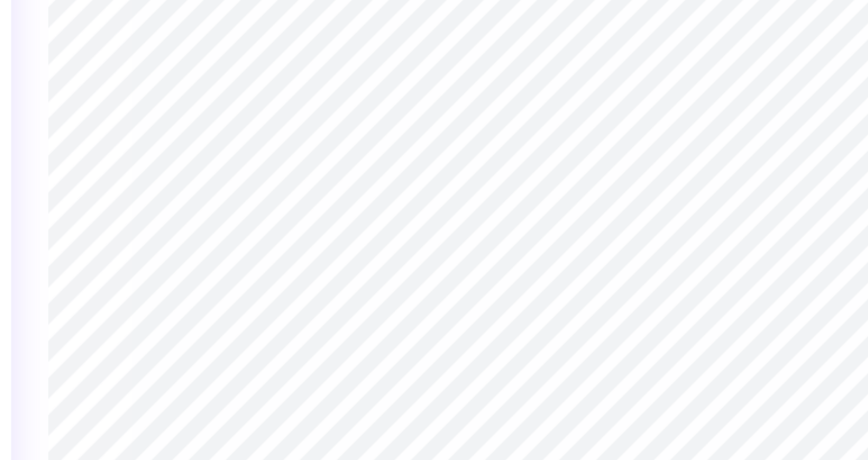
type textarea "x"
type textarea "kappa i"
type textarea "x"
type textarea "kappa io"
type textarea "x"
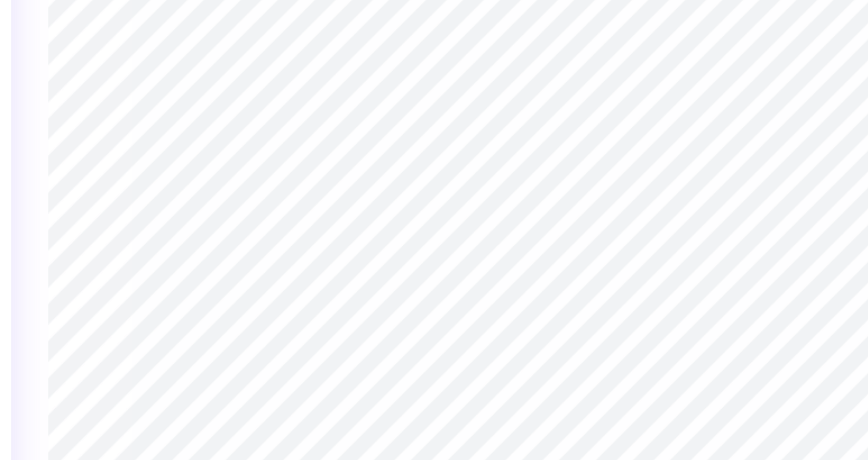
type textarea "kappa iot"
type textarea "x"
type textarea "kappa iota"
type textarea "x"
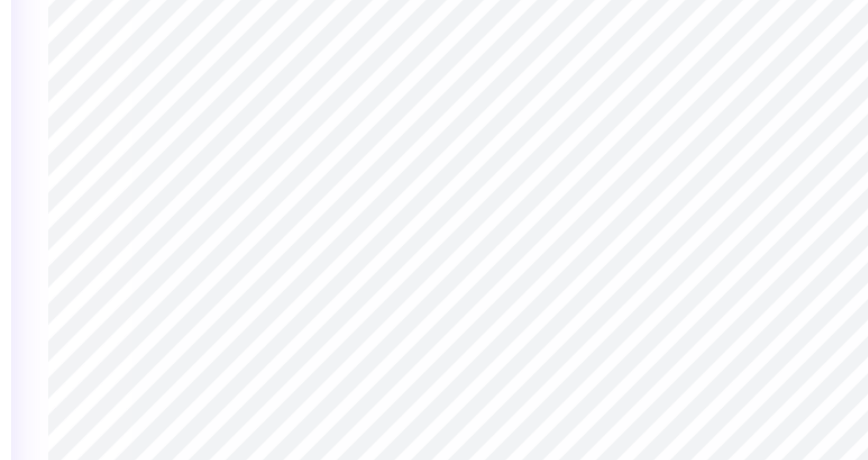
type input "11.14"
type input "2.58"
type input "5.69"
type textarea "x"
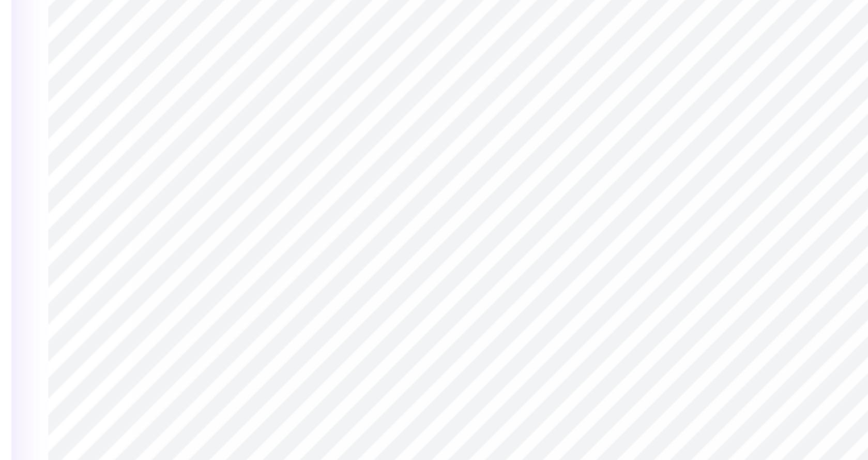
type textarea "pi phi"
type textarea "x"
type textarea "pi"
type textarea "x"
type textarea "pi"
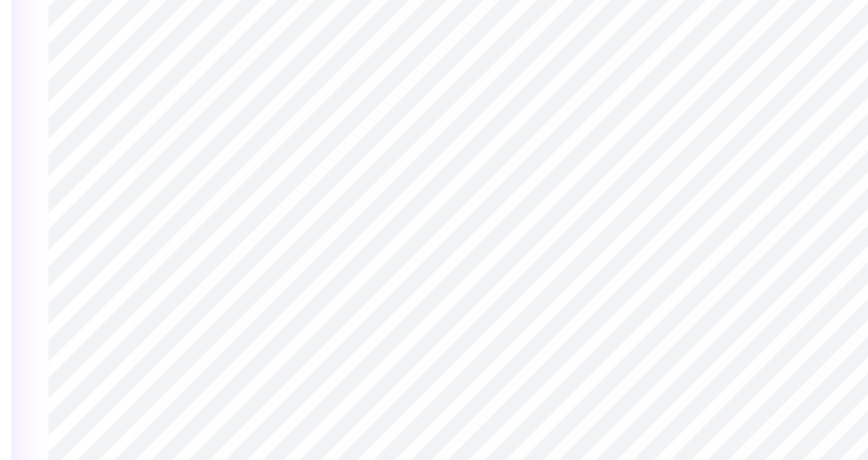
type textarea "x"
type textarea "pi"
type textarea "x"
type textarea "p"
type textarea "x"
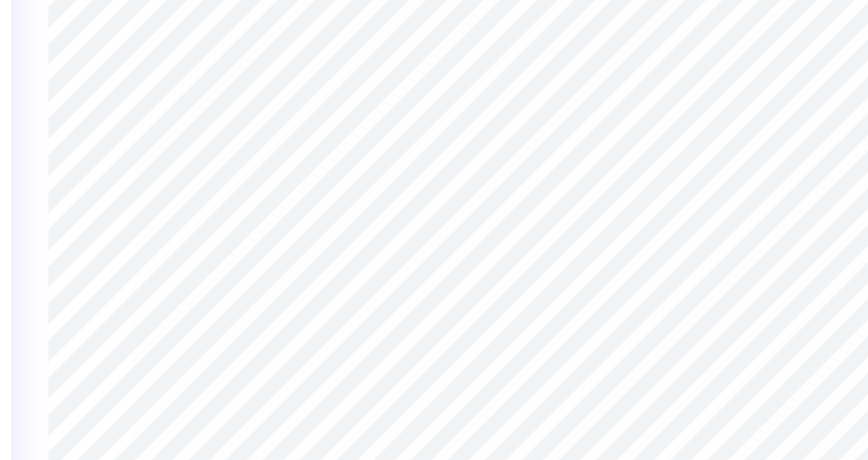
type textarea "x"
type textarea "a"
type textarea "x"
type textarea "al"
type textarea "x"
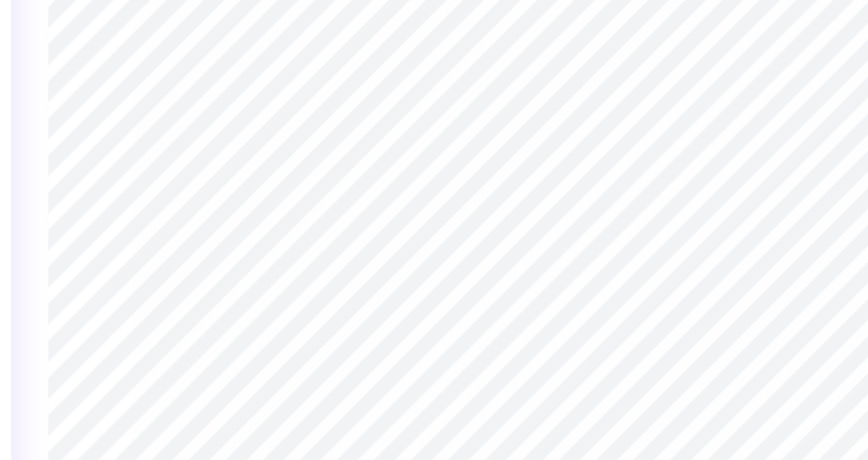
type textarea "alp"
type textarea "x"
type textarea "alph"
type textarea "x"
type textarea "alpha"
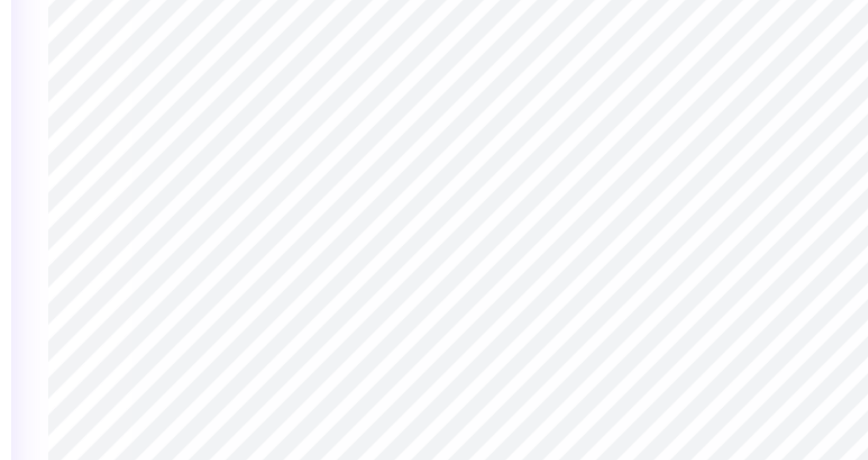
type textarea "x"
type textarea "alpha"
type textarea "x"
type textarea "alpha p"
type textarea "x"
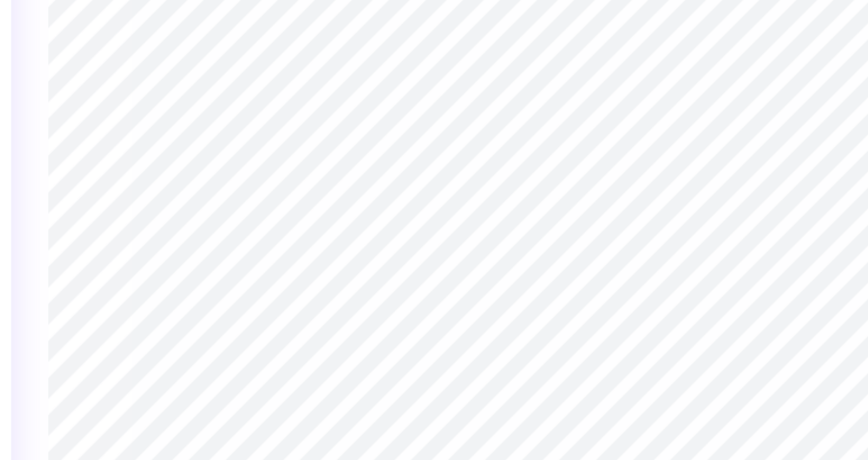
type textarea "alpha ph"
type textarea "x"
type textarea "alpha phi"
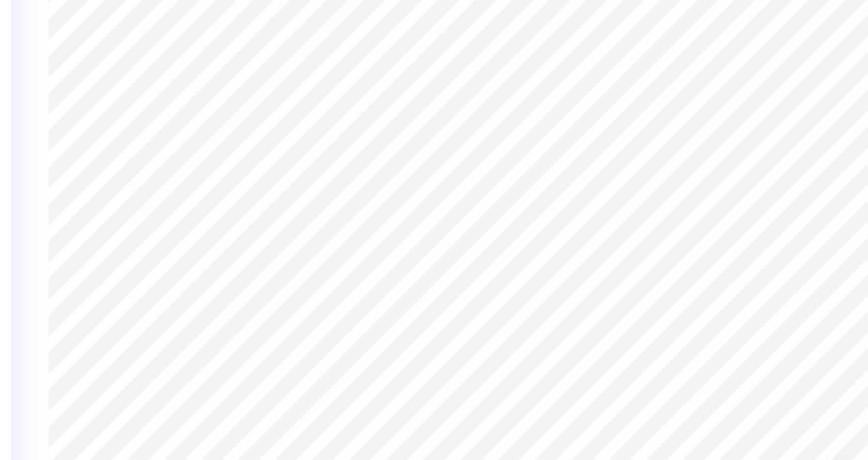
type textarea "x"
type input "0.90"
type input "5.64"
type input "11.64"
type input "-90.0"
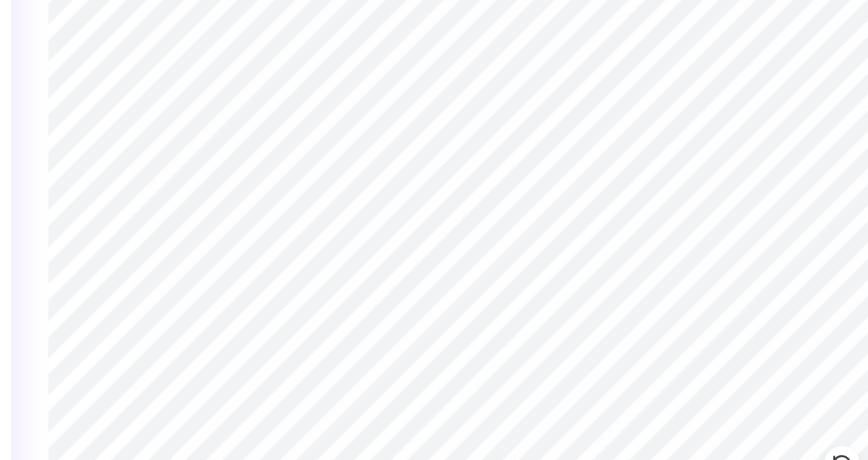
type textarea "x"
type textarea "PI PHI"
type textarea "x"
type textarea "PI PHI"
type textarea "x"
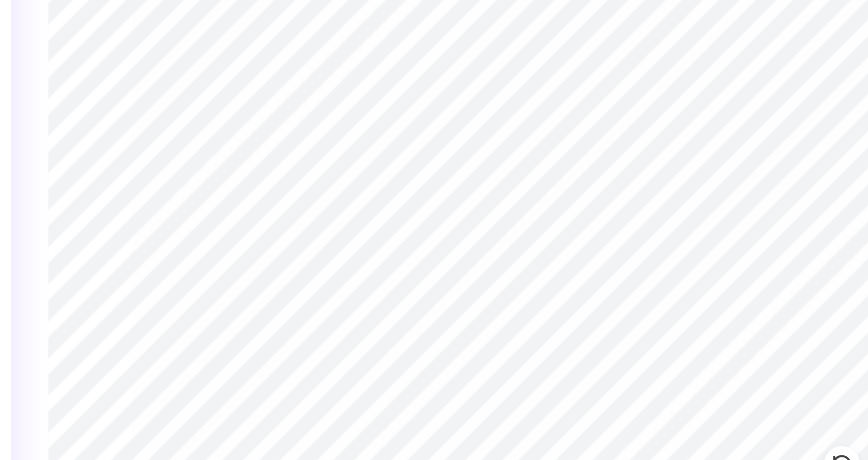
type textarea "PHI"
type textarea "x"
type textarea "A PHI"
type textarea "x"
type textarea "Al PHI"
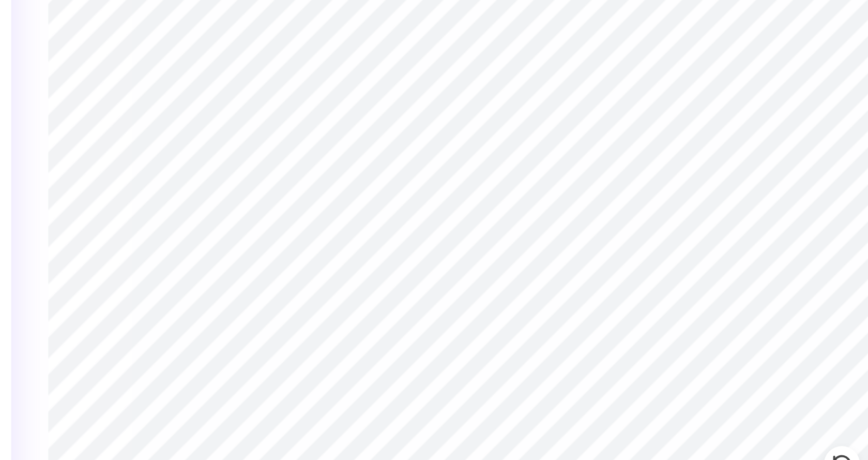
type textarea "x"
type textarea "Alp PHI"
type textarea "x"
type textarea "Alph PHI"
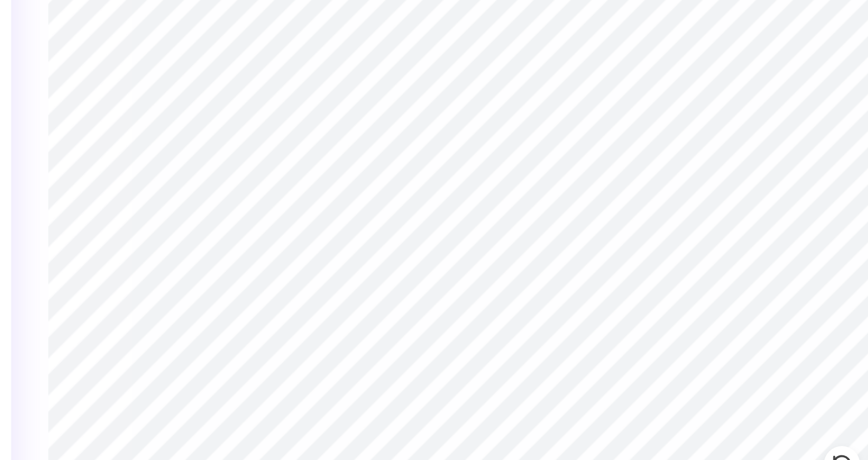
type textarea "x"
type textarea "Alpha PHI"
type textarea "x"
type textarea "PI PHI"
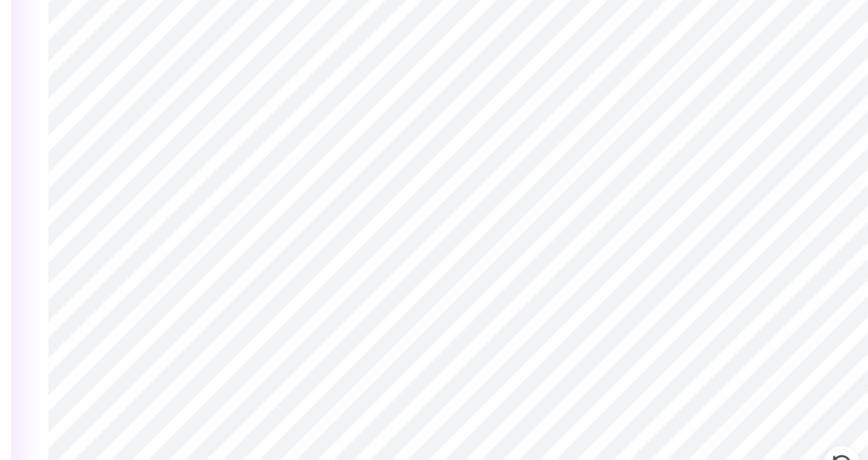
type textarea "x"
type textarea "PI PHI"
type textarea "x"
type textarea "PHI"
type textarea "x"
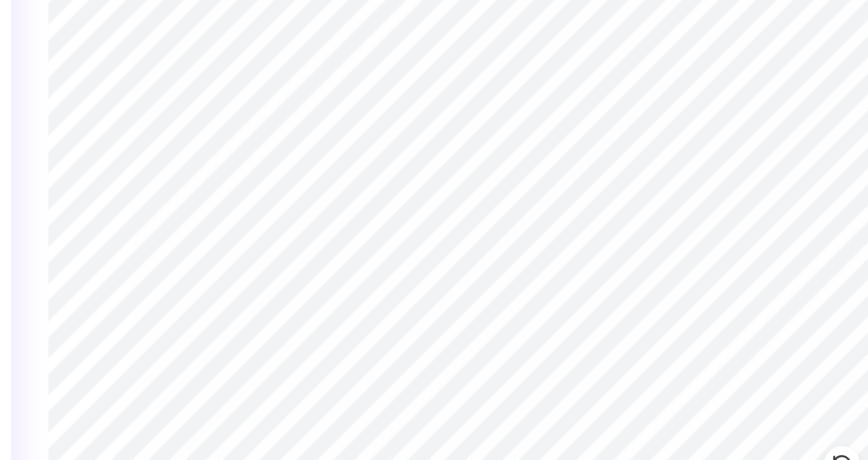
type textarea "A PHI"
type textarea "x"
type textarea "Al PHI"
type textarea "x"
type textarea "Alp PHI"
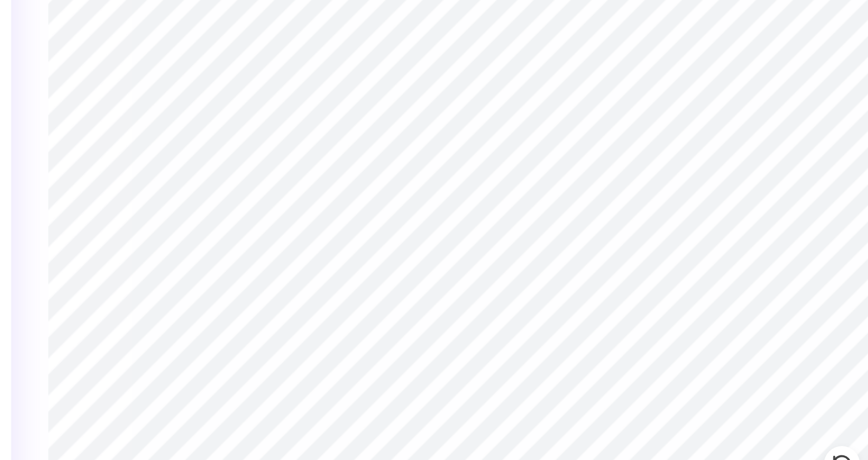
scroll to position [0, 0]
type textarea "x"
type textarea "Alph PHI"
type textarea "x"
type textarea "Alpha PHI"
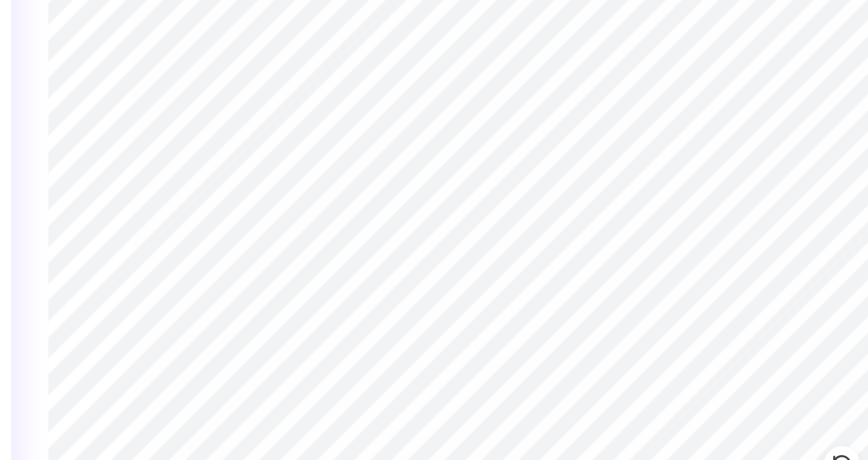
scroll to position [0, 1]
type textarea "x"
type input "0.0"
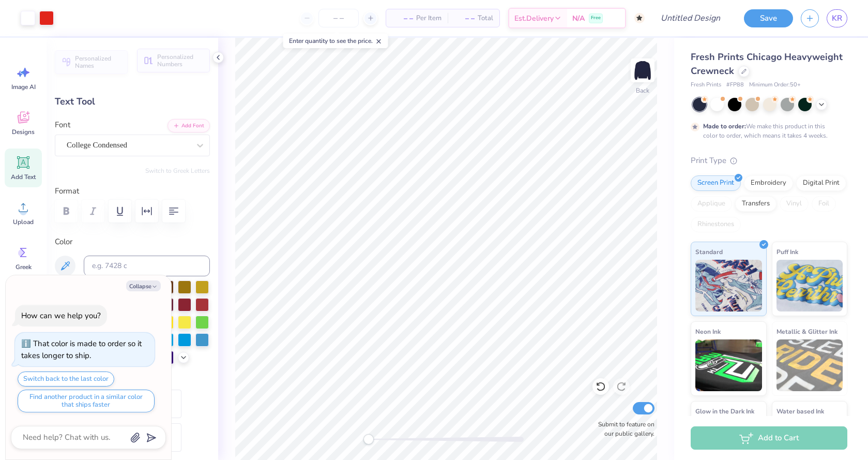
type textarea "x"
type input "4.61"
type input "12.15"
type input "-90.0"
type textarea "x"
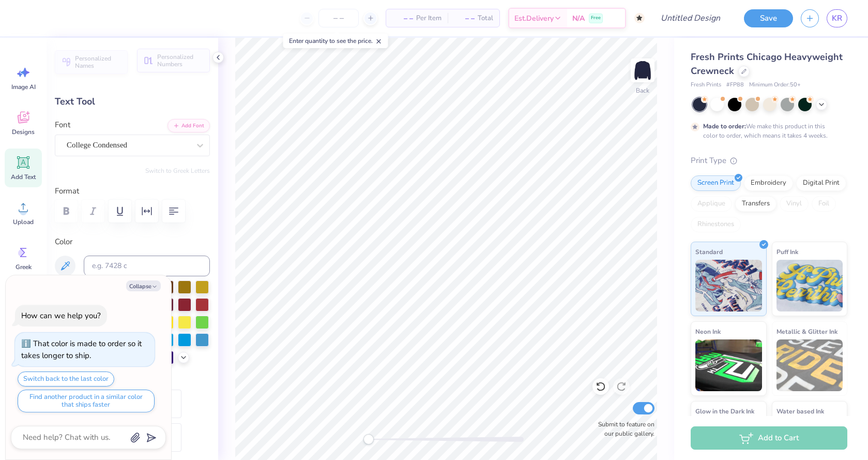
type textarea "Alp PHI"
type textarea "x"
type textarea "A PHI"
type textarea "x"
type textarea "PHI"
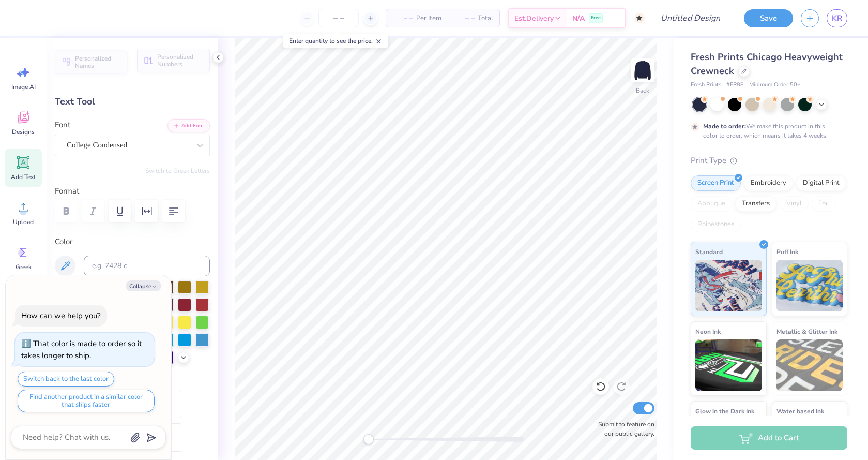
scroll to position [0, 0]
type textarea "x"
type textarea "PHI"
type textarea "x"
type textarea "K"
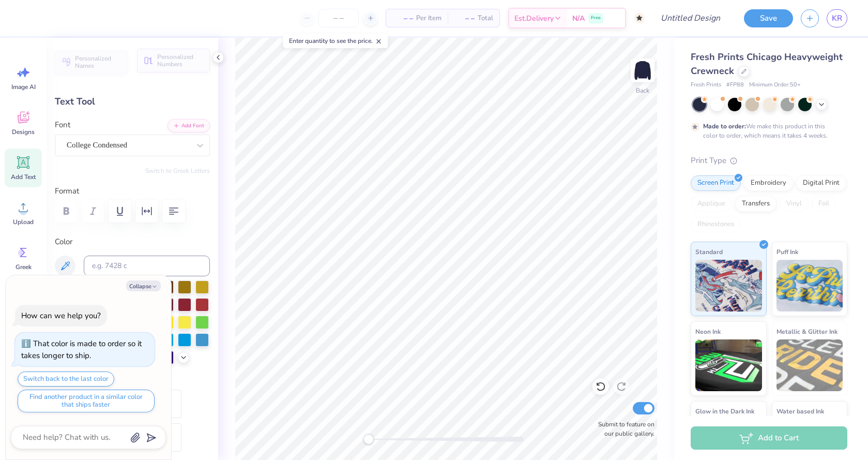
type textarea "x"
type textarea "Ka"
type textarea "x"
type textarea "Kap"
type textarea "x"
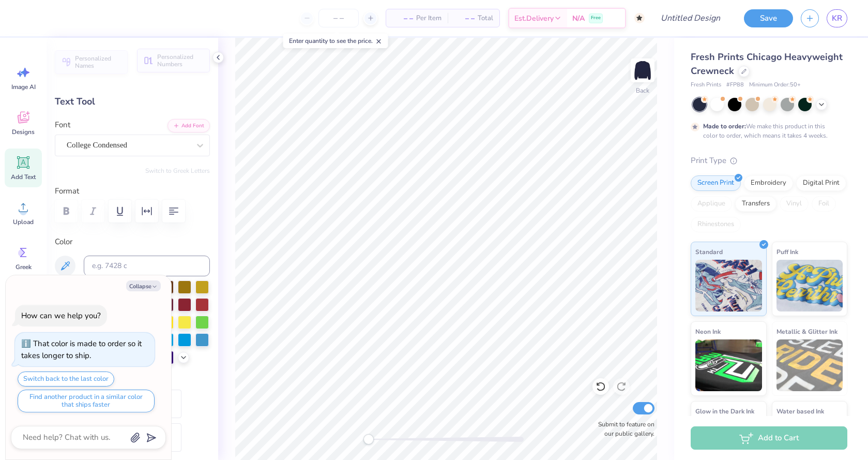
type textarea "[PERSON_NAME]"
type textarea "x"
type textarea "Kappa"
type textarea "x"
type textarea "Kappa"
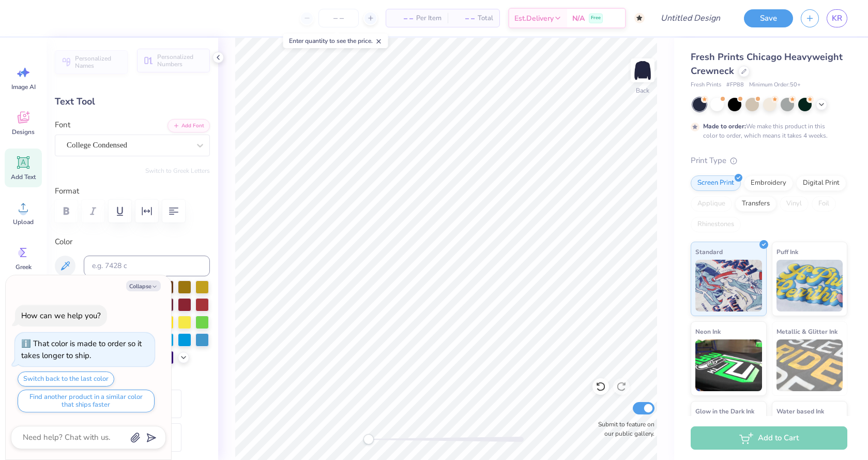
type textarea "x"
type textarea "Kappa i"
type textarea "x"
type textarea "Kappa iot"
type textarea "x"
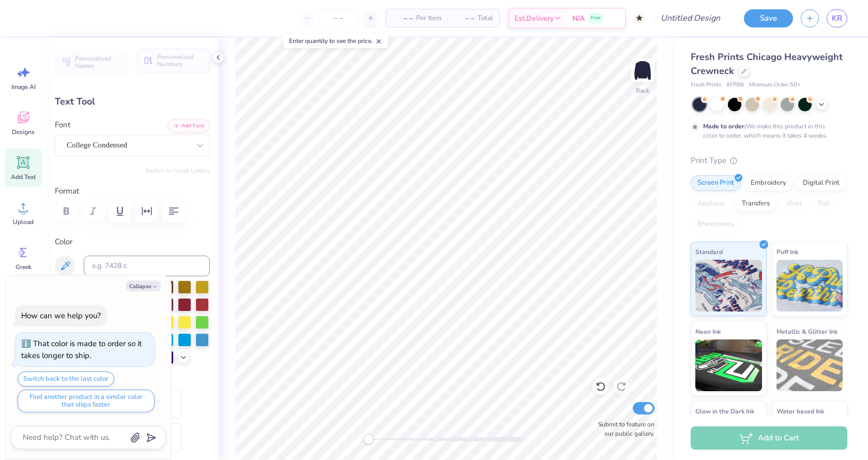
type textarea "Kappa iota"
type textarea "x"
type input "0.0"
type textarea "x"
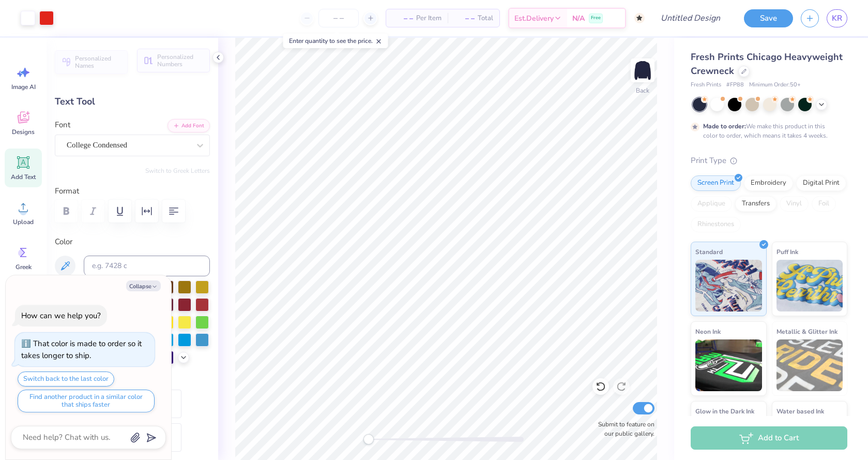
type input "4.99"
type input "11.78"
type input "-90.0"
type textarea "x"
type input "0.0"
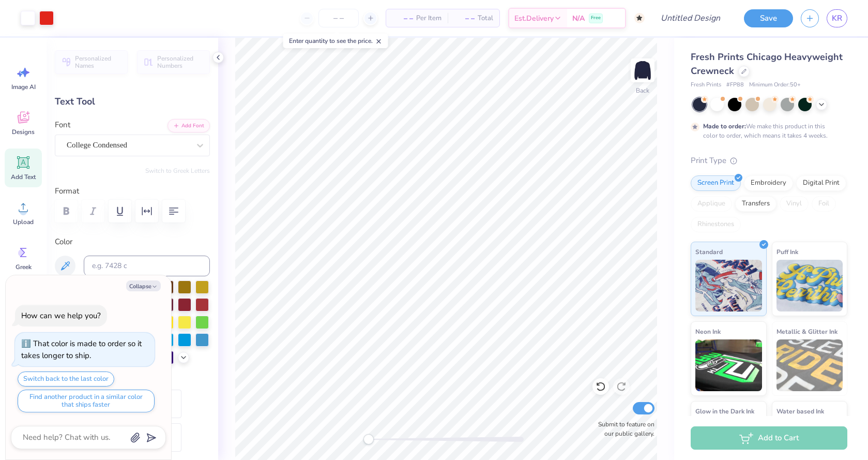
type textarea "x"
type input "11.97"
type input "-90.0"
type textarea "x"
type input "0.0"
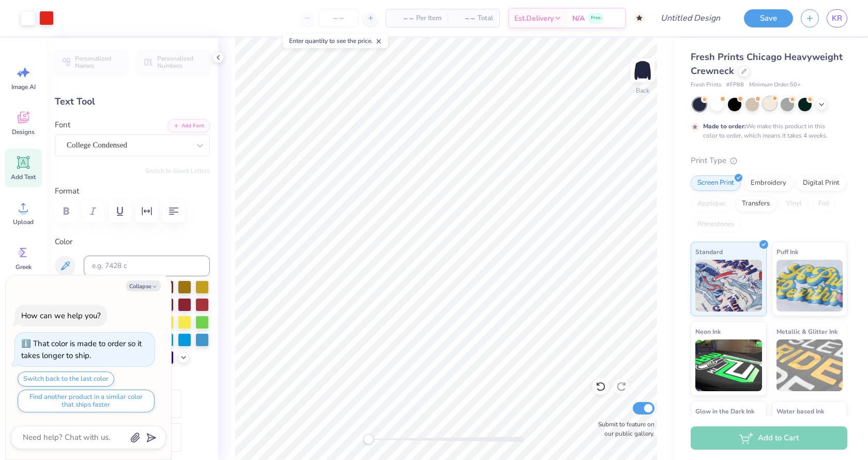
click at [767, 103] on div at bounding box center [769, 103] width 13 height 13
click at [736, 101] on div at bounding box center [734, 103] width 13 height 13
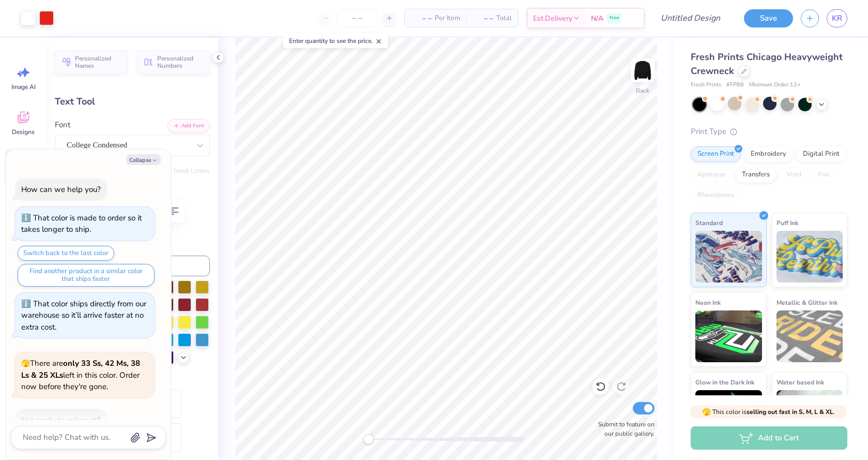
scroll to position [155, 0]
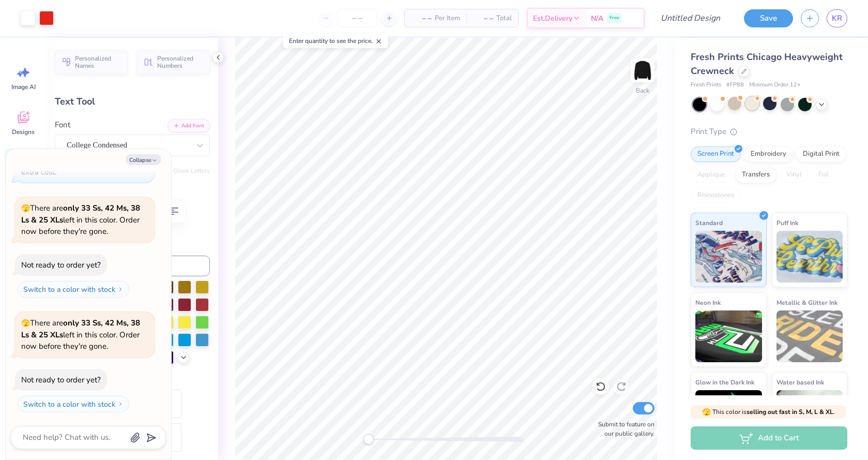
click at [753, 106] on div at bounding box center [751, 103] width 13 height 13
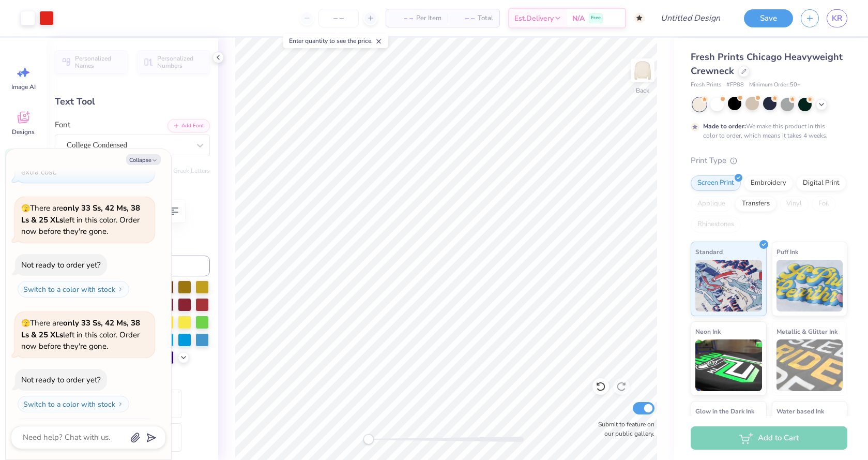
scroll to position [241, 0]
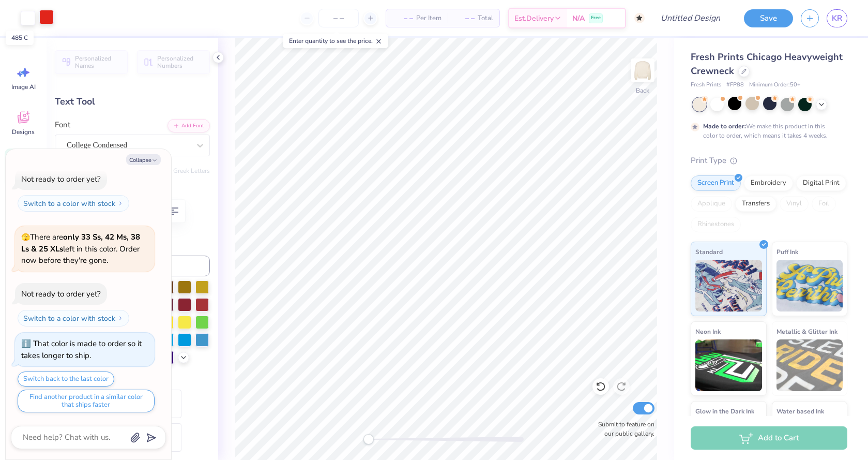
click at [42, 23] on div at bounding box center [46, 17] width 14 height 14
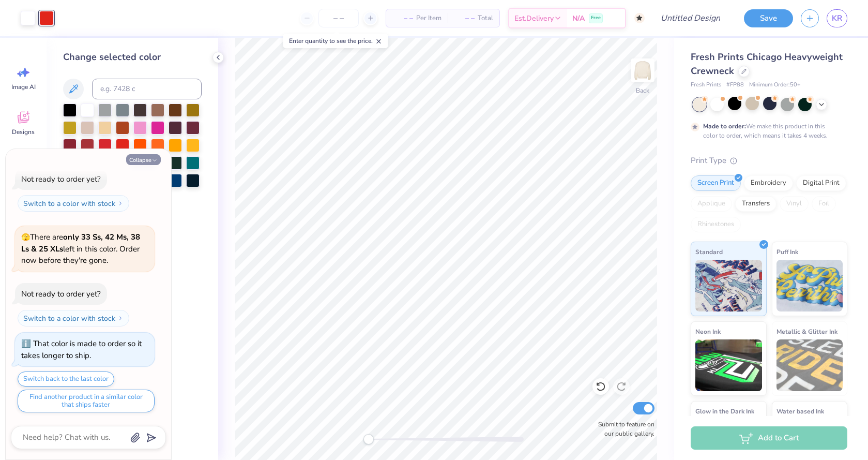
click at [149, 158] on button "Collapse" at bounding box center [143, 159] width 35 height 11
type textarea "x"
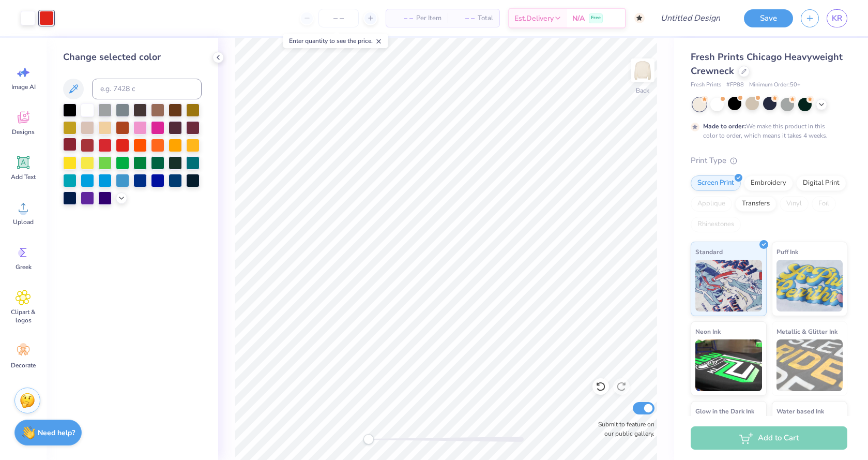
click at [71, 143] on div at bounding box center [69, 144] width 13 height 13
click at [94, 144] on div at bounding box center [87, 144] width 13 height 13
click at [695, 20] on input "Design Title" at bounding box center [677, 18] width 101 height 21
type input "idea????"
click at [778, 18] on button "Save" at bounding box center [768, 17] width 49 height 18
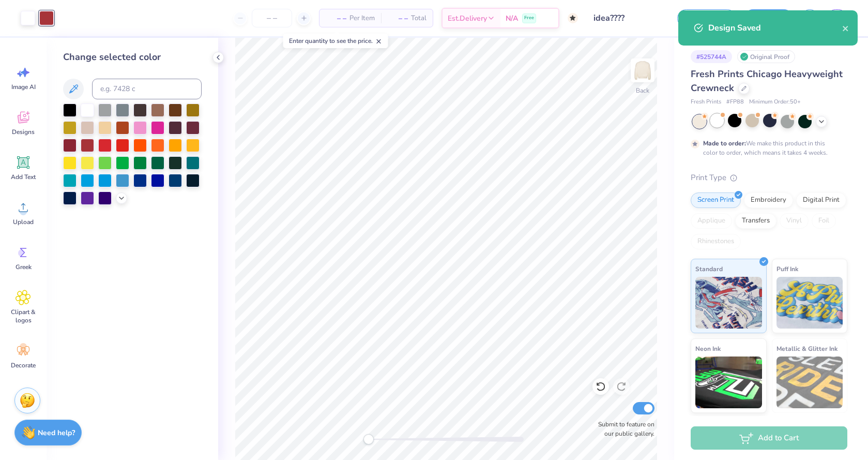
click at [723, 119] on div at bounding box center [716, 120] width 13 height 13
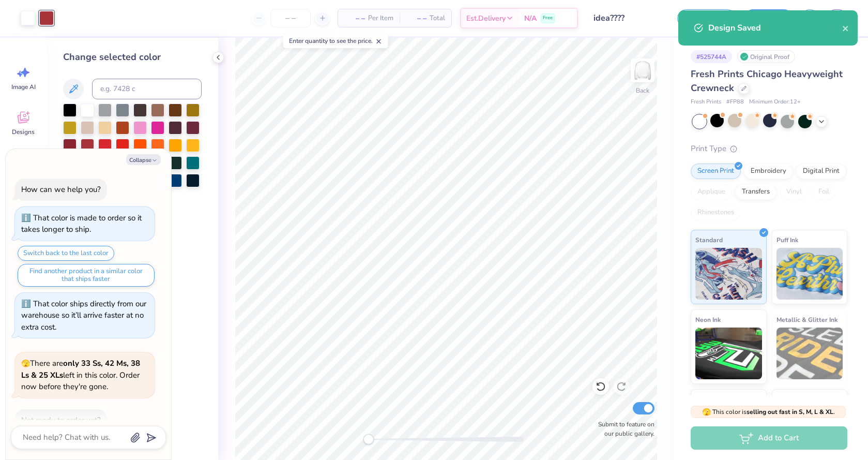
scroll to position [407, 0]
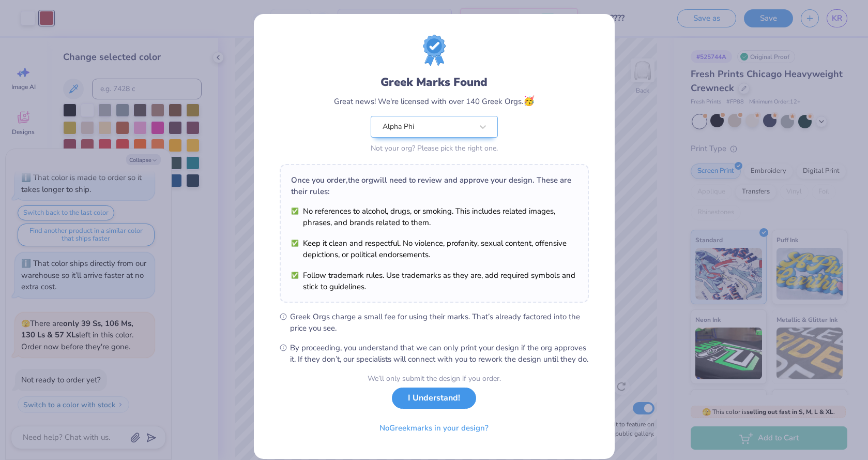
click at [441, 408] on button "I Understand!" at bounding box center [434, 397] width 84 height 21
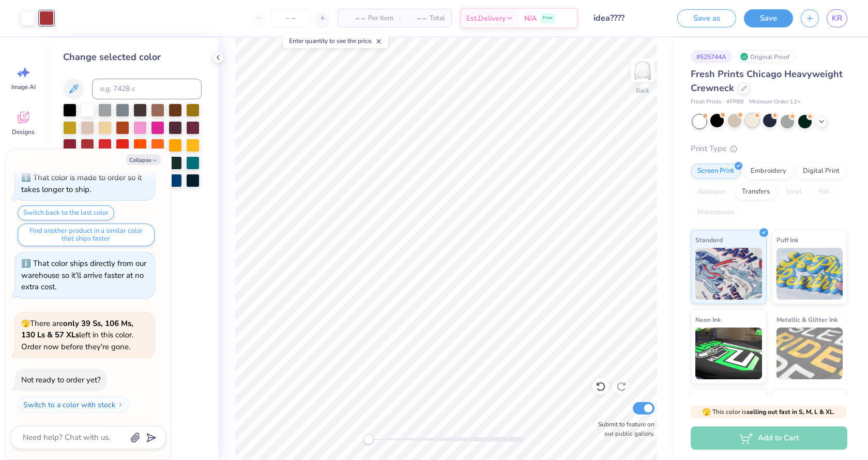
click at [752, 118] on div at bounding box center [751, 120] width 13 height 13
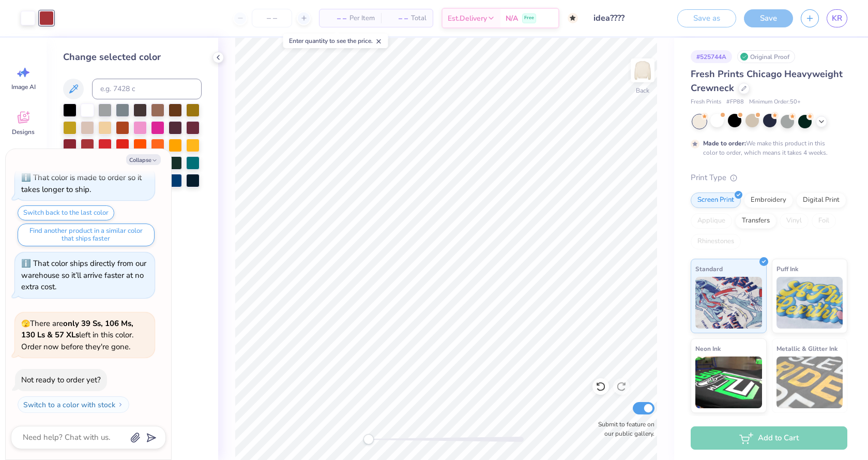
scroll to position [493, 0]
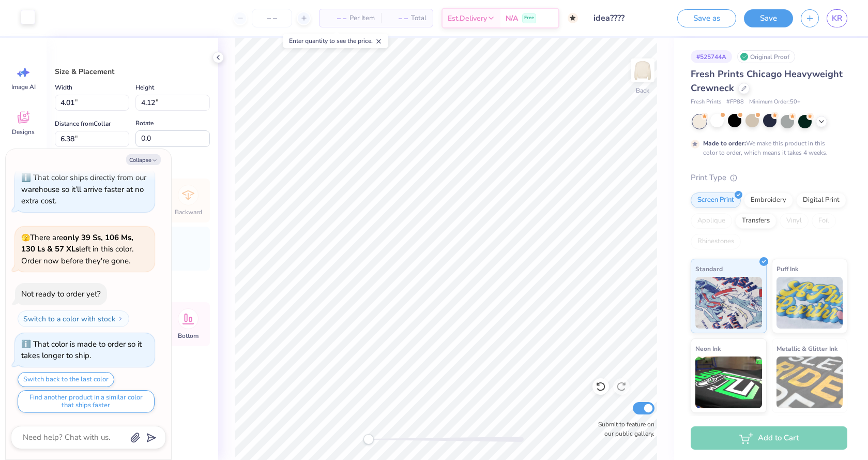
click at [35, 21] on div at bounding box center [28, 17] width 14 height 14
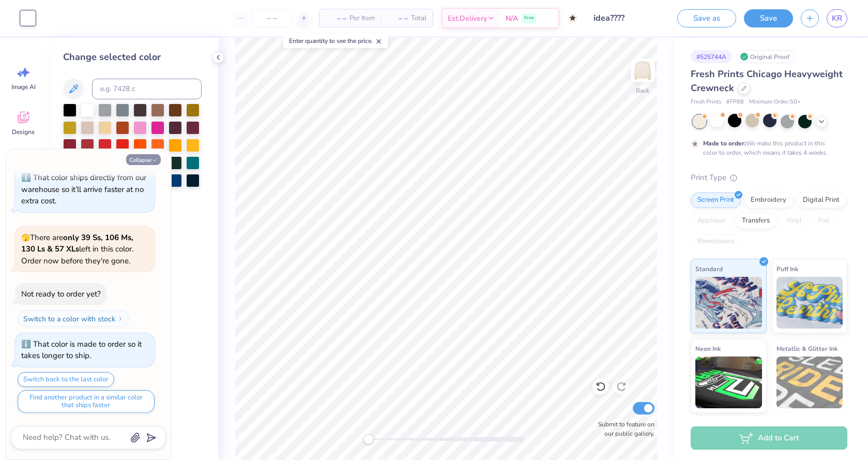
click at [138, 158] on button "Collapse" at bounding box center [143, 159] width 35 height 11
type textarea "x"
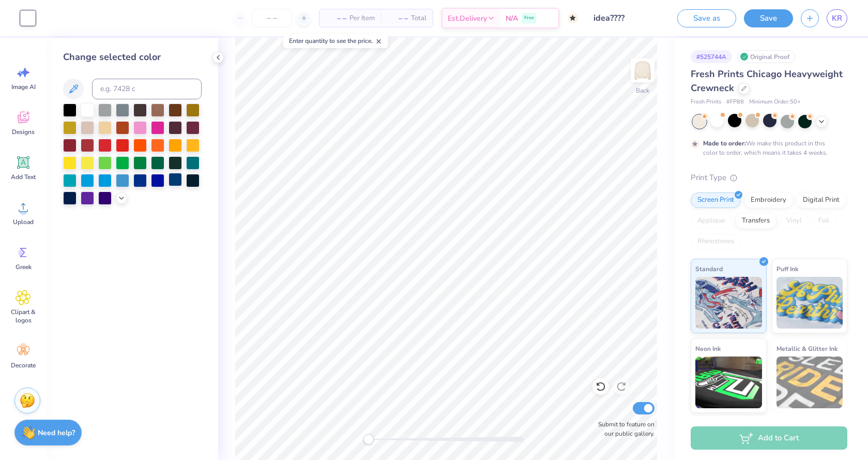
click at [177, 182] on div at bounding box center [175, 179] width 13 height 13
click at [227, 380] on div "Back Submit to feature on our public gallery." at bounding box center [446, 249] width 456 height 422
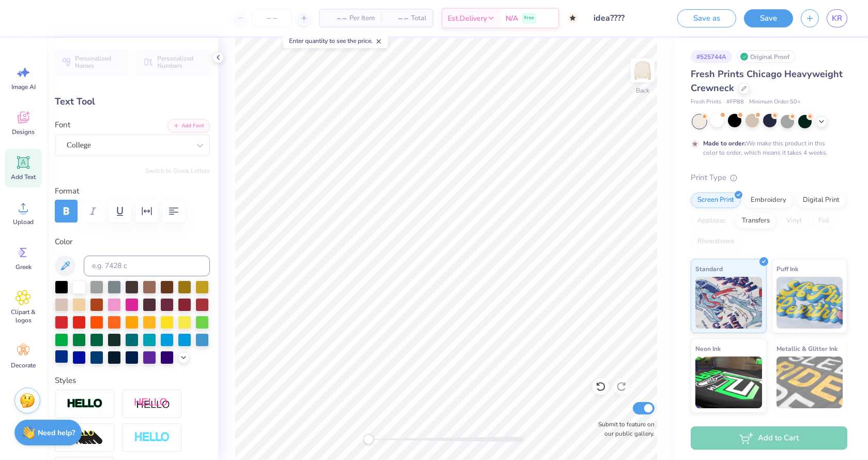
click at [61, 358] on div at bounding box center [61, 355] width 13 height 13
type input "1.30"
type input "3.00"
click at [60, 352] on div at bounding box center [61, 355] width 13 height 13
